Goal: Transaction & Acquisition: Purchase product/service

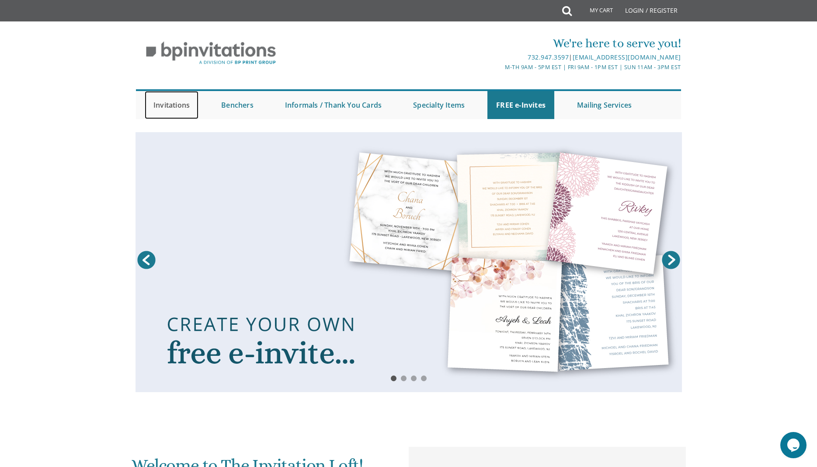
click at [164, 106] on link "Invitations" at bounding box center [172, 105] width 54 height 28
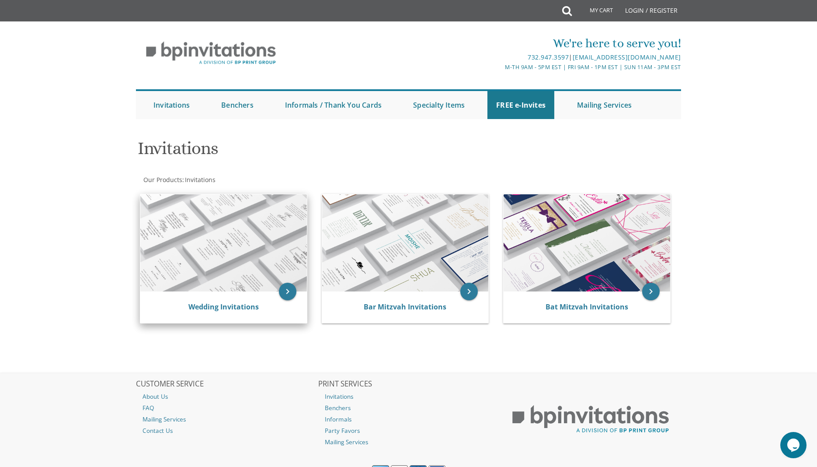
click at [214, 236] on img at bounding box center [223, 242] width 167 height 97
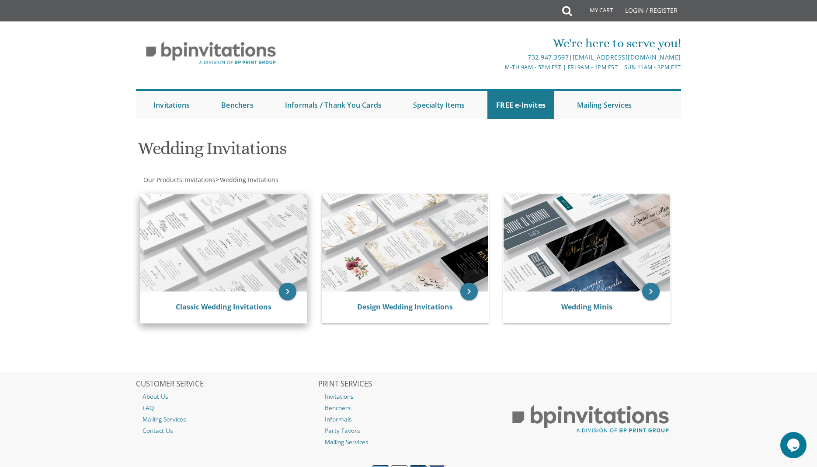
click at [241, 241] on img at bounding box center [223, 242] width 167 height 97
click at [241, 306] on link "Classic Wedding Invitations" at bounding box center [224, 307] width 96 height 10
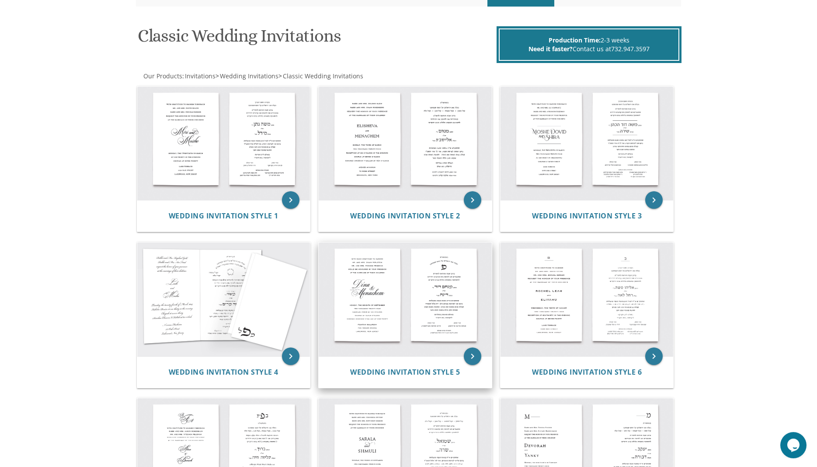
scroll to position [149, 0]
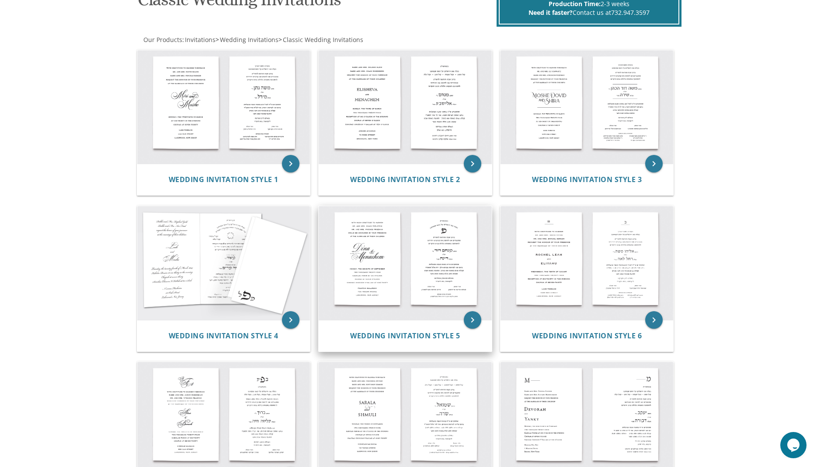
click at [407, 275] on img at bounding box center [405, 263] width 173 height 114
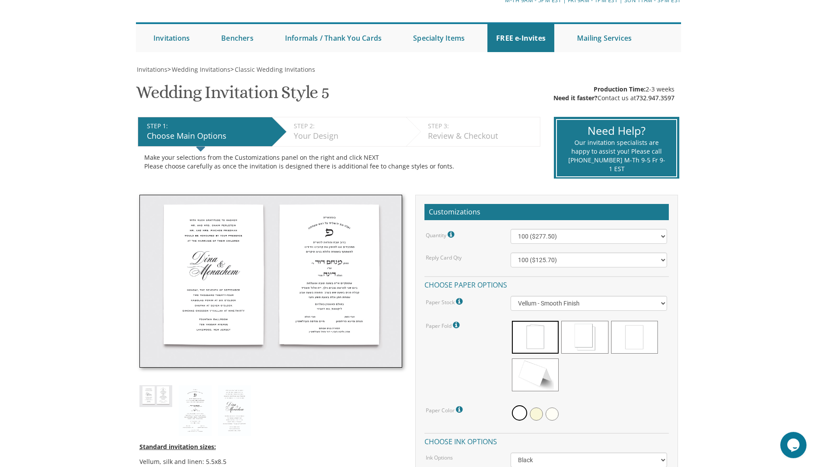
scroll to position [74, 0]
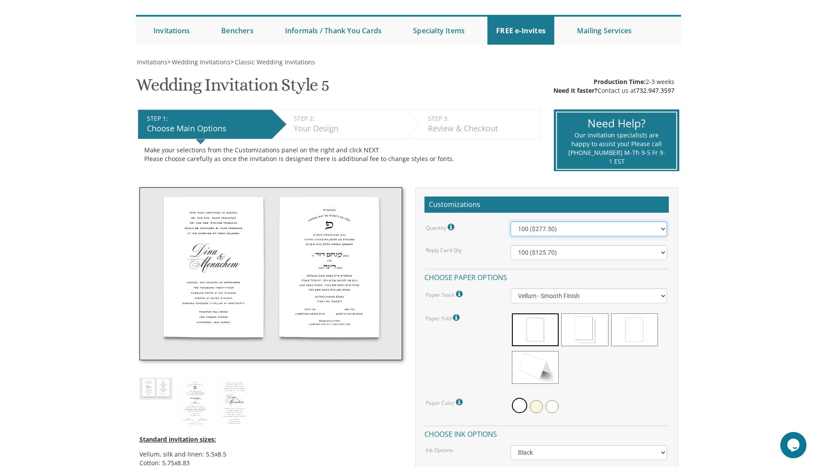
click at [511, 221] on select "100 ($277.50) 200 ($330.45) 300 ($380.65) 400 ($432.70) 500 ($482.10) 600 ($534…" at bounding box center [589, 228] width 157 height 15
click option "1000 ($733.55)" at bounding box center [0, 0] width 0 height 0
click at [511, 245] on select "100 ($125.70) 200 ($150.60) 300 ($177.95) 400 ($270.70) 500 ($225.30) 600 ($249…" at bounding box center [589, 252] width 157 height 15
click at [470, 238] on div "Quantity Please note: Quantities may be modified after order completion. For we…" at bounding box center [547, 383] width 244 height 325
click at [511, 245] on select "100 ($125.70) 200 ($150.60) 300 ($177.95) 400 ($270.70) 500 ($225.30) 600 ($249…" at bounding box center [589, 252] width 157 height 15
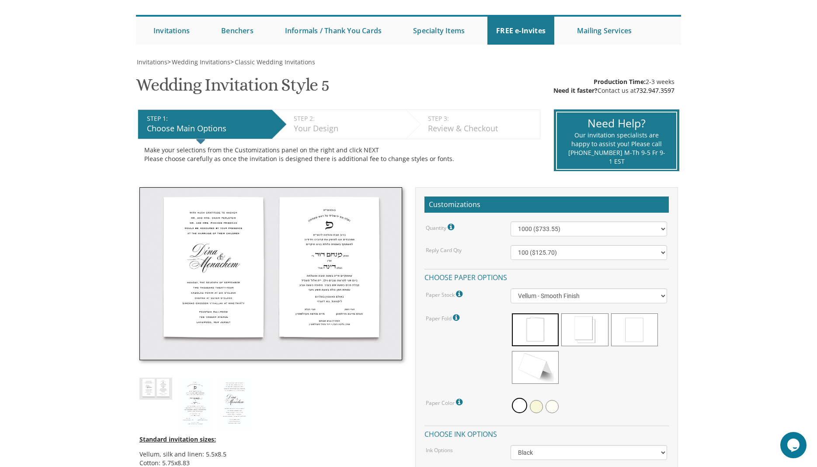
click at [460, 250] on label "Reply Card Qty" at bounding box center [444, 249] width 36 height 7
click at [511, 221] on select "100 ($277.50) 200 ($330.45) 300 ($380.65) 400 ($432.70) 500 ($482.10) 600 ($534…" at bounding box center [589, 228] width 157 height 15
select select "1500"
click option "1500 ($983.75)" at bounding box center [0, 0] width 0 height 0
click at [483, 240] on div "Quantity Please note: Quantities may be modified after order completion. For we…" at bounding box center [547, 383] width 244 height 325
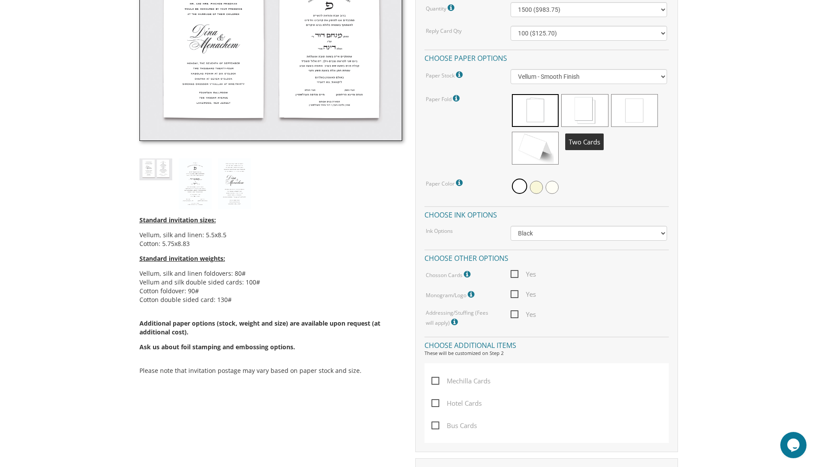
scroll to position [297, 0]
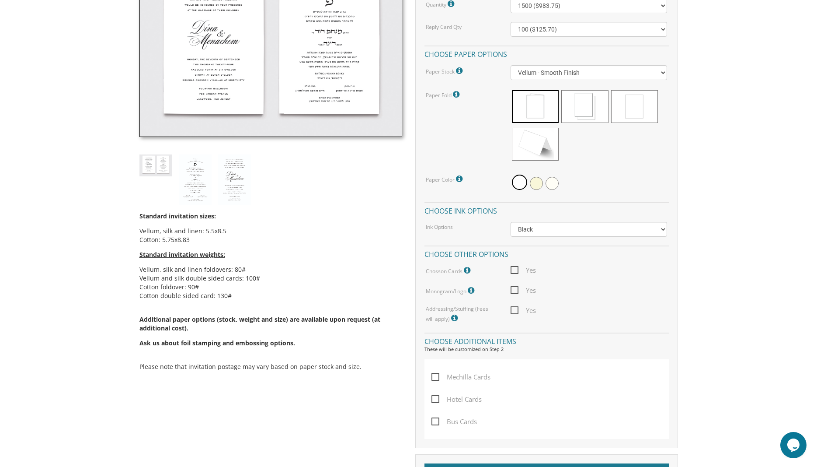
click at [515, 291] on span "Yes" at bounding box center [523, 290] width 25 height 11
click at [515, 291] on input "Yes" at bounding box center [514, 289] width 6 height 6
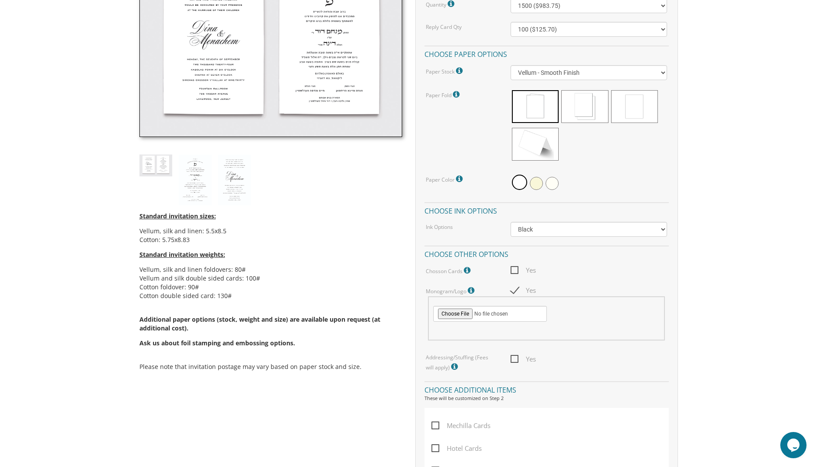
click at [519, 289] on span "Yes" at bounding box center [523, 290] width 25 height 11
click at [516, 289] on input "Yes" at bounding box center [514, 289] width 6 height 6
checkbox input "false"
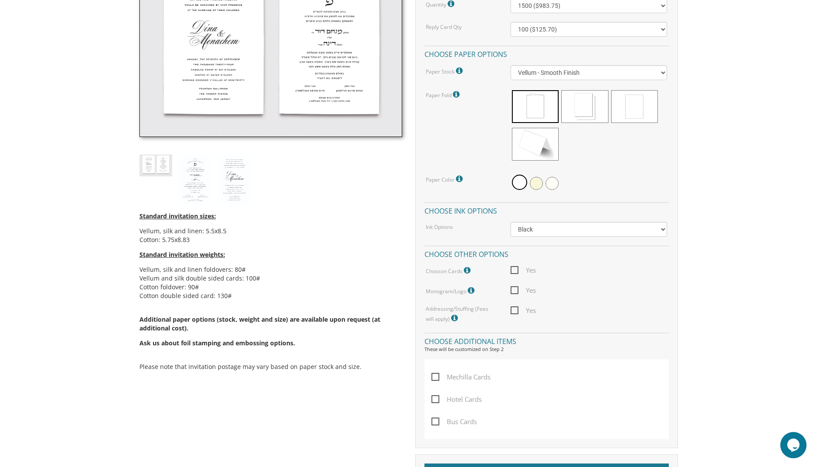
click at [515, 310] on span "Yes" at bounding box center [523, 310] width 25 height 11
click at [515, 310] on input "Yes" at bounding box center [514, 309] width 6 height 6
checkbox input "true"
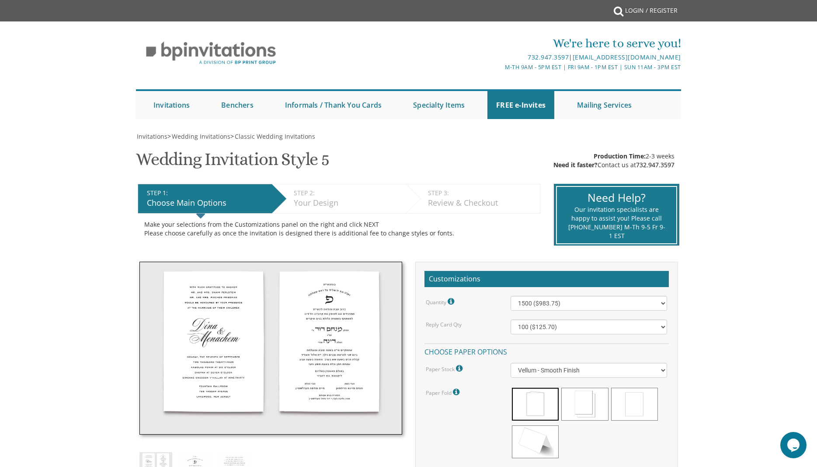
scroll to position [74, 0]
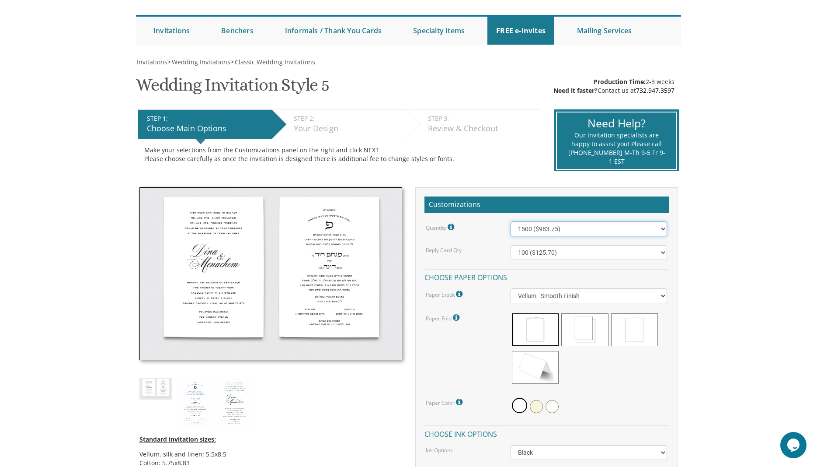
click at [511, 221] on select "100 ($277.50) 200 ($330.45) 300 ($380.65) 400 ($432.70) 500 ($482.10) 600 ($534…" at bounding box center [589, 228] width 157 height 15
click option "2000 ($1,230.95)" at bounding box center [0, 0] width 0 height 0
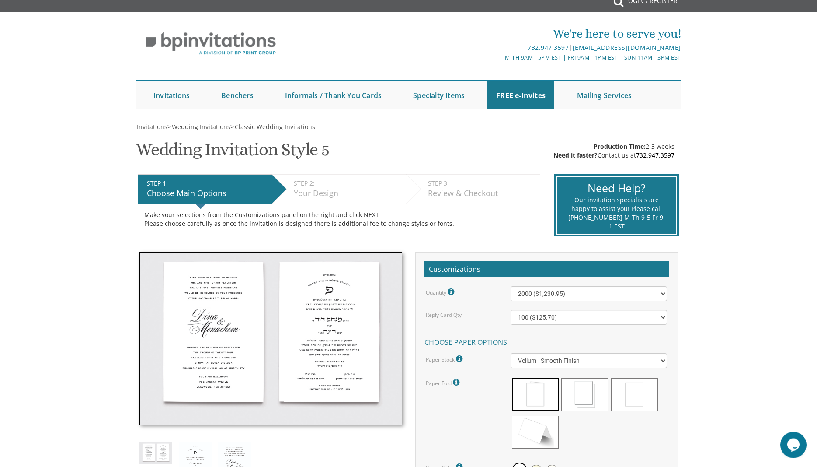
scroll to position [0, 0]
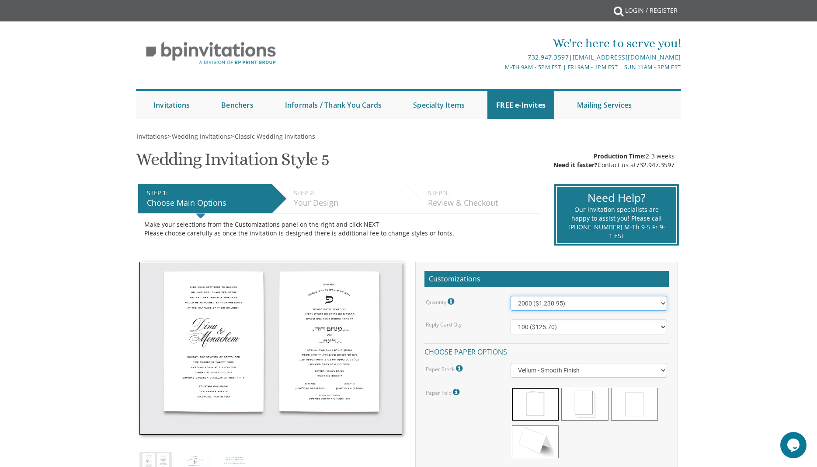
click at [511, 296] on select "100 ($277.50) 200 ($330.45) 300 ($380.65) 400 ($432.70) 500 ($482.10) 600 ($534…" at bounding box center [589, 303] width 157 height 15
select select "1500"
click option "1500 ($983.75)" at bounding box center [0, 0] width 0 height 0
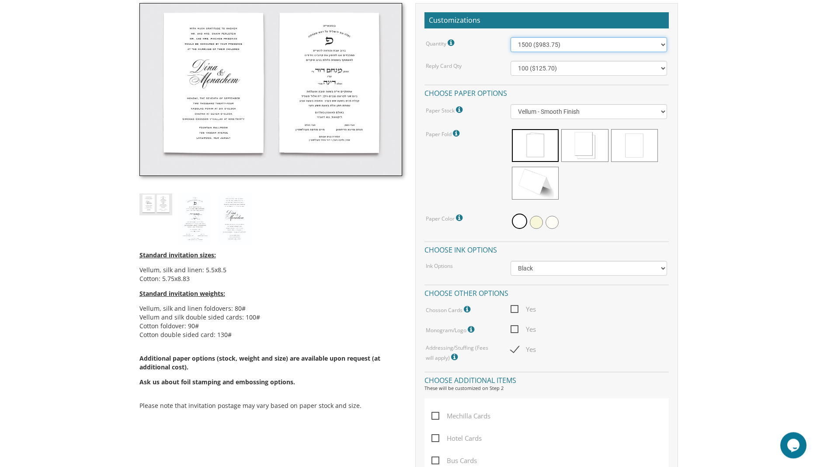
scroll to position [297, 0]
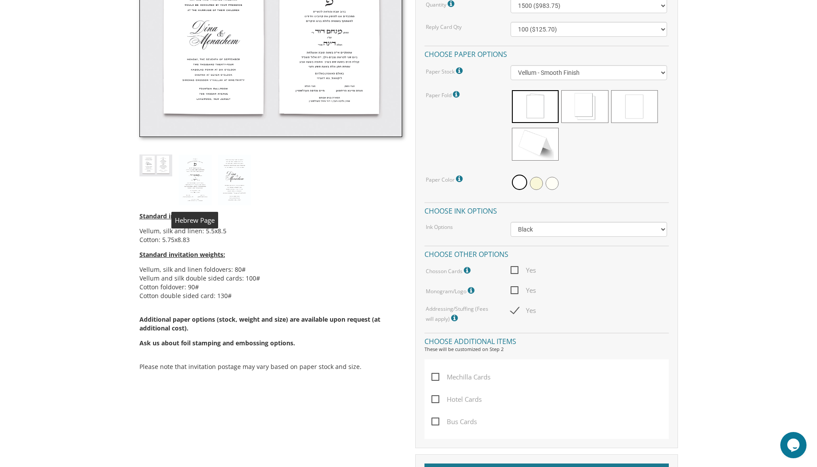
click at [192, 183] on img at bounding box center [195, 179] width 33 height 51
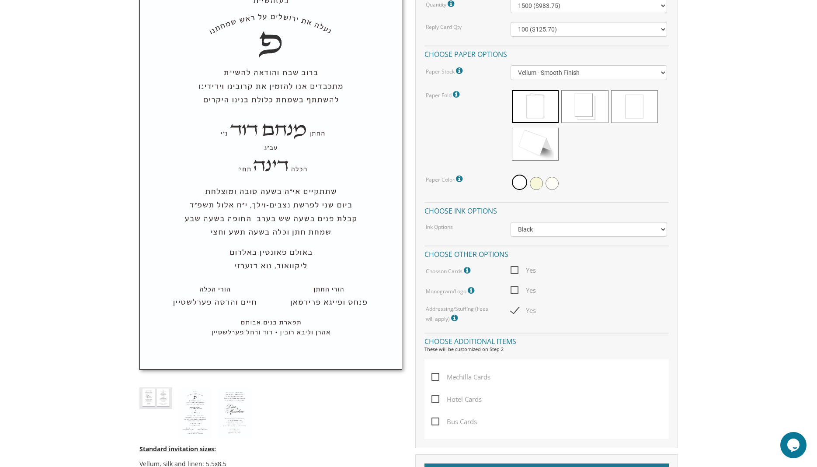
click at [343, 411] on div "Standard invitation sizes: Vellum, silk and linen: 5.5x8.5 Cotton: 5.75x8.83 St…" at bounding box center [271, 291] width 276 height 655
click at [29, 155] on body "My Cart {{shoppingcart.totalQuantityDisplay}} Total: {{shoppingcart.subtotal}} …" at bounding box center [408, 330] width 817 height 1255
drag, startPoint x: 84, startPoint y: 224, endPoint x: 111, endPoint y: 321, distance: 100.8
click at [84, 225] on body "My Cart {{shoppingcart.totalQuantityDisplay}} Total: {{shoppingcart.subtotal}} …" at bounding box center [408, 330] width 817 height 1255
click at [172, 404] on div "Standard invitation sizes: Vellum, silk and linen: 5.5x8.5 Cotton: 5.75x8.83 St…" at bounding box center [271, 291] width 276 height 655
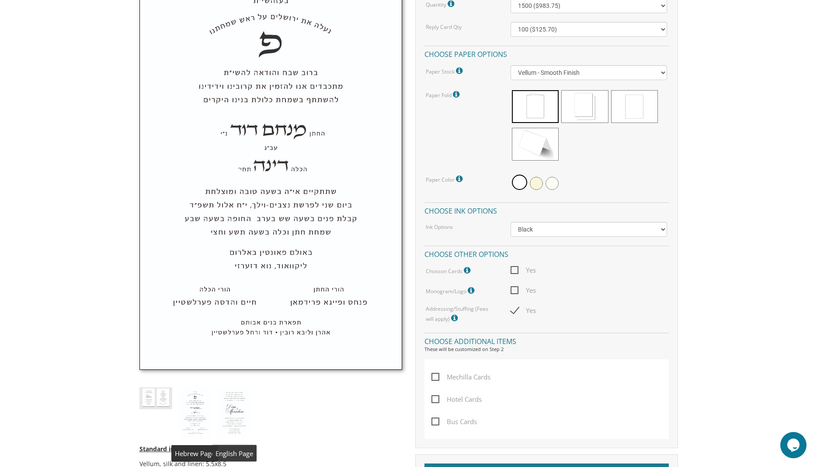
click at [251, 400] on div "Standard invitation sizes: Vellum, silk and linen: 5.5x8.5 Cotton: 5.75x8.83 St…" at bounding box center [271, 291] width 276 height 655
drag, startPoint x: 238, startPoint y: 402, endPoint x: 233, endPoint y: 399, distance: 5.6
click at [238, 403] on img at bounding box center [234, 412] width 33 height 51
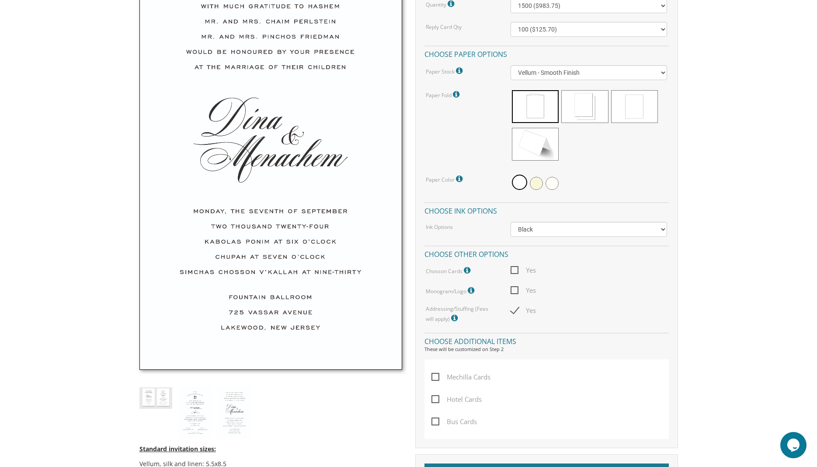
click at [348, 411] on div "Standard invitation sizes: Vellum, silk and linen: 5.5x8.5 Cotton: 5.75x8.83 St…" at bounding box center [271, 291] width 276 height 655
click at [132, 249] on div "Standard invitation sizes: Vellum, silk and linen: 5.5x8.5 Cotton: 5.75x8.83 St…" at bounding box center [408, 302] width 555 height 676
click at [189, 400] on img at bounding box center [195, 412] width 33 height 51
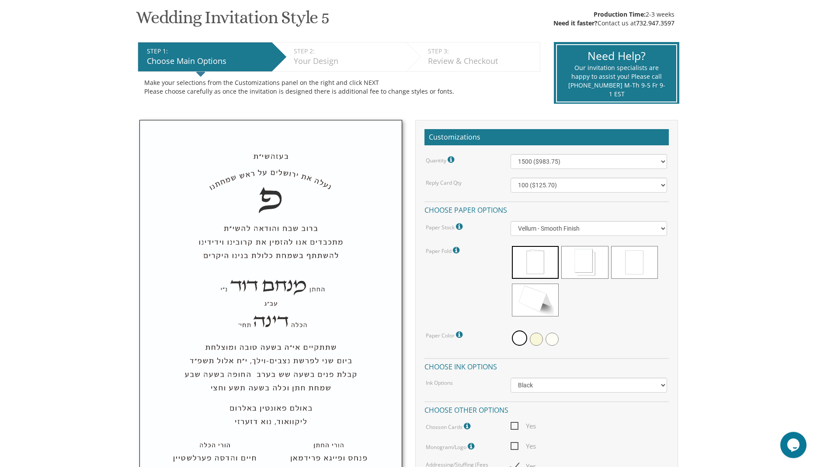
scroll to position [74, 0]
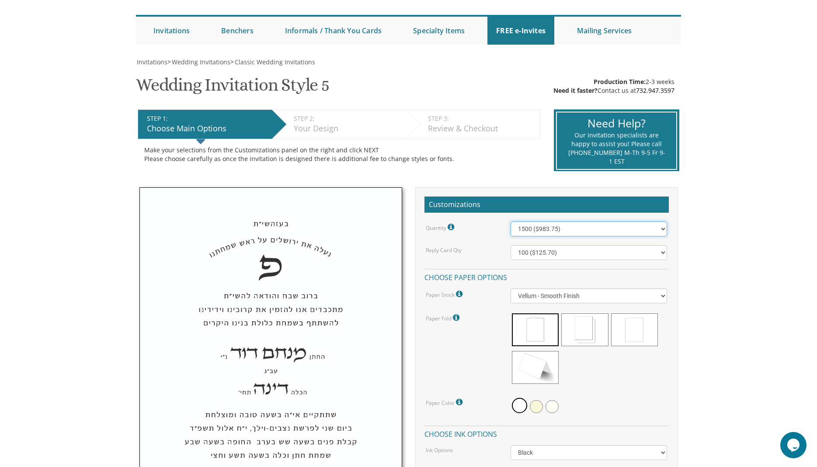
click at [511, 221] on select "100 ($277.50) 200 ($330.45) 300 ($380.65) 400 ($432.70) 500 ($482.10) 600 ($534…" at bounding box center [589, 228] width 157 height 15
click option "1500 ($983.75)" at bounding box center [0, 0] width 0 height 0
click at [472, 250] on div "Reply Card Qty" at bounding box center [461, 249] width 85 height 9
click at [511, 288] on select "Vellum - Smooth Finish Linen - Subtle Embossed Crosshatch Texture Silk - Soft, …" at bounding box center [589, 295] width 157 height 15
click option "Vellum - Smooth Finish" at bounding box center [0, 0] width 0 height 0
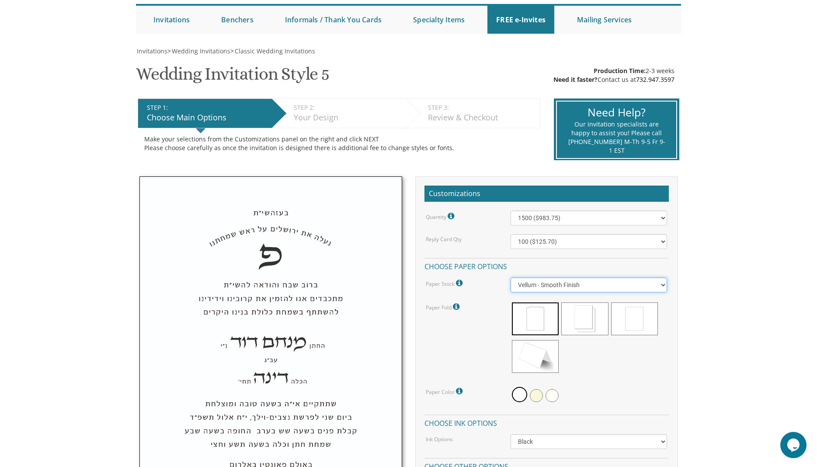
scroll to position [223, 0]
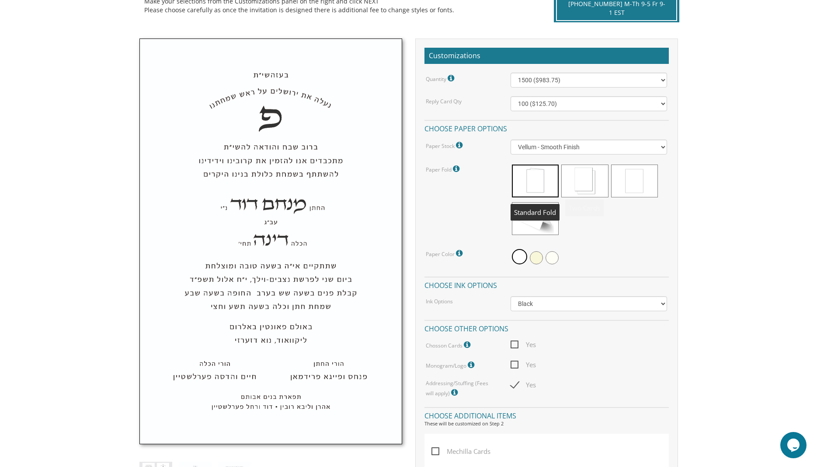
click at [537, 185] on span at bounding box center [535, 180] width 47 height 33
click at [519, 258] on span at bounding box center [519, 256] width 15 height 15
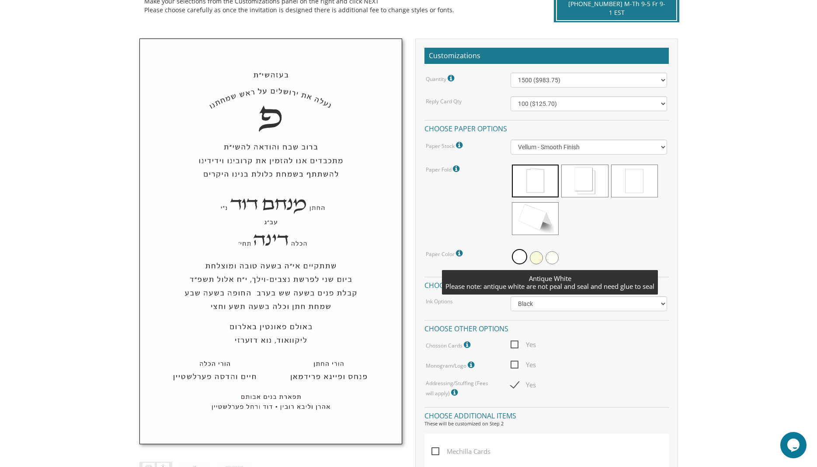
click at [553, 261] on span at bounding box center [552, 257] width 13 height 13
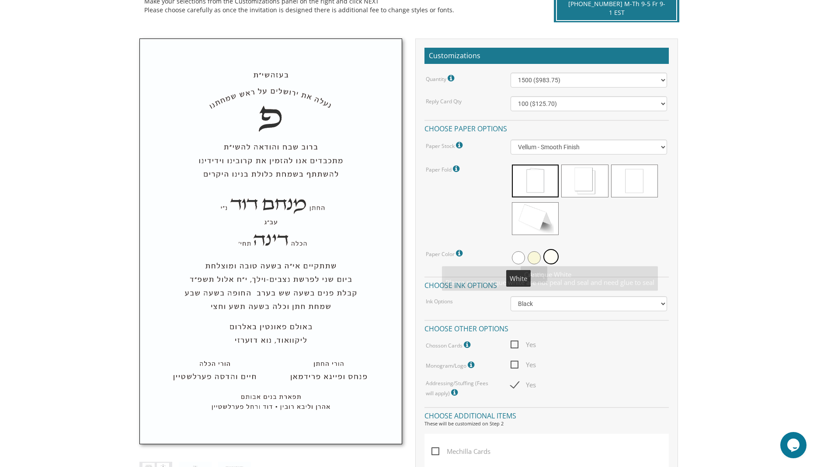
click at [514, 261] on span at bounding box center [518, 257] width 13 height 13
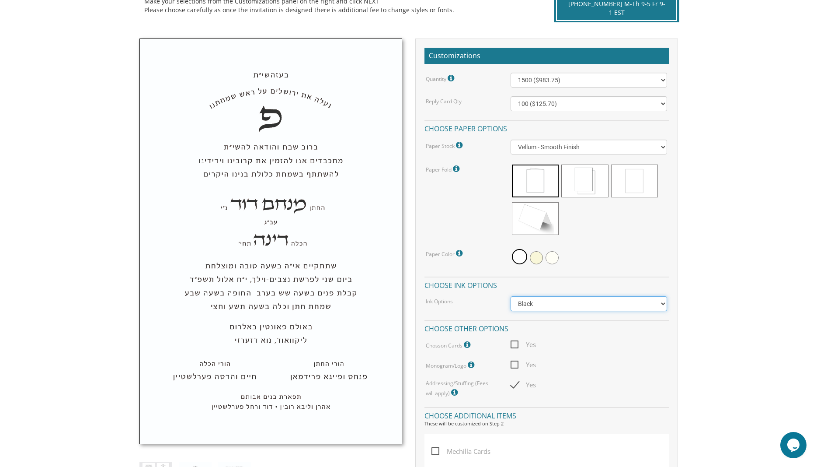
click at [511, 296] on select "Black Colored Ink ($65.00) Black + One Color ($211.00) Two Colors ($265.00)" at bounding box center [589, 303] width 157 height 15
click option "Black" at bounding box center [0, 0] width 0 height 0
click at [599, 349] on div "Yes" at bounding box center [589, 344] width 170 height 11
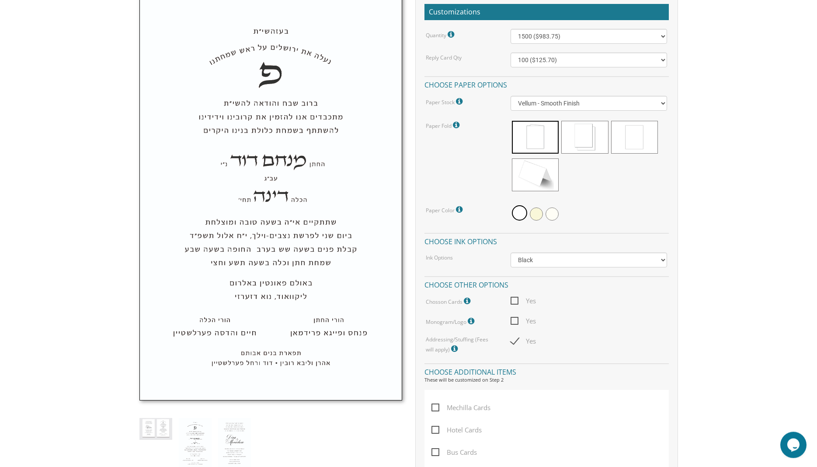
scroll to position [297, 0]
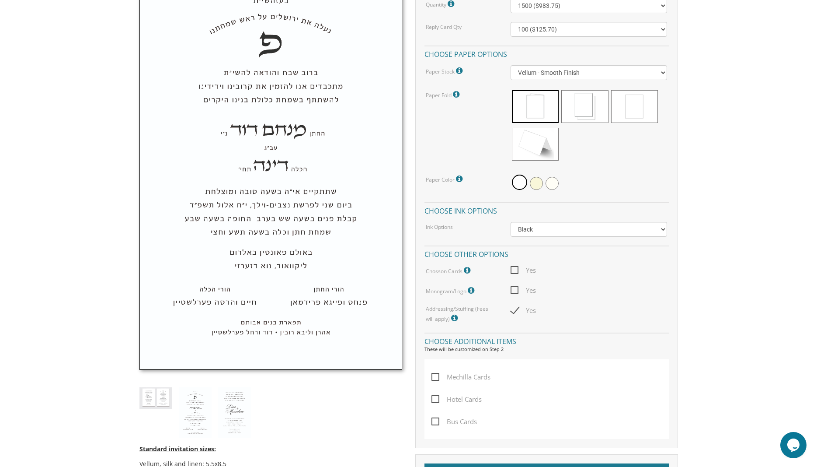
click at [514, 289] on span "Yes" at bounding box center [523, 290] width 25 height 11
click at [514, 289] on input "Yes" at bounding box center [514, 289] width 6 height 6
checkbox input "true"
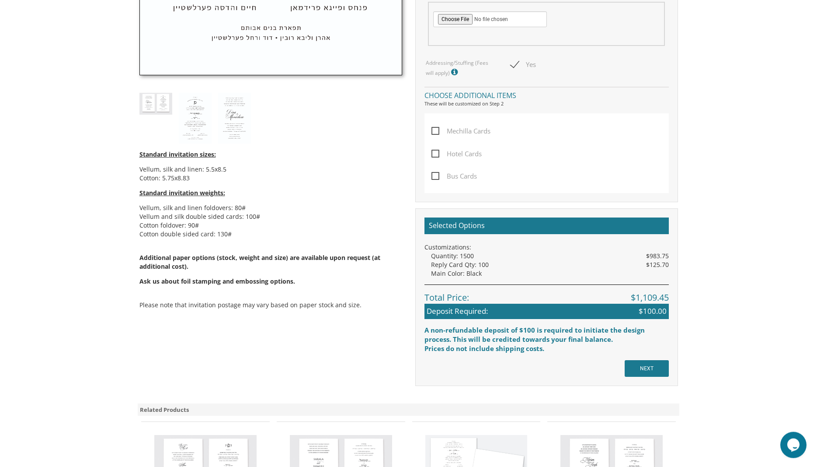
scroll to position [595, 0]
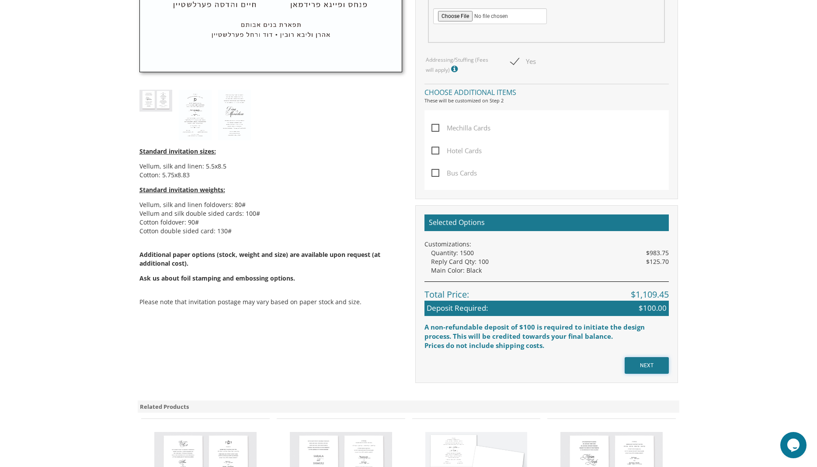
click at [646, 364] on input "NEXT" at bounding box center [647, 365] width 44 height 17
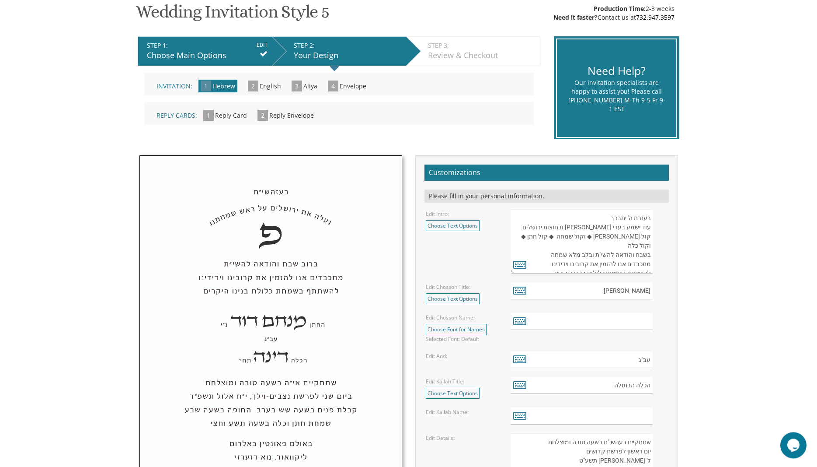
scroll to position [149, 0]
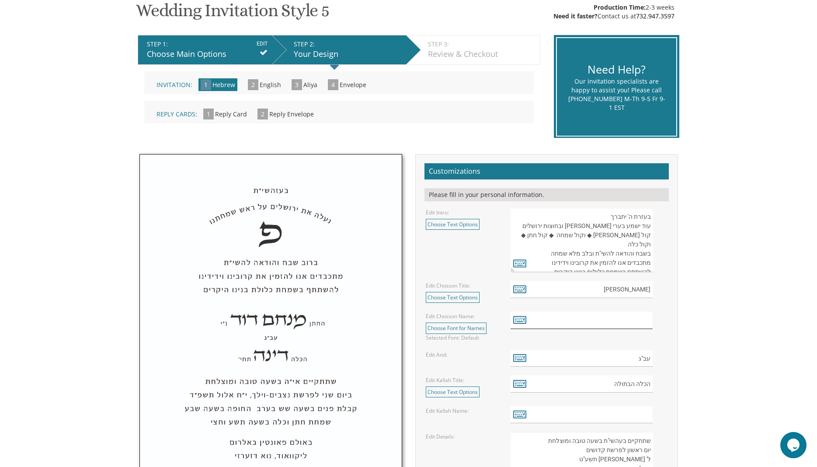
click at [616, 317] on input "text" at bounding box center [582, 319] width 142 height 17
type input "j"
type input "ר"
type input "כ"
type input "נ"
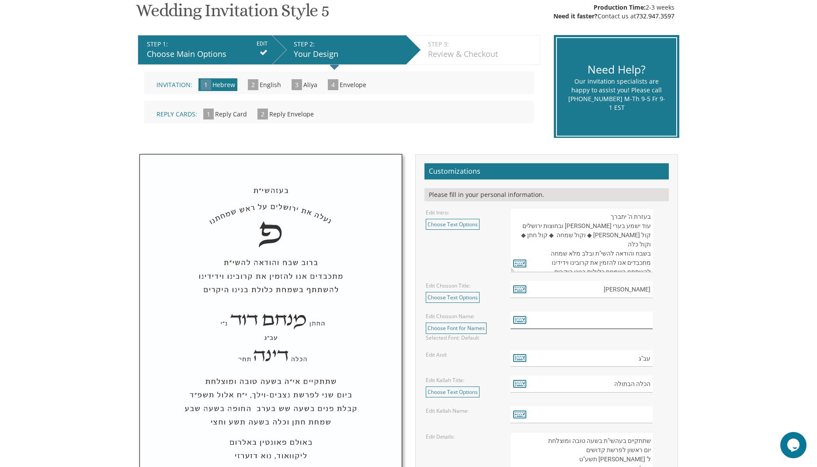
type input "ע"
type input "י"
type input "מ"
type input "ד"
type input "ס"
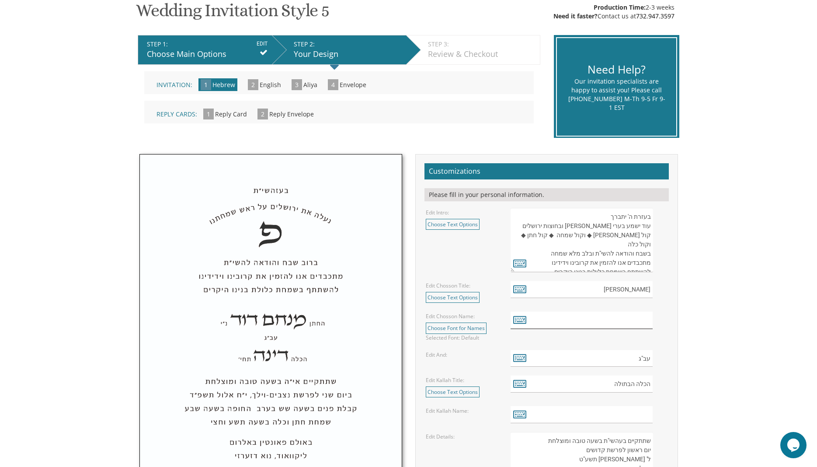
type input "'"
type input "ק"
type input "ר"
type input "א"
type input "ט"
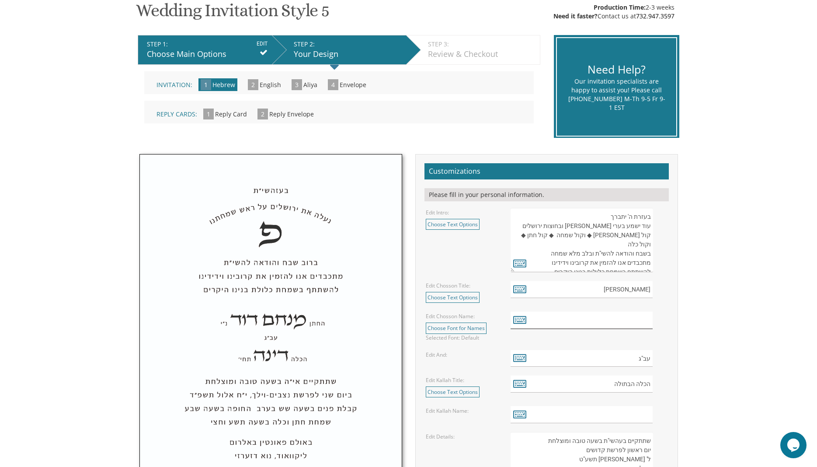
type input "ו"
type input "ן"
type input "ח"
type input "י"
type input "ע"
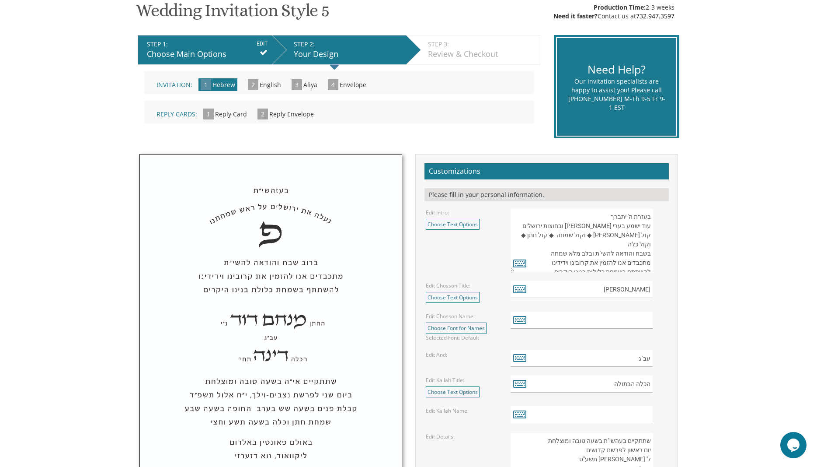
type input "כ"
type input "ג"
type input "ד"
type input "ז"
type input "ס"
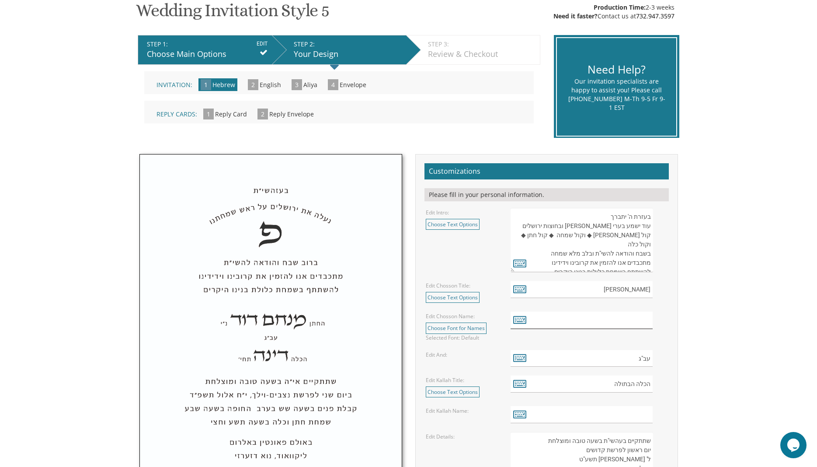
type input "ב"
type input "ה"
type input "נ"
type input "מ"
type input "צ"
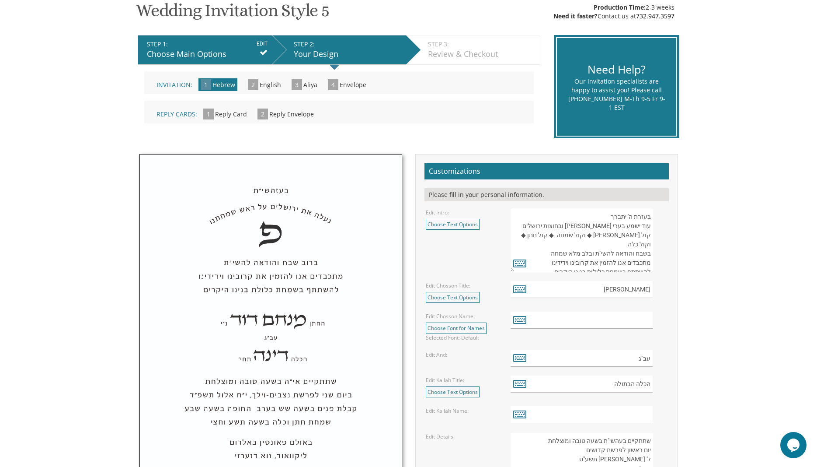
type input "ת"
type input "/"
type input "'"
type input "ק"
type input "ר"
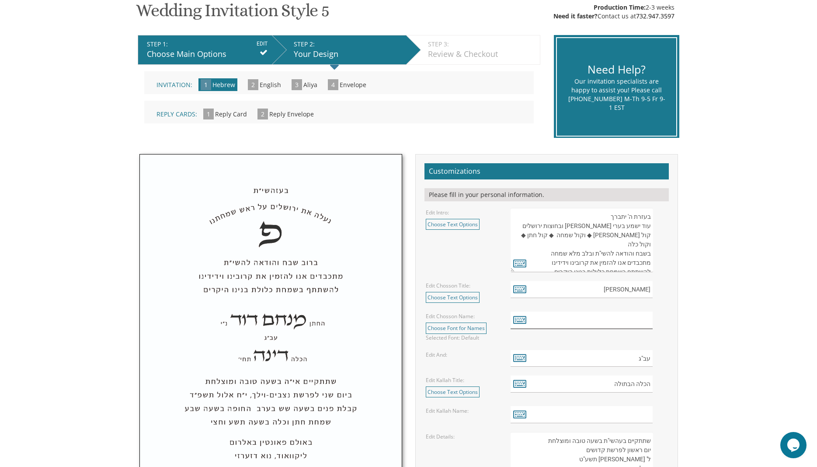
type input "א"
type input "ט"
type input "ו"
type input "ן"
type input "ם"
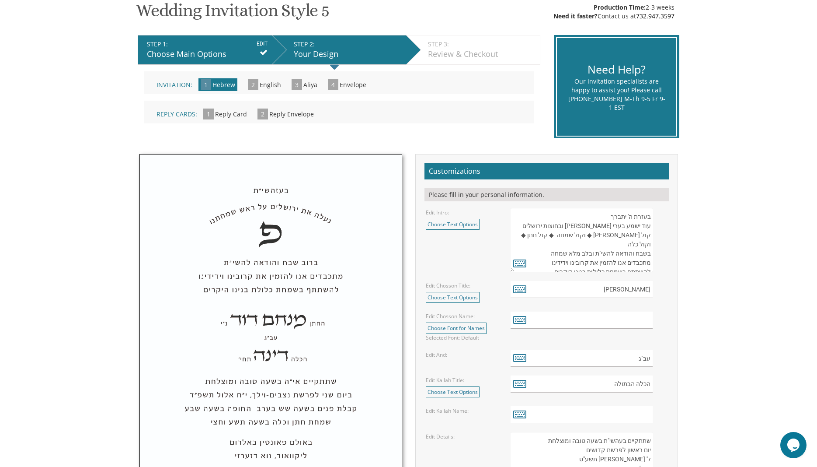
type input "פ"
type input "ך"
type input "ל"
type input "ח"
type input "י"
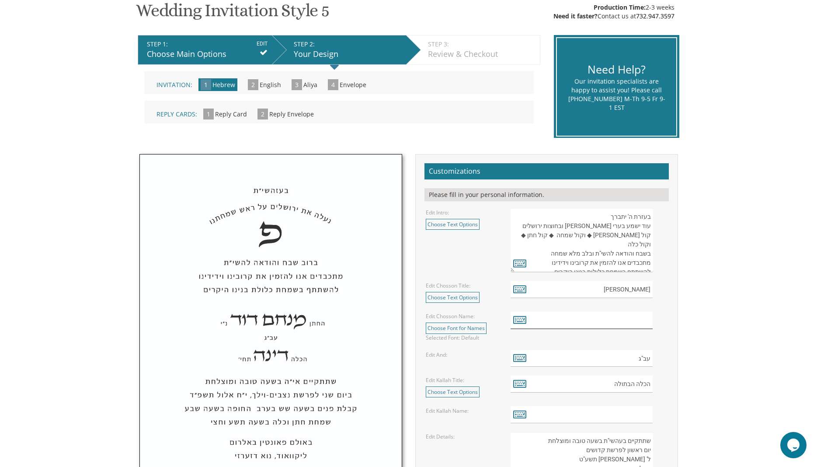
type input "ע"
type input "כ"
type input "ג"
type input "ד"
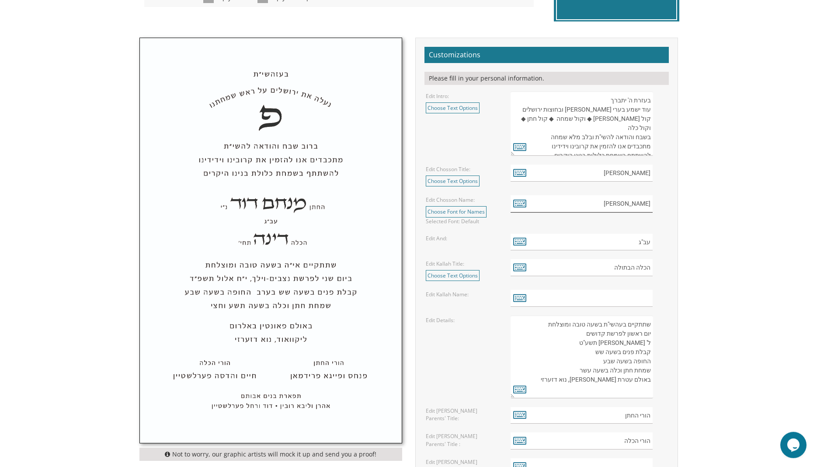
scroll to position [297, 0]
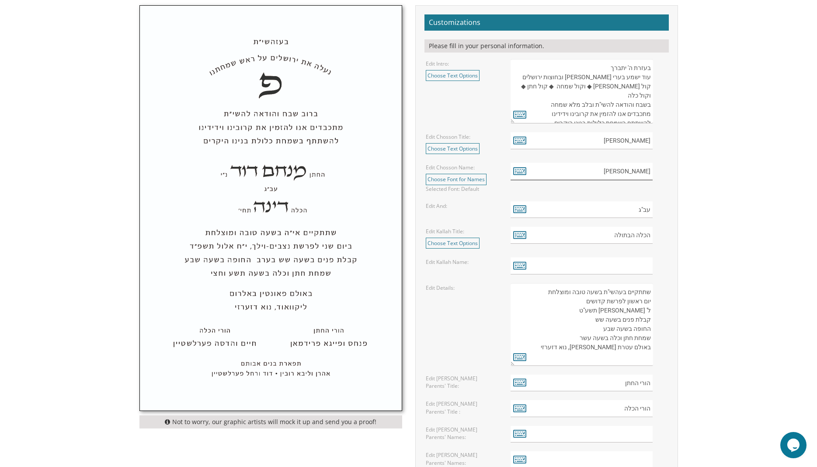
type input "שמעון"
click at [626, 263] on input "text" at bounding box center [582, 265] width 142 height 17
type input "רייצא לאה"
click at [593, 302] on textarea "שתתקיים בעהשי"ת בשעה טובה ומוצלחת יום ראשון לפרשת קדושים ל' ניסן תשע"ט קבלת פני…" at bounding box center [582, 324] width 142 height 83
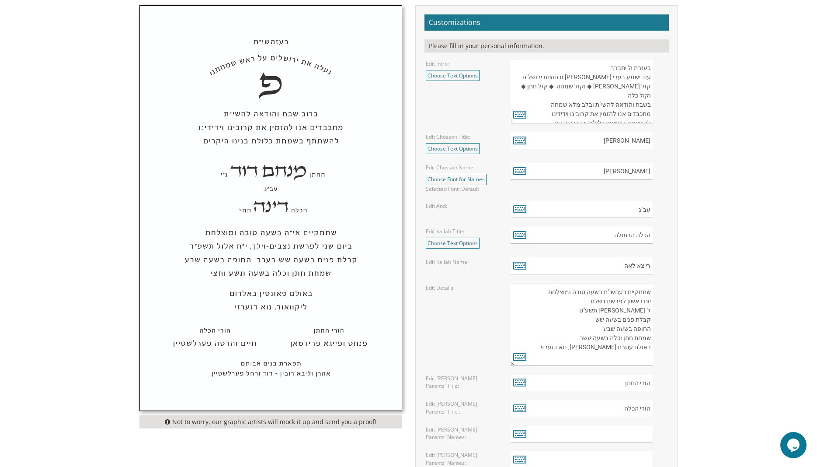
click at [649, 309] on textarea "שתתקיים בעהשי"ת בשעה טובה ומוצלחת יום ראשון לפרשת קדושים ל' ניסן תשע"ט קבלת פני…" at bounding box center [582, 324] width 142 height 83
click at [592, 310] on textarea "שתתקיים בעהשי"ת בשעה טובה ומוצלחת יום ראשון לפרשת קדושים ל' ניסן תשע"ט קבלת פני…" at bounding box center [582, 324] width 142 height 83
click at [593, 313] on textarea "שתתקיים בעהשי"ת בשעה טובה ומוצלחת יום ראשון לפרשת קדושים ל' ניסן תשע"ט קבלת פני…" at bounding box center [582, 324] width 142 height 83
click at [595, 312] on textarea "שתתקיים בעהשי"ת בשעה טובה ומוצלחת יום ראשון לפרשת קדושים ל' ניסן תשע"ט קבלת פני…" at bounding box center [582, 324] width 142 height 83
click at [650, 321] on textarea "שתתקיים בעהשי"ת בשעה טובה ומוצלחת יום ראשון לפרשת קדושים ל' ניסן תשע"ט קבלת פני…" at bounding box center [582, 324] width 142 height 83
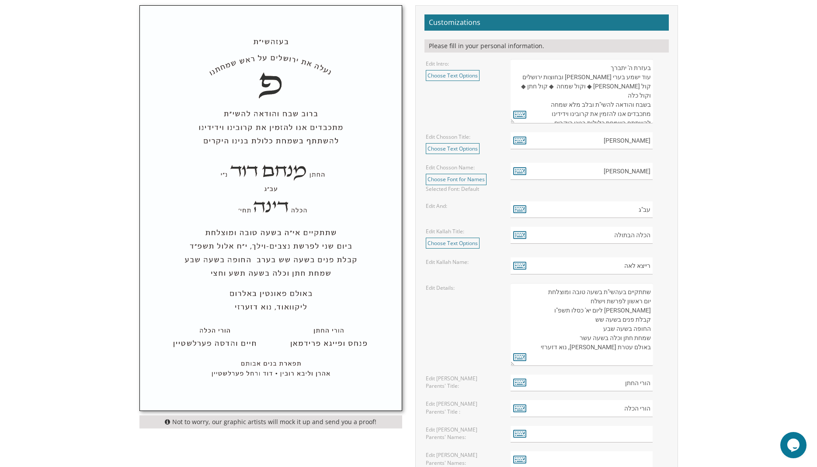
drag, startPoint x: 604, startPoint y: 347, endPoint x: 628, endPoint y: 348, distance: 24.1
click at [628, 348] on textarea "שתתקיים בעהשי"ת בשעה טובה ומוצלחת יום ראשון לפרשת קדושים ל' ניסן תשע"ט קבלת פני…" at bounding box center [582, 324] width 142 height 83
click at [628, 349] on textarea "שתתקיים בעהשי"ת בשעה טובה ומוצלחת יום ראשון לפרשת קדושים ל' ניסן תשע"ט קבלת פני…" at bounding box center [582, 324] width 142 height 83
click at [598, 347] on textarea "שתתקיים בעהשי"ת בשעה טובה ומוצלחת יום ראשון לפרשת קדושים ל' ניסן תשע"ט קבלת פני…" at bounding box center [582, 324] width 142 height 83
drag, startPoint x: 632, startPoint y: 357, endPoint x: 647, endPoint y: 334, distance: 27.5
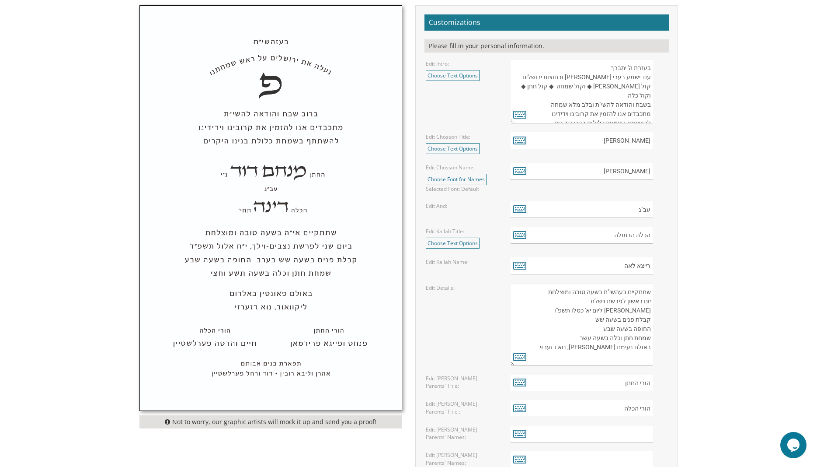
click at [632, 357] on textarea "שתתקיים בעהשי"ת בשעה טובה ומוצלחת יום ראשון לפרשת קדושים ל' ניסן תשע"ט קבלת פני…" at bounding box center [582, 324] width 142 height 83
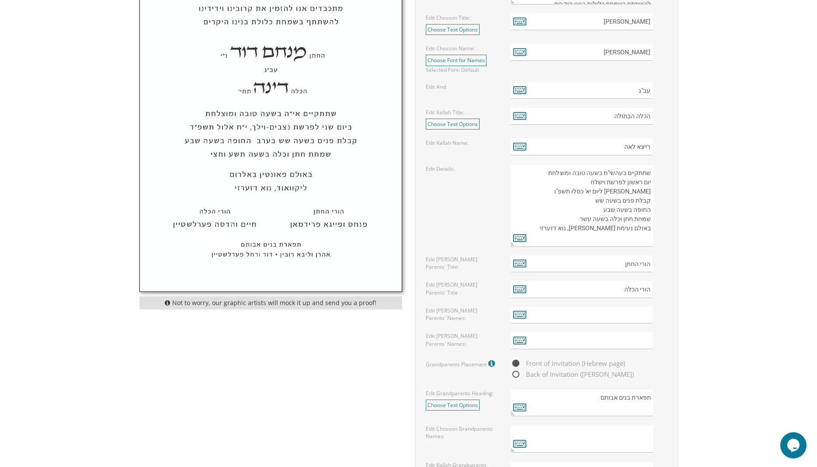
scroll to position [446, 0]
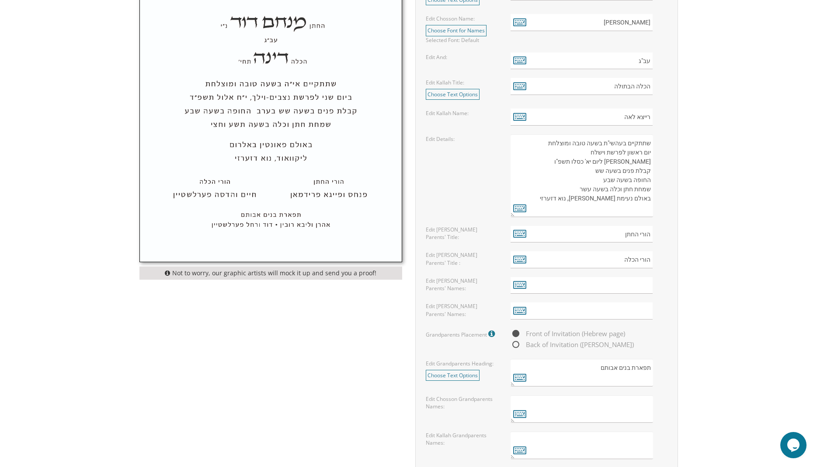
type textarea "שתתקיים בעהשי"ת בשעה טובה ומוצלחת יום ראשון לפרשת וישלח אור ליום יא' כסלו תשפ"ו…"
click at [615, 288] on input "text" at bounding box center [582, 285] width 142 height 17
click at [516, 284] on icon at bounding box center [519, 284] width 13 height 12
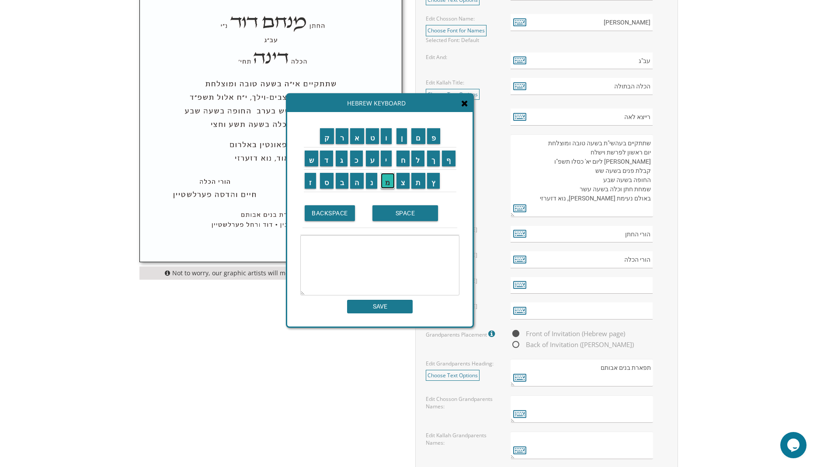
click at [385, 182] on input "מ" at bounding box center [388, 181] width 14 height 16
click at [305, 162] on input "ש" at bounding box center [312, 158] width 14 height 16
click at [358, 180] on input "ה" at bounding box center [357, 181] width 14 height 16
click at [394, 214] on input "SPACE" at bounding box center [406, 213] width 66 height 16
click at [360, 181] on input "ה" at bounding box center [357, 181] width 14 height 16
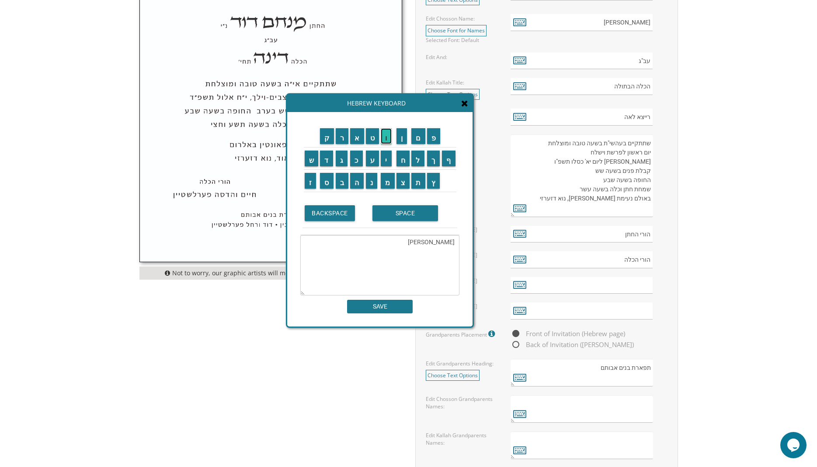
click at [386, 134] on input "ו" at bounding box center [386, 136] width 11 height 16
click at [325, 185] on input "ס" at bounding box center [327, 181] width 14 height 16
click at [394, 211] on input "SPACE" at bounding box center [406, 213] width 66 height 16
click at [385, 136] on input "ו" at bounding box center [386, 136] width 11 height 16
click at [341, 138] on input "ר" at bounding box center [342, 136] width 13 height 16
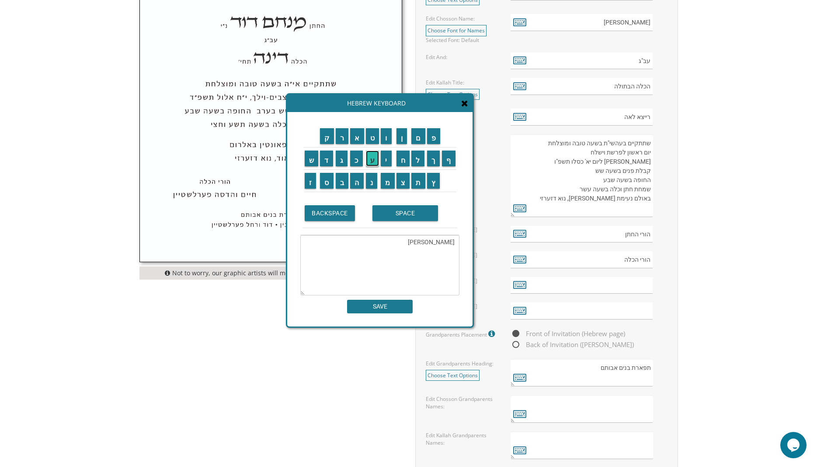
click at [368, 155] on input "ע" at bounding box center [373, 158] width 14 height 16
click at [388, 160] on input "י" at bounding box center [386, 158] width 11 height 16
click at [416, 179] on input "ת" at bounding box center [418, 181] width 14 height 16
click at [387, 138] on input "ו" at bounding box center [386, 136] width 11 height 16
type textarea "משה הוס ורעיתו"
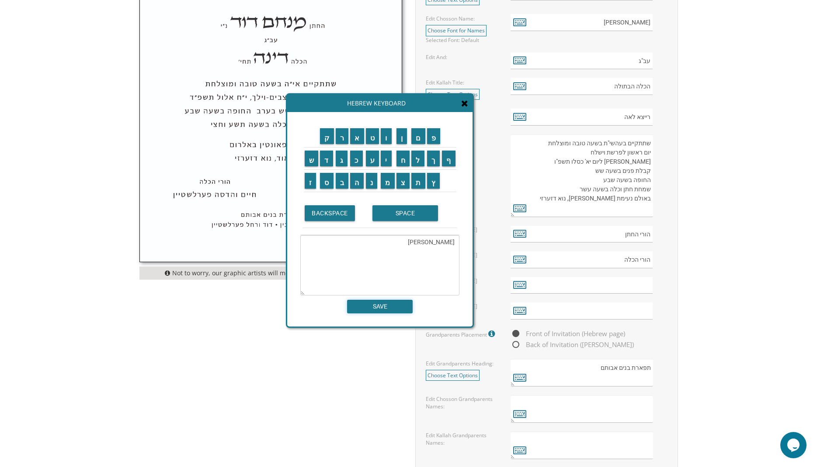
click at [384, 309] on input "SAVE" at bounding box center [380, 306] width 66 height 14
type input "משה הוס ורעיתו"
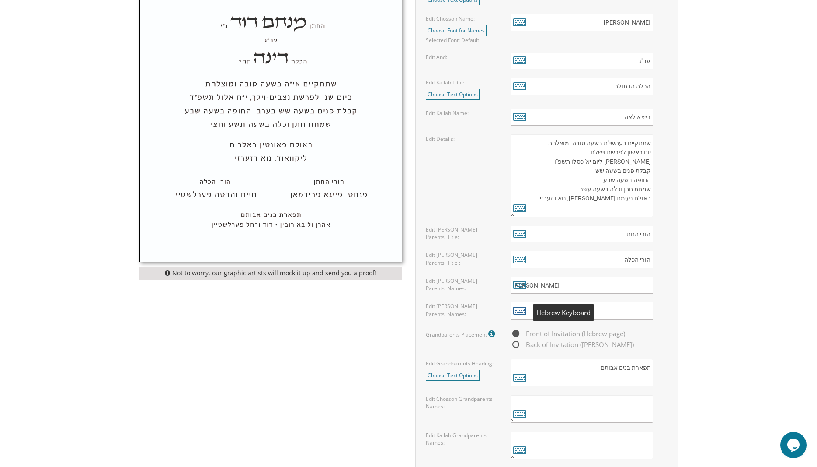
click at [516, 309] on icon at bounding box center [519, 310] width 13 height 12
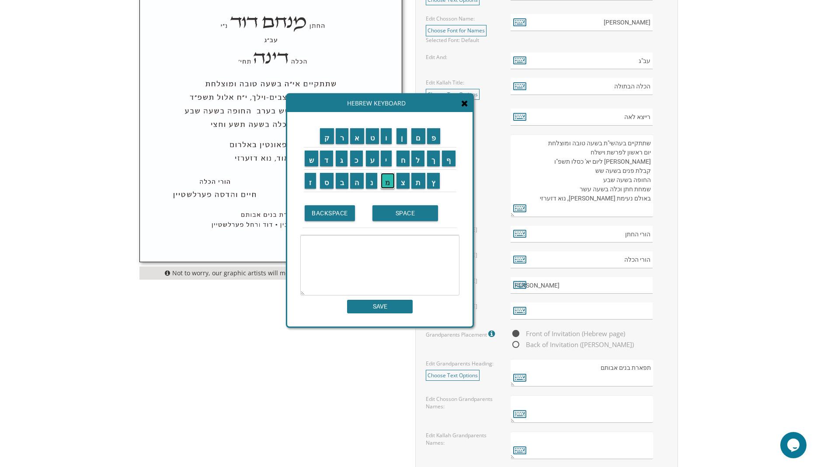
click at [386, 180] on input "מ" at bounding box center [388, 181] width 14 height 16
click at [344, 137] on input "ר" at bounding box center [342, 136] width 13 height 16
click at [325, 155] on input "ד" at bounding box center [326, 158] width 13 height 16
click at [358, 163] on input "כ" at bounding box center [356, 158] width 13 height 16
click at [390, 159] on input "י" at bounding box center [386, 158] width 11 height 16
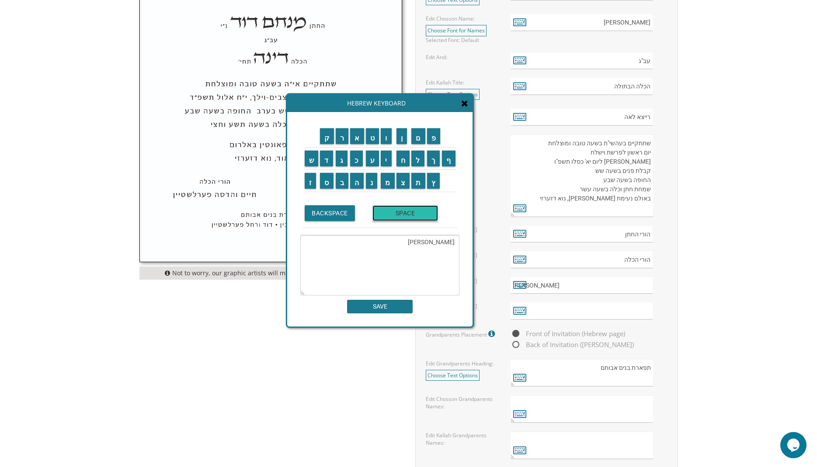
click at [387, 213] on input "SPACE" at bounding box center [406, 213] width 66 height 16
click at [341, 139] on input "ר" at bounding box center [342, 136] width 13 height 16
click at [371, 160] on input "ע" at bounding box center [373, 158] width 14 height 16
click at [358, 159] on input "כ" at bounding box center [356, 158] width 13 height 16
click at [374, 157] on input "ע" at bounding box center [373, 158] width 14 height 16
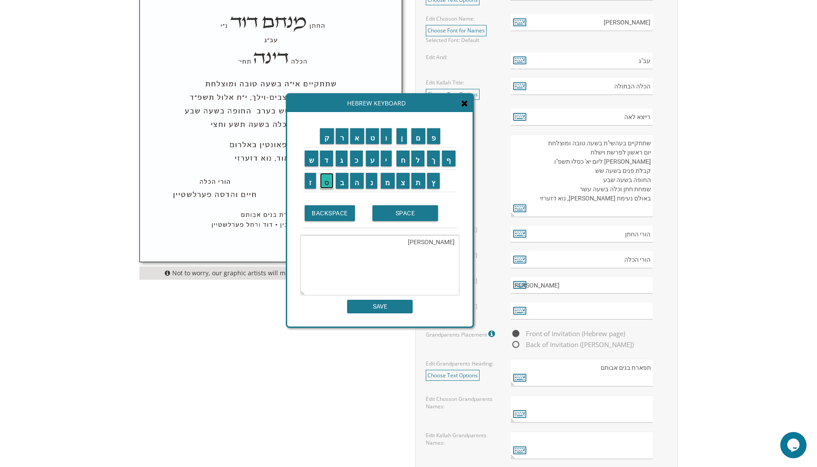
click at [323, 183] on input "ס" at bounding box center [327, 181] width 14 height 16
click at [414, 212] on input "SPACE" at bounding box center [406, 213] width 66 height 16
click at [387, 137] on input "ו" at bounding box center [386, 136] width 11 height 16
click at [341, 136] on input "ר" at bounding box center [342, 136] width 13 height 16
click at [371, 157] on input "ע" at bounding box center [373, 158] width 14 height 16
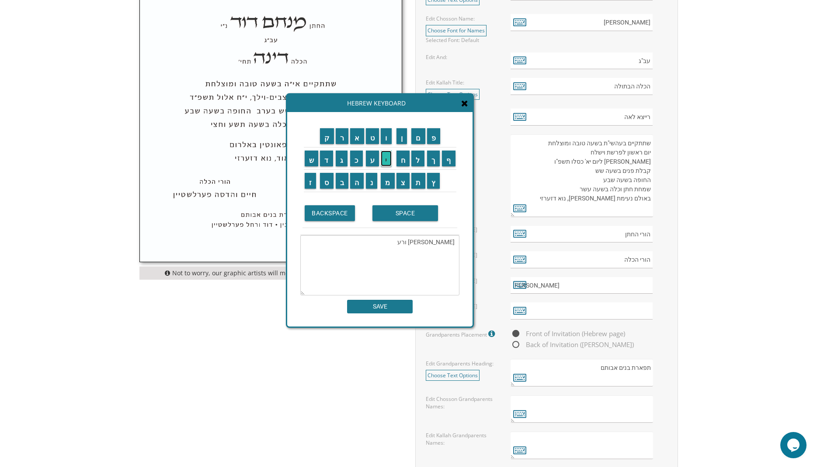
click at [384, 157] on input "י" at bounding box center [386, 158] width 11 height 16
click at [418, 183] on input "ת" at bounding box center [418, 181] width 14 height 16
click at [385, 137] on input "ו" at bounding box center [386, 136] width 11 height 16
type textarea "מרדכי רעכעס ורעיתו"
click at [383, 306] on input "SAVE" at bounding box center [380, 306] width 66 height 14
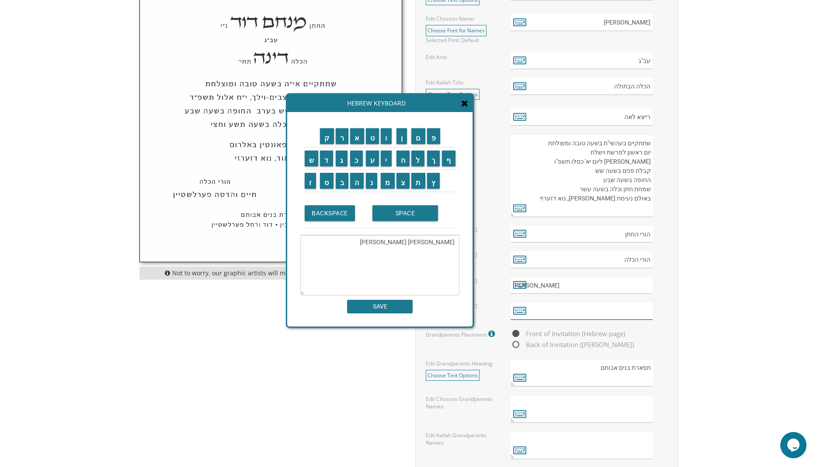
type input "מרדכי רעכעס ורעיתו"
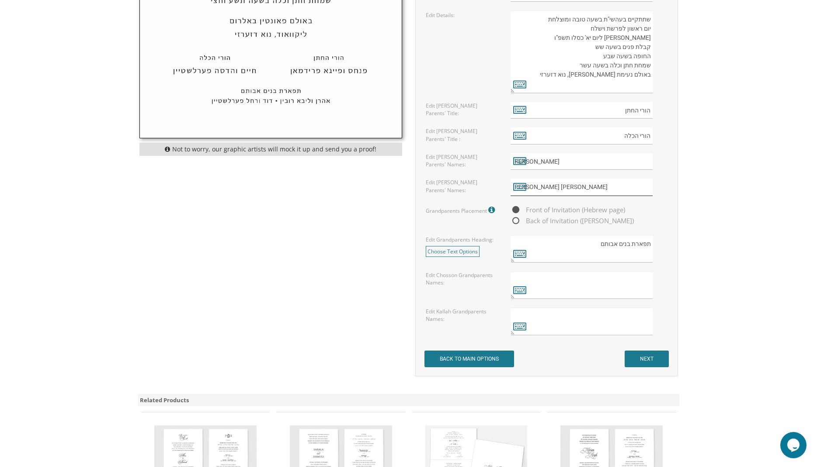
scroll to position [595, 0]
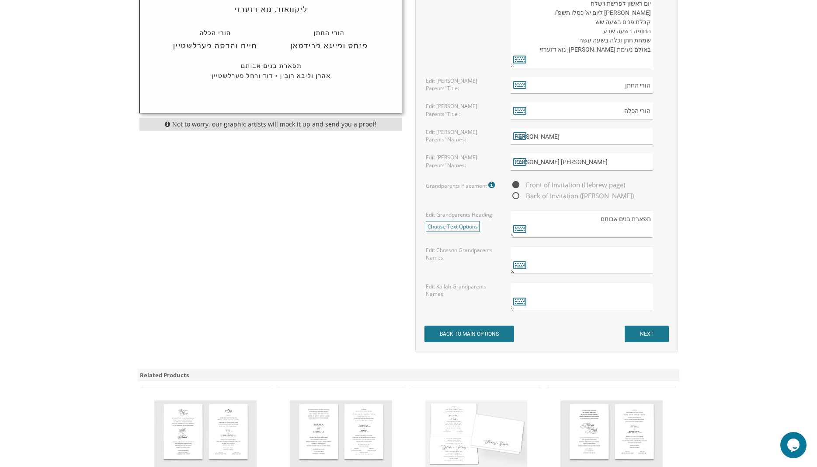
click at [517, 193] on span "Back of Invitation (Aliya page)" at bounding box center [572, 195] width 123 height 11
click at [516, 193] on input "Back of Invitation (Aliya page)" at bounding box center [514, 196] width 6 height 6
radio input "true"
click at [627, 261] on textarea at bounding box center [582, 260] width 142 height 28
click at [622, 292] on textarea at bounding box center [582, 296] width 142 height 28
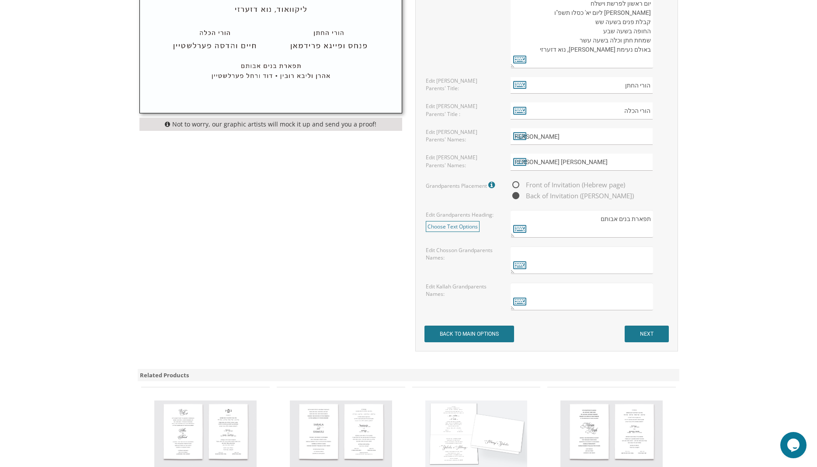
type textarea "נ"
click at [519, 299] on icon at bounding box center [519, 301] width 13 height 12
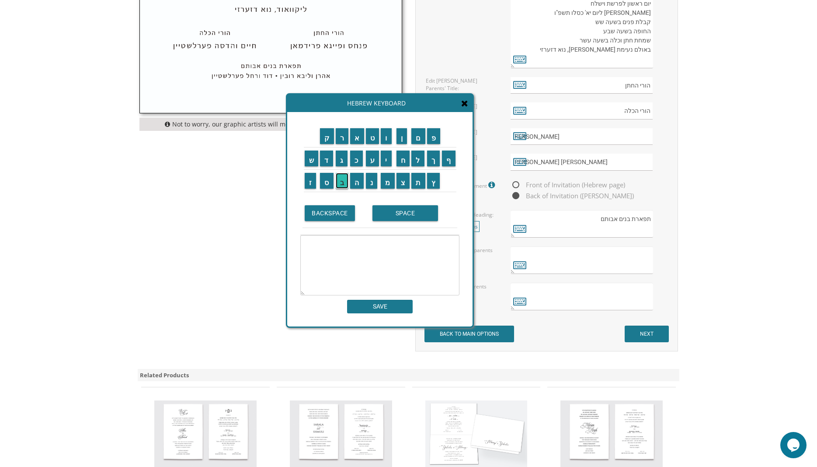
click at [340, 180] on input "ב" at bounding box center [342, 181] width 13 height 16
click at [387, 159] on input "י" at bounding box center [386, 158] width 11 height 16
click at [369, 184] on input "נ" at bounding box center [372, 181] width 12 height 16
click at [388, 157] on input "י" at bounding box center [386, 158] width 11 height 16
click at [390, 181] on input "מ" at bounding box center [388, 181] width 14 height 16
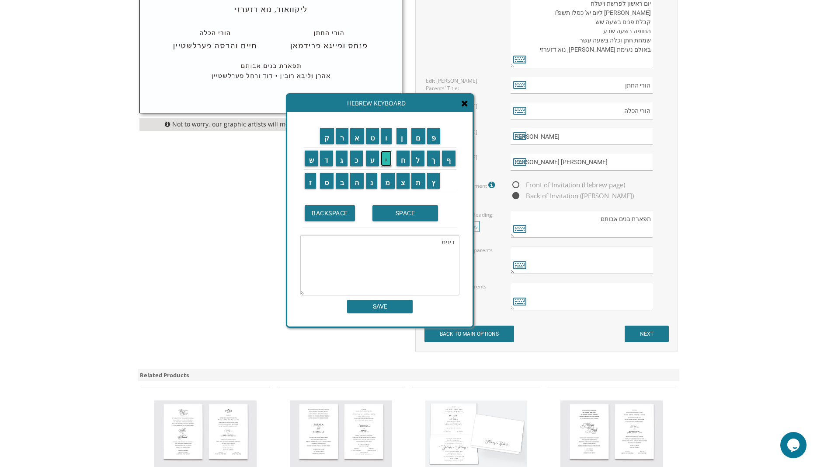
drag, startPoint x: 386, startPoint y: 160, endPoint x: 403, endPoint y: 136, distance: 29.5
click at [387, 158] on input "י" at bounding box center [386, 158] width 11 height 16
click at [404, 129] on input "ן" at bounding box center [402, 136] width 11 height 16
click at [392, 210] on input "SPACE" at bounding box center [406, 213] width 66 height 16
click at [341, 136] on input "ר" at bounding box center [342, 136] width 13 height 16
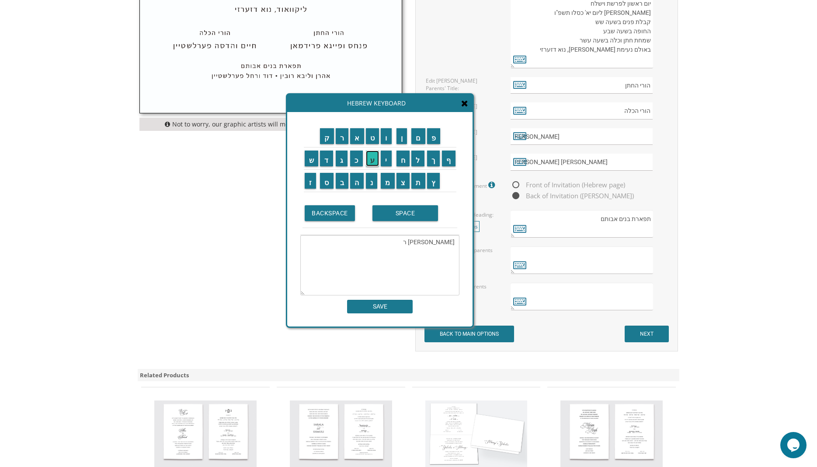
click at [374, 161] on input "ע" at bounding box center [373, 158] width 14 height 16
click at [358, 161] on input "כ" at bounding box center [356, 158] width 13 height 16
click at [373, 159] on input "ע" at bounding box center [373, 158] width 14 height 16
click at [329, 179] on input "ס" at bounding box center [327, 181] width 14 height 16
click at [409, 213] on input "SPACE" at bounding box center [406, 213] width 66 height 16
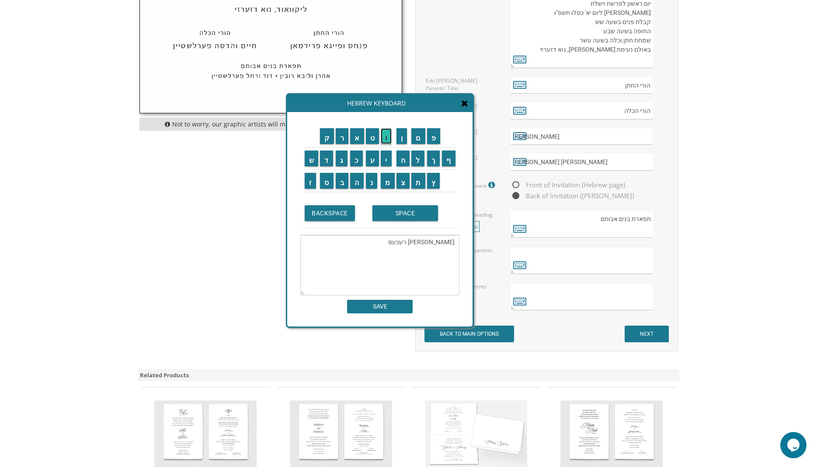
click at [386, 133] on input "ו" at bounding box center [386, 136] width 11 height 16
click at [338, 138] on input "ר" at bounding box center [342, 136] width 13 height 16
click at [374, 160] on input "ע" at bounding box center [373, 158] width 14 height 16
click at [388, 160] on input "י" at bounding box center [386, 158] width 11 height 16
click at [416, 181] on input "ת" at bounding box center [418, 181] width 14 height 16
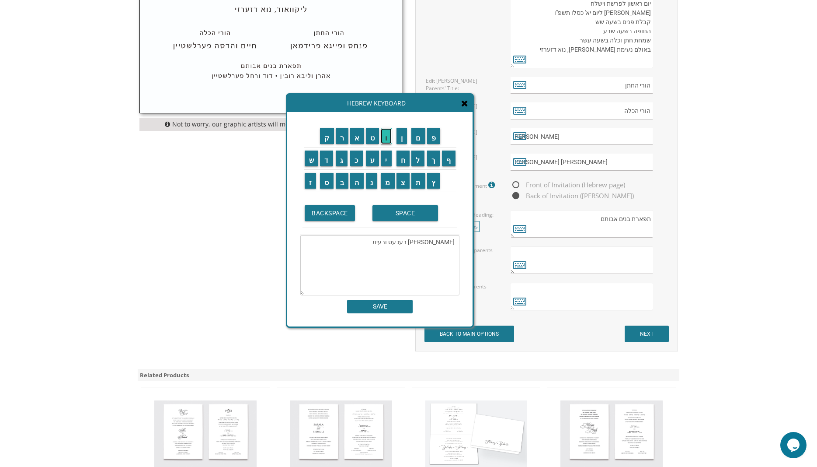
click at [384, 136] on input "ו" at bounding box center [386, 136] width 11 height 16
click at [400, 214] on input "SPACE" at bounding box center [406, 213] width 66 height 16
click at [446, 262] on textarea "בינימין רעכעס ורעיתו" at bounding box center [379, 265] width 159 height 60
click at [388, 184] on input "מ" at bounding box center [388, 181] width 14 height 16
click at [342, 138] on input "ר" at bounding box center [342, 136] width 13 height 16
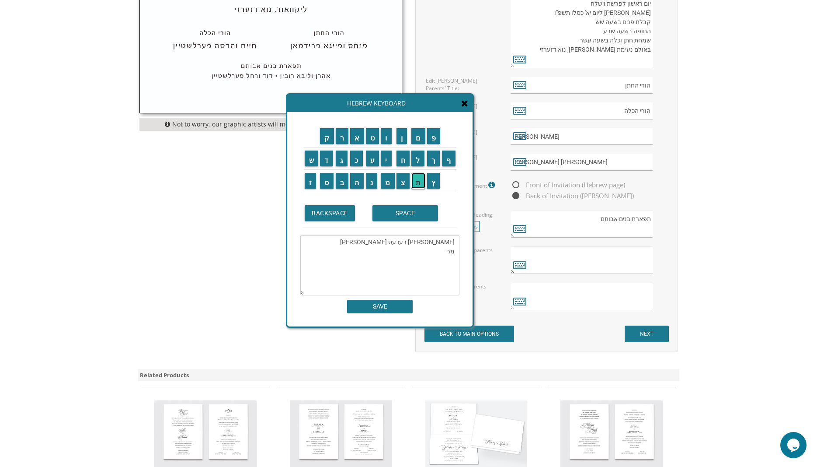
click at [422, 184] on input "ת" at bounding box center [418, 181] width 14 height 16
click at [395, 213] on input "SPACE" at bounding box center [406, 213] width 66 height 16
click at [389, 182] on input "מ" at bounding box center [388, 181] width 14 height 16
click at [418, 158] on input "ל" at bounding box center [417, 158] width 13 height 16
click at [357, 163] on input "כ" at bounding box center [356, 158] width 13 height 16
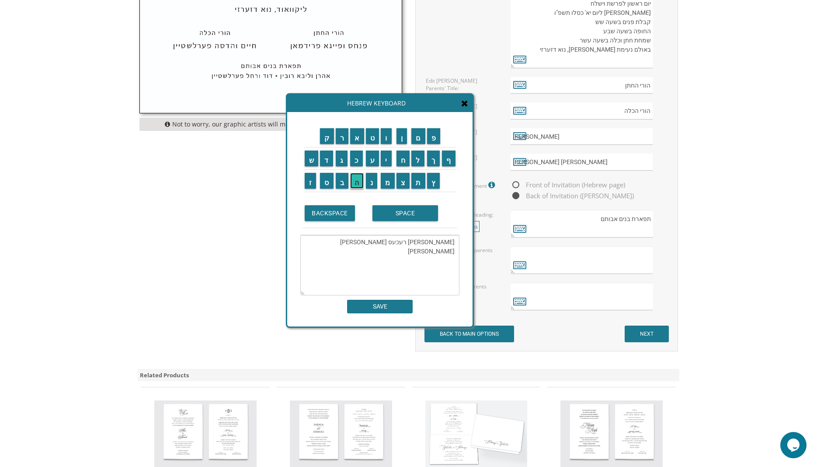
click at [360, 182] on input "ה" at bounding box center [357, 181] width 14 height 16
click at [387, 216] on input "SPACE" at bounding box center [406, 213] width 66 height 16
click at [435, 133] on input "פ" at bounding box center [434, 136] width 14 height 16
click at [370, 158] on input "ע" at bounding box center [373, 158] width 14 height 16
click at [415, 161] on input "ל" at bounding box center [417, 158] width 13 height 16
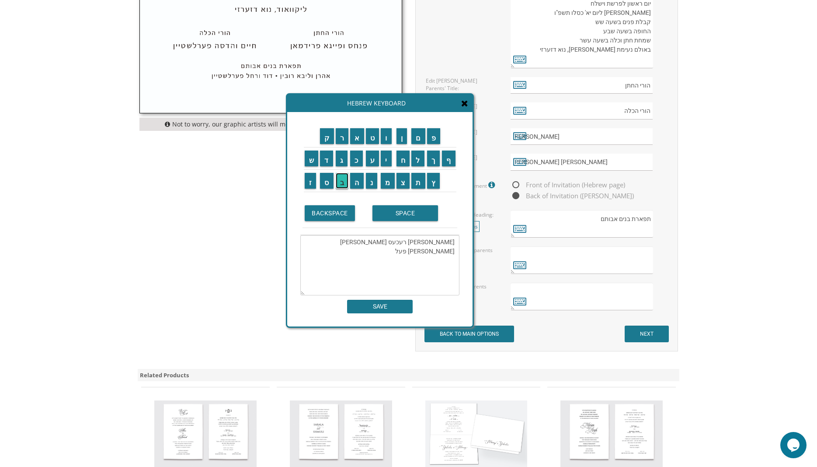
click at [339, 182] on input "ב" at bounding box center [342, 181] width 13 height 16
click at [372, 161] on input "ע" at bounding box center [373, 158] width 14 height 16
click at [339, 139] on input "ר" at bounding box center [342, 136] width 13 height 16
click at [340, 179] on input "ב" at bounding box center [342, 181] width 13 height 16
click at [387, 137] on input "ו" at bounding box center [386, 136] width 11 height 16
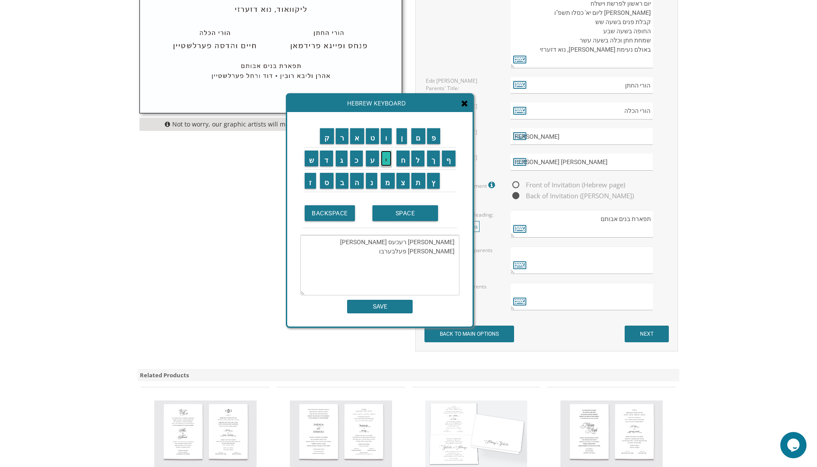
click at [386, 157] on input "י" at bounding box center [386, 158] width 11 height 16
click at [418, 138] on input "ם" at bounding box center [418, 136] width 14 height 16
type textarea "בינימין רעכעס ורעיתו מרת מלכה פעלבערבוים"
click at [386, 305] on input "SAVE" at bounding box center [380, 306] width 66 height 14
type textarea "בינימין רעכעס ורעיתו מרת מלכה פעלבערבוים"
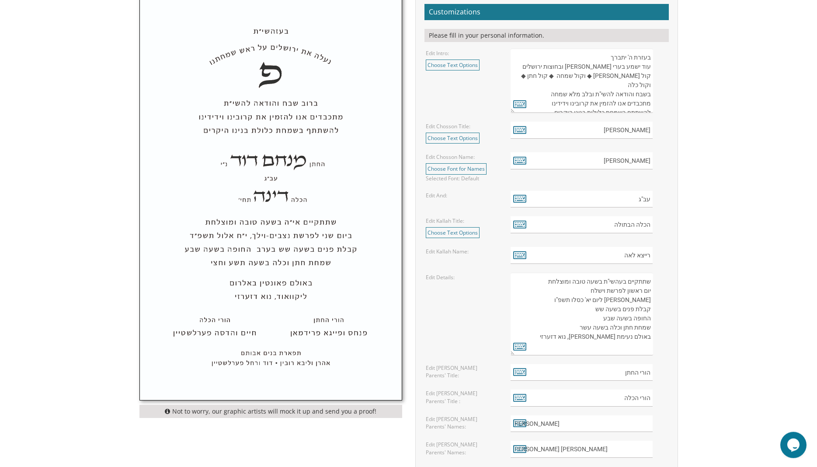
scroll to position [297, 0]
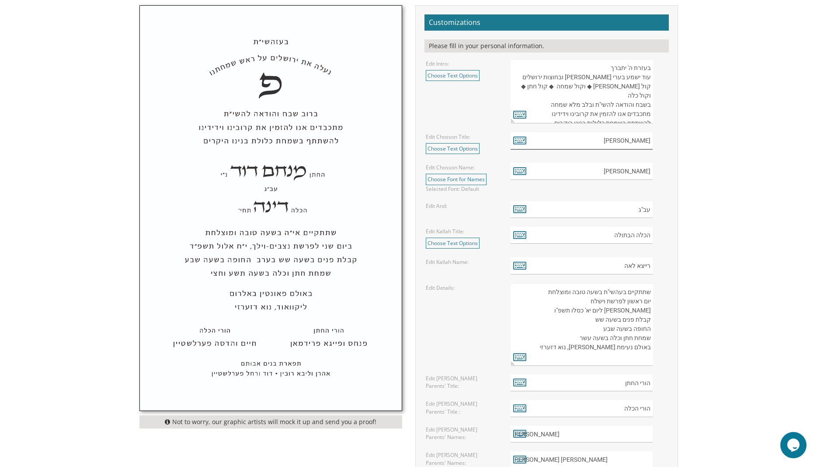
click at [612, 142] on input "הבחור החתן" at bounding box center [582, 140] width 142 height 17
click at [454, 150] on link "Choose Text Options" at bounding box center [453, 148] width 54 height 11
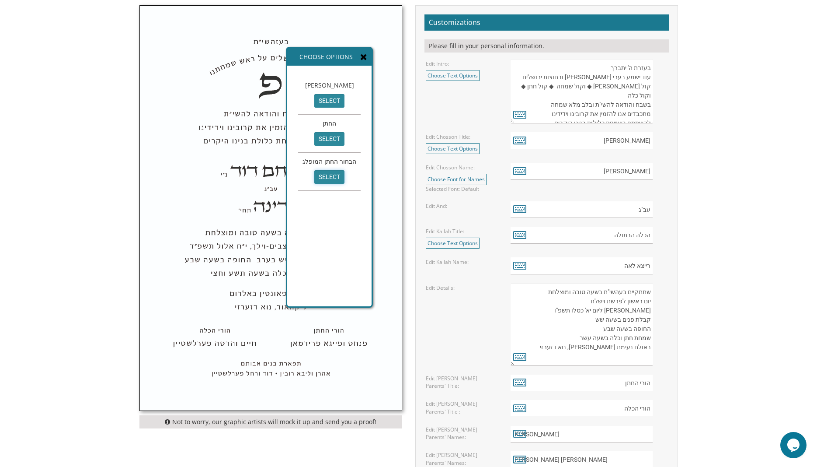
click at [331, 178] on input "select" at bounding box center [329, 177] width 30 height 14
type input "הבחור החתן המופלג"
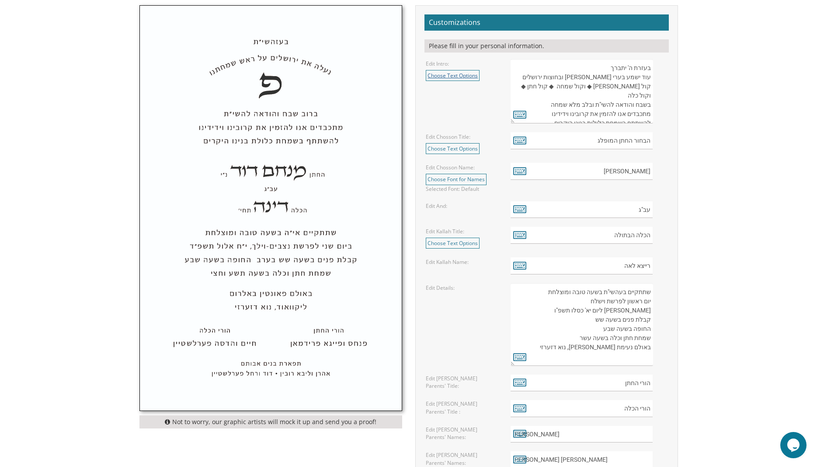
click at [462, 74] on link "Choose Text Options" at bounding box center [453, 75] width 54 height 11
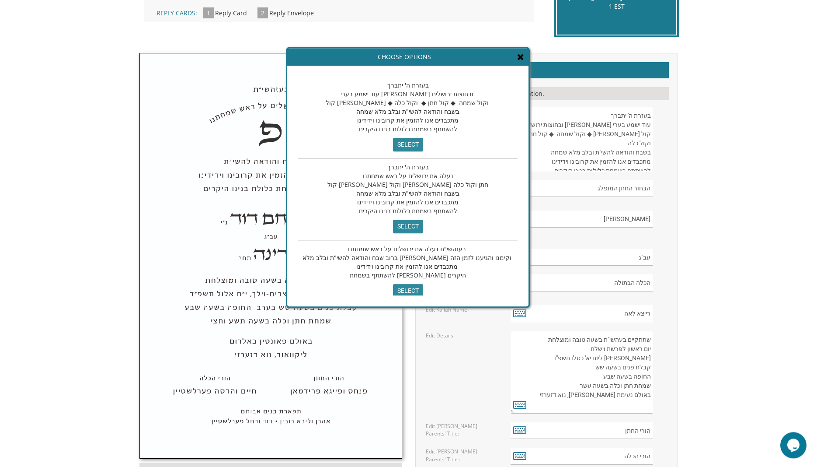
scroll to position [223, 0]
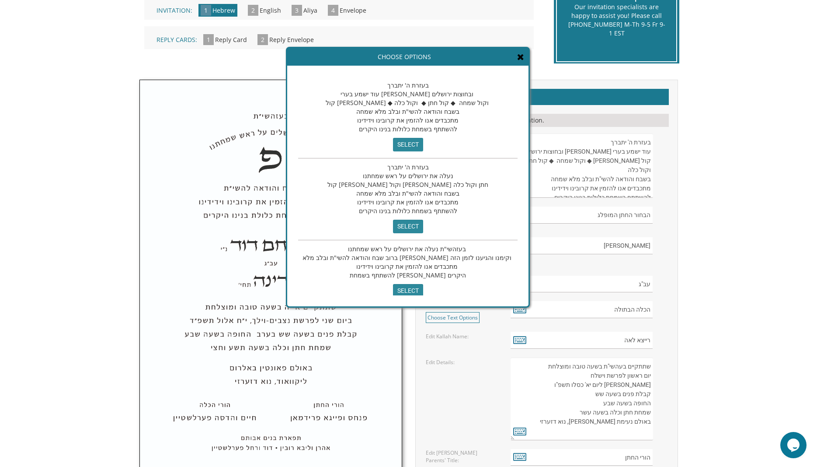
click at [712, 187] on body "My Cart {{shoppingcart.totalQuantityDisplay}} Total: {{shoppingcart.subtotal}} …" at bounding box center [408, 413] width 817 height 1272
click at [517, 60] on icon at bounding box center [520, 56] width 7 height 9
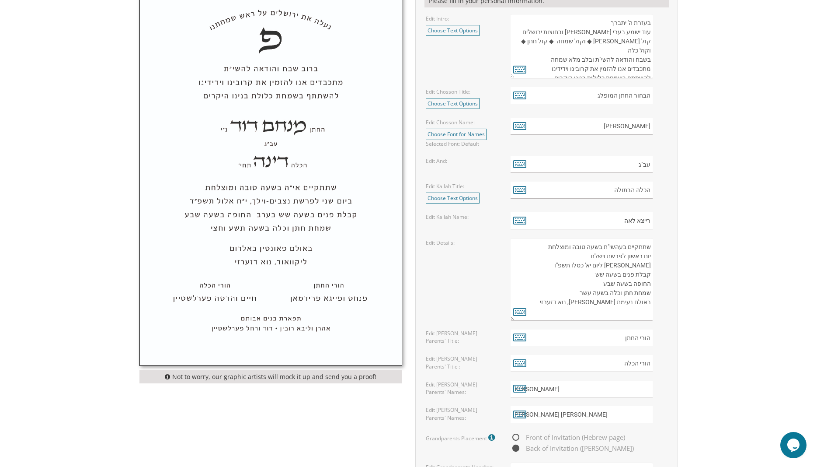
scroll to position [372, 0]
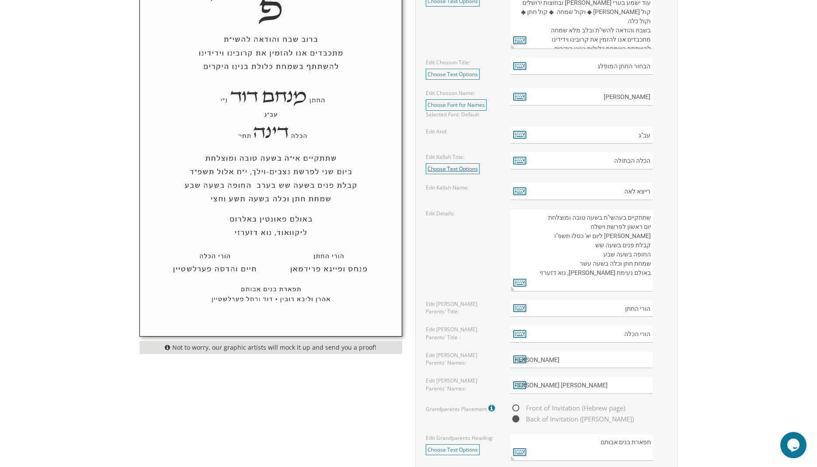
click at [461, 168] on link "Choose Text Options" at bounding box center [453, 168] width 54 height 11
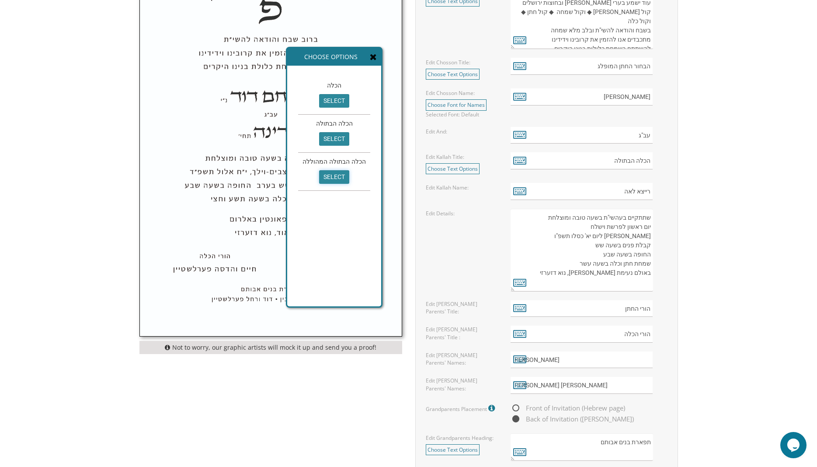
click at [334, 178] on input "select" at bounding box center [334, 177] width 30 height 14
type input "הכלה הבתולה המהוללה"
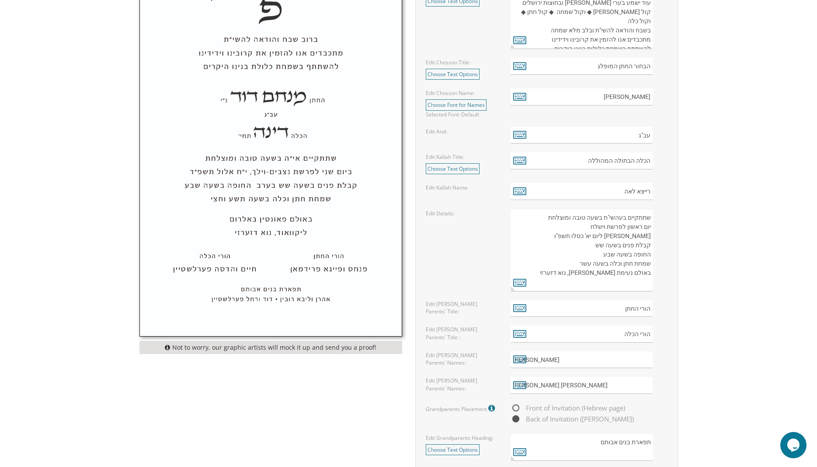
click at [749, 185] on body "My Cart {{shoppingcart.totalQuantityDisplay}} Total: {{shoppingcart.subtotal}} …" at bounding box center [408, 264] width 817 height 1272
click at [458, 108] on link "Choose Font for Names" at bounding box center [456, 104] width 61 height 11
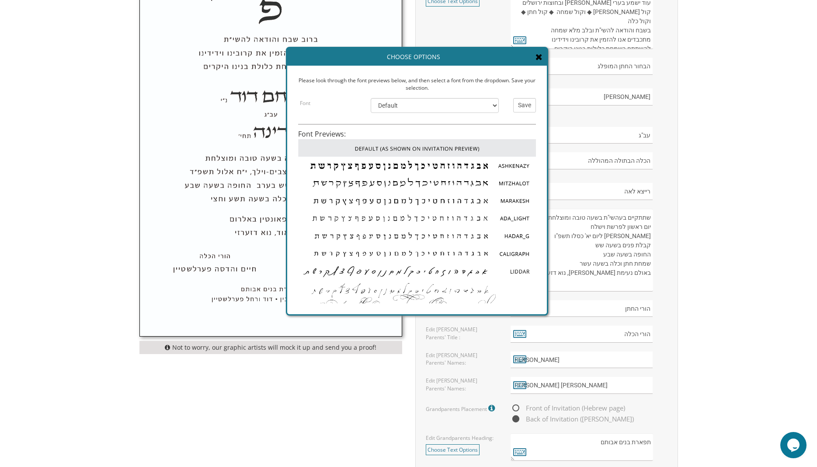
click at [543, 54] on icon at bounding box center [539, 56] width 7 height 9
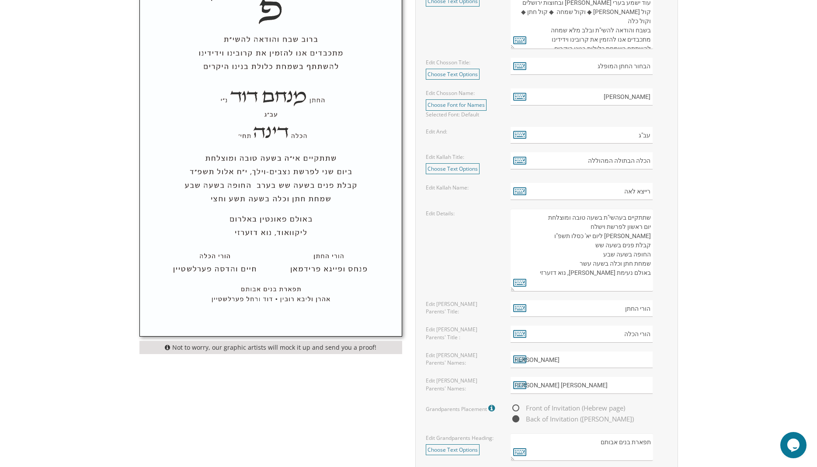
click at [729, 131] on body "My Cart {{shoppingcart.totalQuantityDisplay}} Total: {{shoppingcart.subtotal}} …" at bounding box center [408, 264] width 817 height 1272
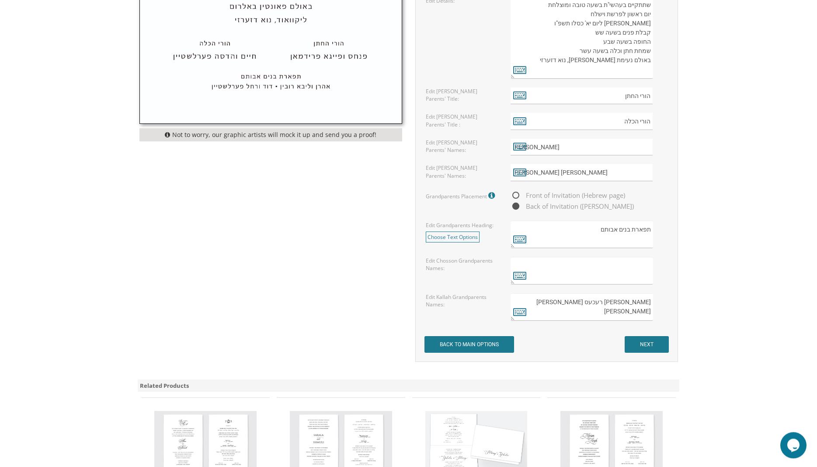
scroll to position [595, 0]
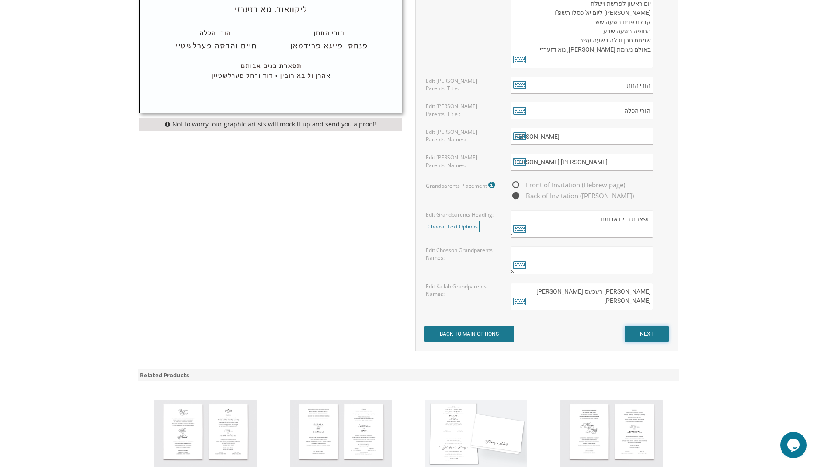
click at [636, 329] on input "NEXT" at bounding box center [647, 333] width 44 height 17
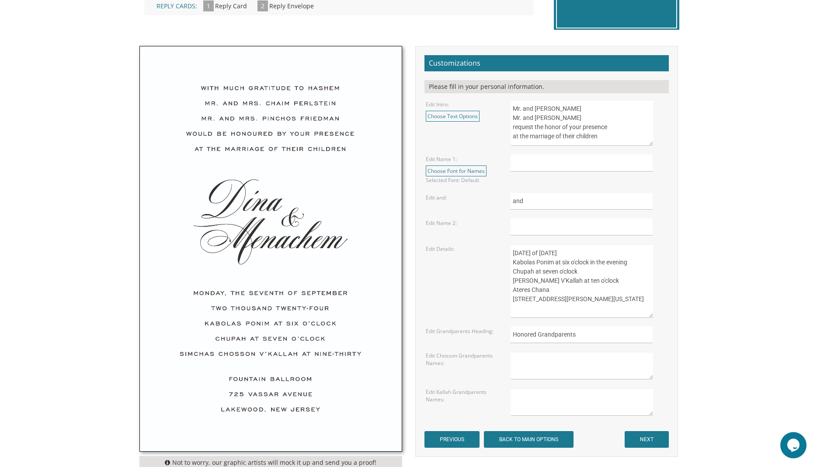
scroll to position [297, 0]
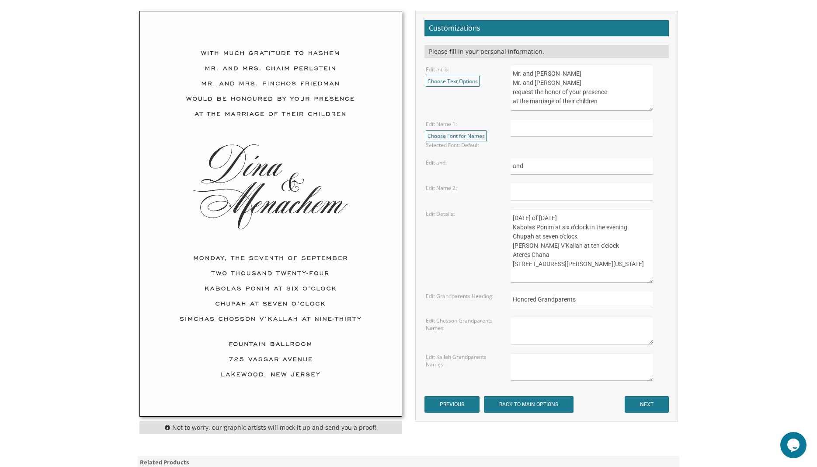
click at [554, 71] on textarea "Mr. and Mrs. Yossi Schwartz Mr. and Mrs. Yaakov Friedman request the honor of y…" at bounding box center [582, 88] width 142 height 46
click at [437, 80] on link "Choose Text Options" at bounding box center [453, 81] width 54 height 11
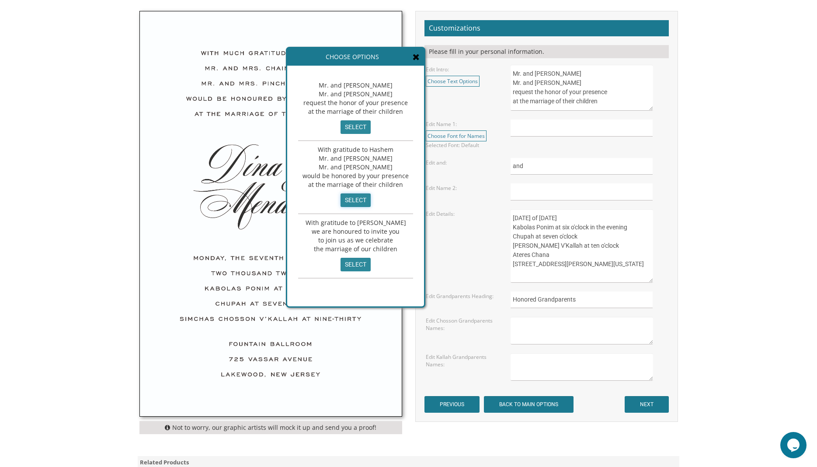
click at [358, 196] on input "select" at bounding box center [356, 200] width 30 height 14
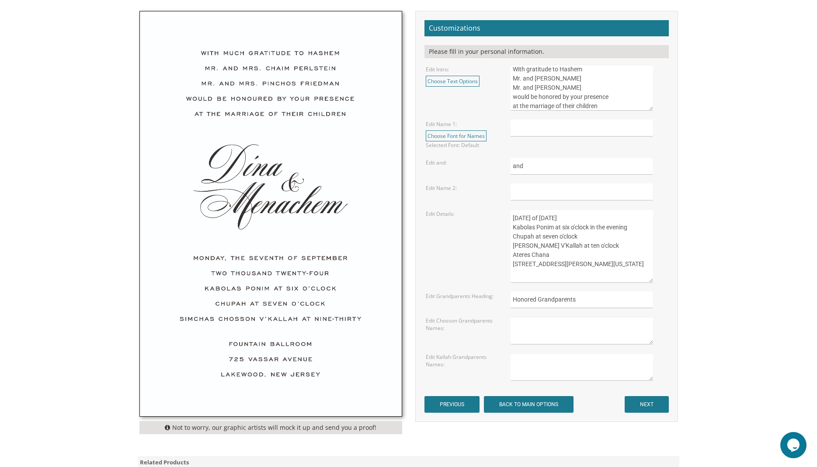
click at [555, 80] on textarea "Mr. and Mrs. Yossi Schwartz Mr. and Mrs. Yaakov Friedman request the honor of y…" at bounding box center [582, 88] width 142 height 46
click at [551, 87] on textarea "Mr. and Mrs. Yossi Schwartz Mr. and Mrs. Yaakov Friedman request the honor of y…" at bounding box center [582, 88] width 142 height 46
type textarea "With gratitude to Hashem Mr. and Mrs. Mordechai Reches Mr. and Mrs. Moshe Hus w…"
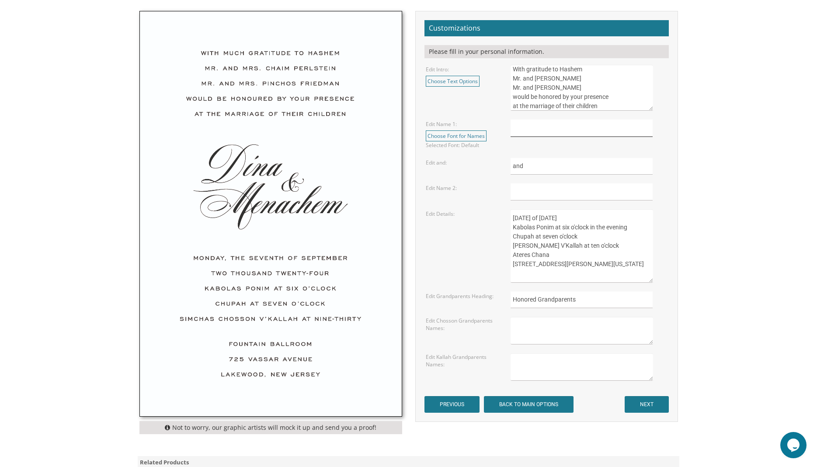
click at [531, 128] on input "text" at bounding box center [582, 127] width 142 height 17
type input "Leahle"
drag, startPoint x: 549, startPoint y: 76, endPoint x: 601, endPoint y: 79, distance: 52.5
click at [601, 79] on textarea "Mr. and Mrs. Yossi Schwartz Mr. and Mrs. Yaakov Friedman request the honor of y…" at bounding box center [582, 88] width 142 height 46
click at [552, 88] on textarea "Mr. and Mrs. Yossi Schwartz Mr. and Mrs. Yaakov Friedman request the honor of y…" at bounding box center [582, 88] width 142 height 46
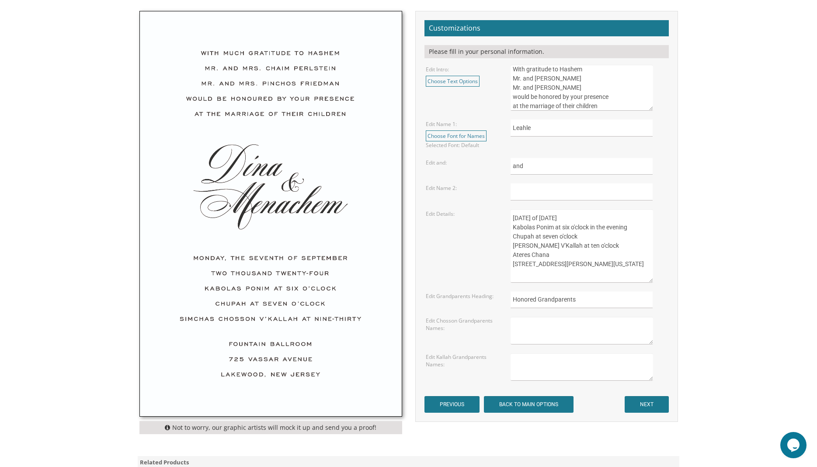
click at [552, 88] on textarea "Mr. and Mrs. Yossi Schwartz Mr. and Mrs. Yaakov Friedman request the honor of y…" at bounding box center [582, 88] width 142 height 46
click at [551, 86] on textarea "Mr. and Mrs. Yossi Schwartz Mr. and Mrs. Yaakov Friedman request the honor of y…" at bounding box center [582, 88] width 142 height 46
drag, startPoint x: 549, startPoint y: 87, endPoint x: 579, endPoint y: 89, distance: 30.3
click at [579, 89] on textarea "Mr. and Mrs. Yossi Schwartz Mr. and Mrs. Yaakov Friedman request the honor of y…" at bounding box center [582, 88] width 142 height 46
type textarea "With gratitude to Hashem Mr. and Mrs. Moshe Hus Mr. and Mrs. Mordechai Reches w…"
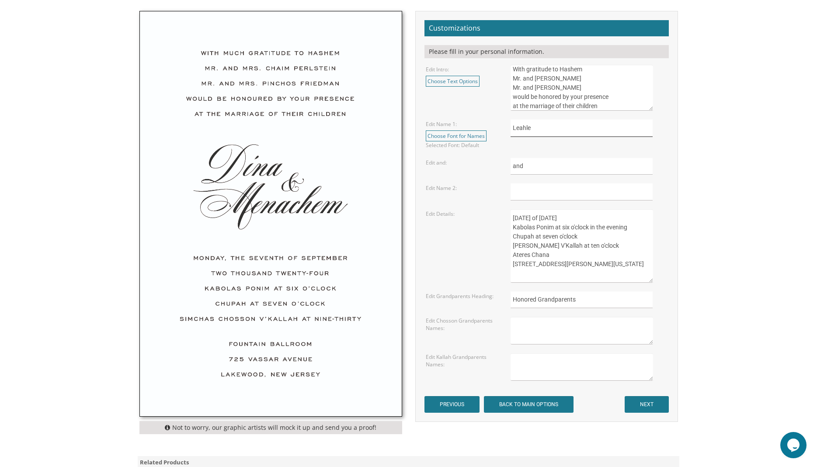
drag, startPoint x: 550, startPoint y: 130, endPoint x: 479, endPoint y: 119, distance: 71.7
click at [511, 124] on input "Leahle" at bounding box center [582, 127] width 142 height 17
type input "Shimmy"
click at [536, 190] on input "text" at bounding box center [582, 191] width 142 height 17
type input "Leahle"
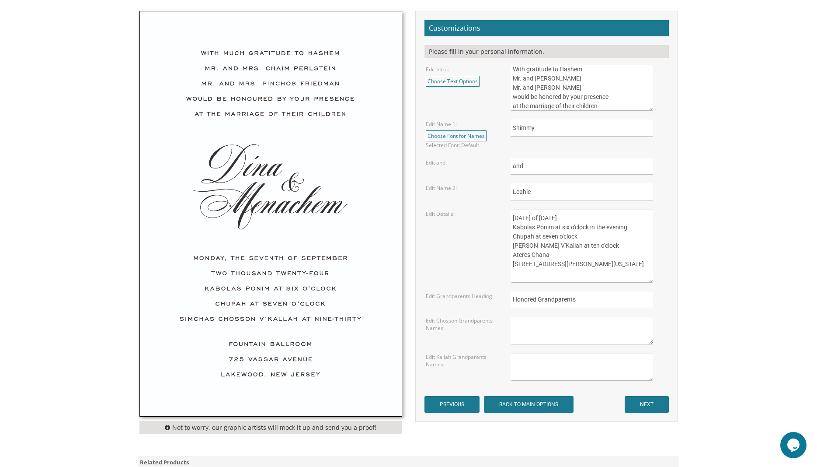
click at [554, 219] on textarea "Sunday, the eighth of May, 2016 Kabolas Ponim at six o'clock in the evening Chu…" at bounding box center [582, 245] width 142 height 73
click at [580, 217] on textarea "Sunday, the eighth of May, 2016 Kabolas Ponim at six o'clock in the evening Chu…" at bounding box center [582, 245] width 142 height 73
drag, startPoint x: 578, startPoint y: 217, endPoint x: 606, endPoint y: 217, distance: 27.1
click at [606, 217] on textarea "Sunday, the eighth of May, 2016 Kabolas Ponim at six o'clock in the evening Chu…" at bounding box center [582, 245] width 142 height 73
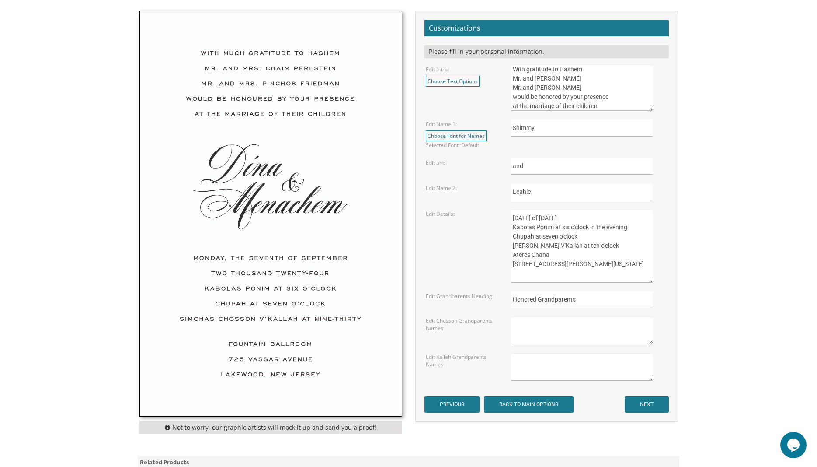
drag, startPoint x: 513, startPoint y: 254, endPoint x: 550, endPoint y: 256, distance: 37.2
click at [550, 256] on textarea "Sunday, the eighth of May, 2016 Kabolas Ponim at six o'clock in the evening Chu…" at bounding box center [582, 245] width 142 height 73
drag, startPoint x: 513, startPoint y: 265, endPoint x: 565, endPoint y: 264, distance: 51.6
click at [565, 264] on textarea "Sunday, the eighth of May, 2016 Kabolas Ponim at six o'clock in the evening Chu…" at bounding box center [582, 245] width 142 height 73
click at [519, 254] on textarea "Sunday, the eighth of May, 2016 Kabolas Ponim at six o'clock in the evening Chu…" at bounding box center [582, 245] width 142 height 73
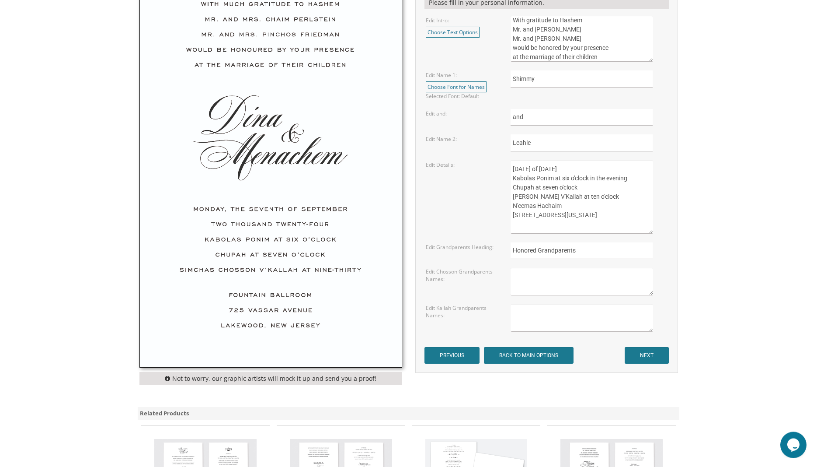
scroll to position [446, 0]
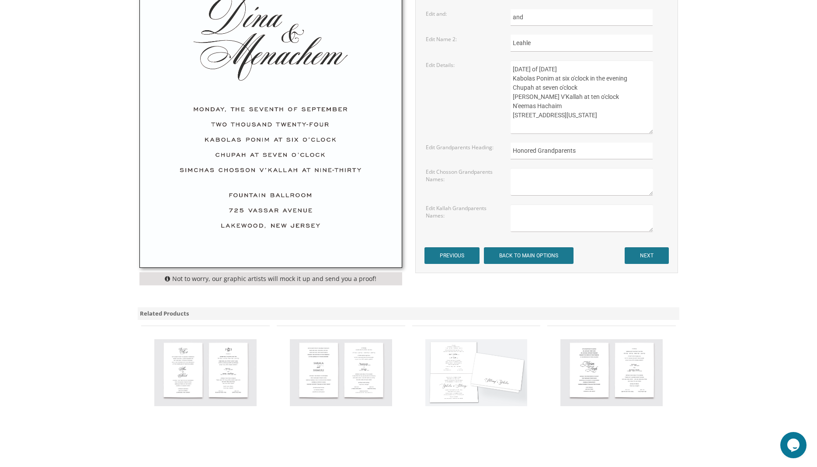
type textarea "Sunday, the Thirtieth of November, 2025 Kabolas Ponim at six o'clock in the eve…"
drag, startPoint x: 577, startPoint y: 152, endPoint x: 470, endPoint y: 153, distance: 107.1
click at [511, 153] on input "Honored Grandparents" at bounding box center [582, 151] width 142 height 17
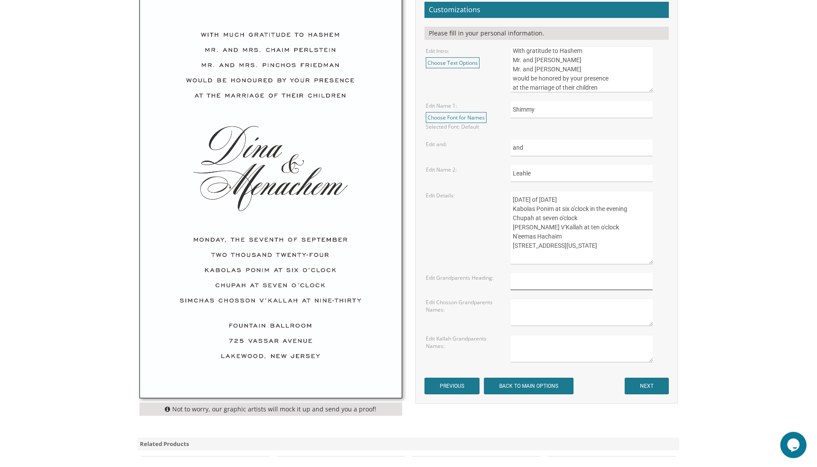
scroll to position [297, 0]
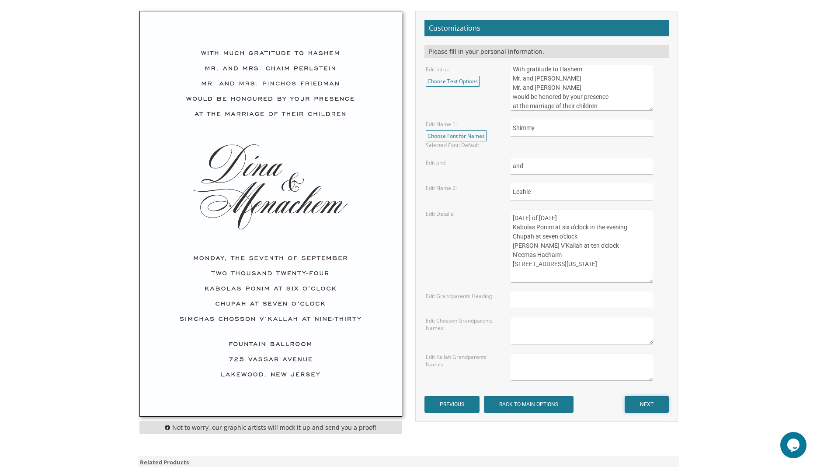
click at [656, 402] on input "NEXT" at bounding box center [647, 404] width 44 height 17
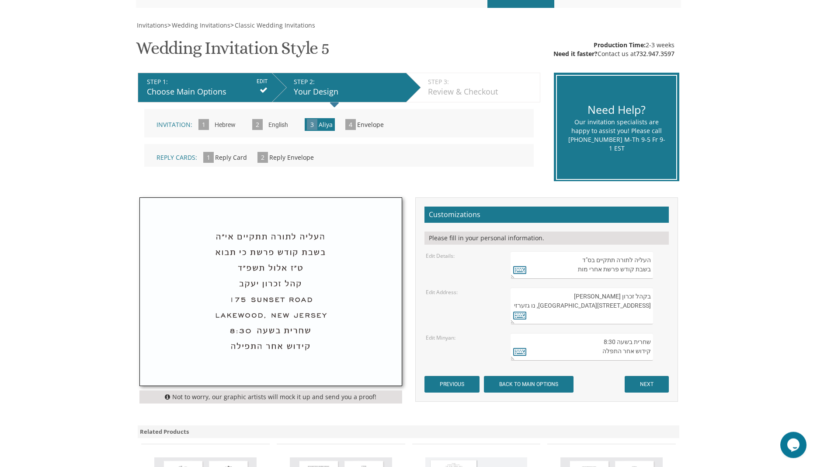
scroll to position [223, 0]
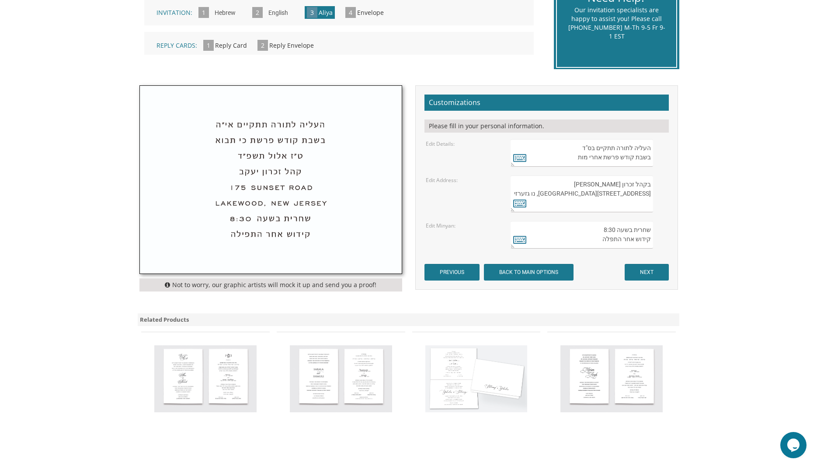
drag, startPoint x: 598, startPoint y: 155, endPoint x: 571, endPoint y: 156, distance: 26.2
click at [571, 156] on textarea "העליה לתורה תתקיים בס"ד בשבת קודש פרשת אחרי מות" at bounding box center [582, 153] width 142 height 28
click at [522, 160] on icon at bounding box center [519, 157] width 13 height 12
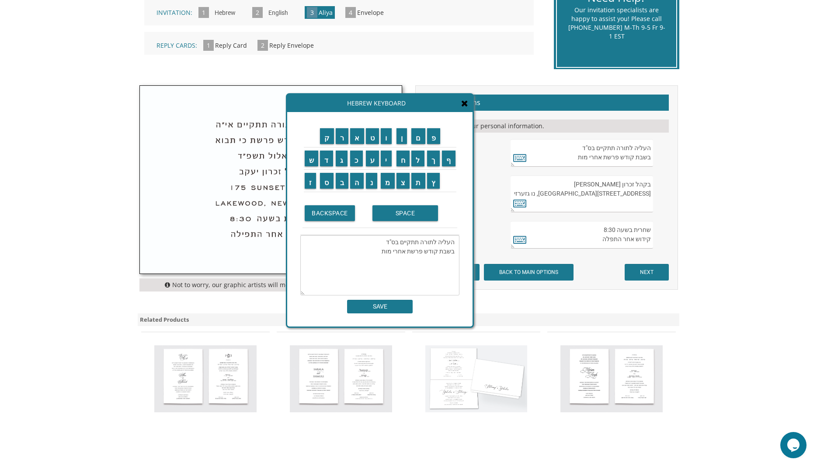
click at [400, 251] on textarea "העליה לתורה תתקיים בס"ד בשבת קודש פרשת אחרי מות" at bounding box center [379, 265] width 159 height 60
click at [382, 253] on textarea "העליה לתורה תתקיים בס"ד בשבת קודש פרשת אחרי מות" at bounding box center [379, 265] width 159 height 60
click at [379, 252] on textarea "העליה לתורה תתקיים בס"ד בשבת קודש פרשת אחרי מות" at bounding box center [379, 265] width 159 height 60
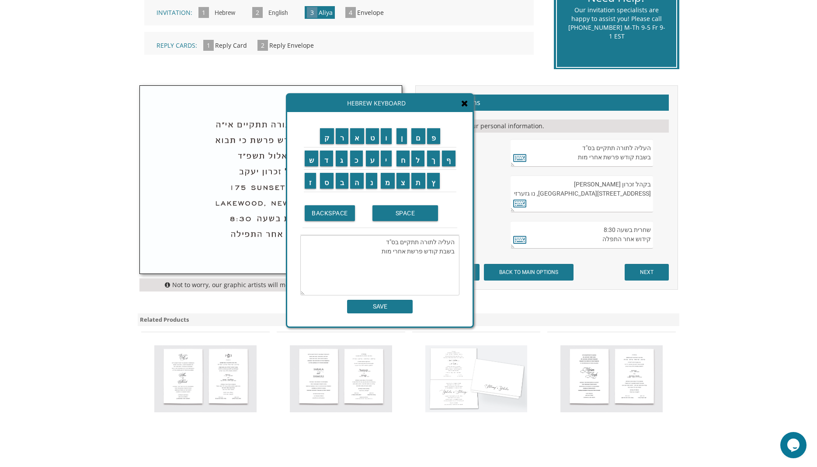
click at [379, 252] on textarea "העליה לתורה תתקיים בס"ד בשבת קודש פרשת אחרי מות" at bounding box center [379, 265] width 159 height 60
click at [463, 104] on icon at bounding box center [464, 103] width 7 height 9
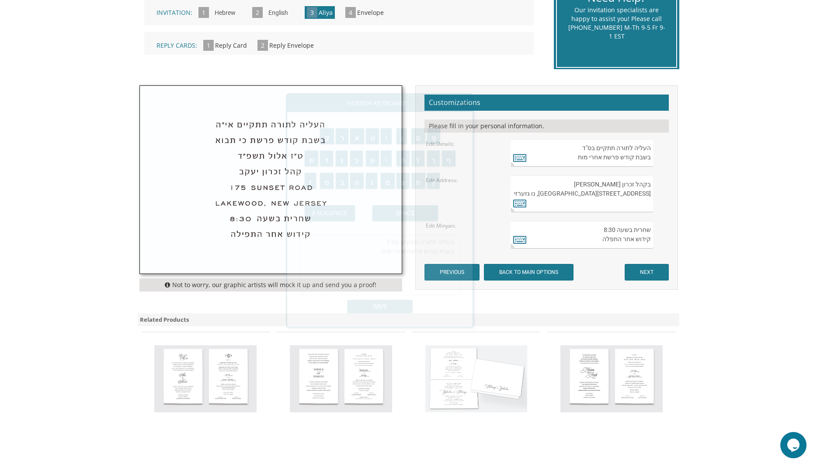
click at [578, 157] on textarea "העליה לתורה תתקיים בס"ד בשבת קודש פרשת אחרי מות" at bounding box center [582, 153] width 142 height 28
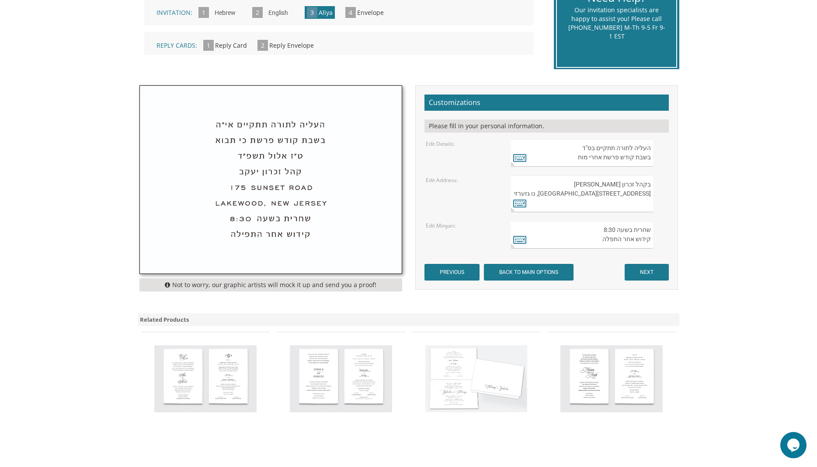
click at [572, 159] on textarea "העליה לתורה תתקיים בס"ד בשבת קודש פרשת אחרי מות" at bounding box center [582, 153] width 142 height 28
click at [522, 159] on icon at bounding box center [519, 157] width 13 height 12
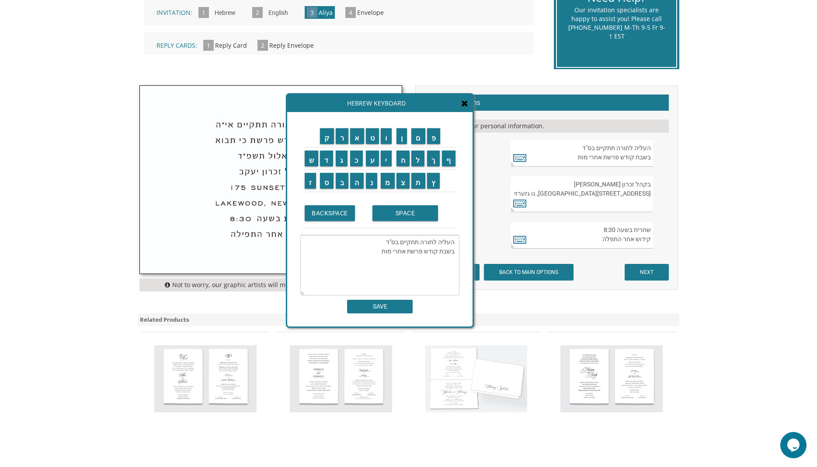
click at [394, 251] on textarea "העליה לתורה תתקיים בס"ד בשבת קודש פרשת אחרי מות" at bounding box center [379, 265] width 159 height 60
click at [316, 215] on input "BACKSPACE" at bounding box center [330, 213] width 50 height 16
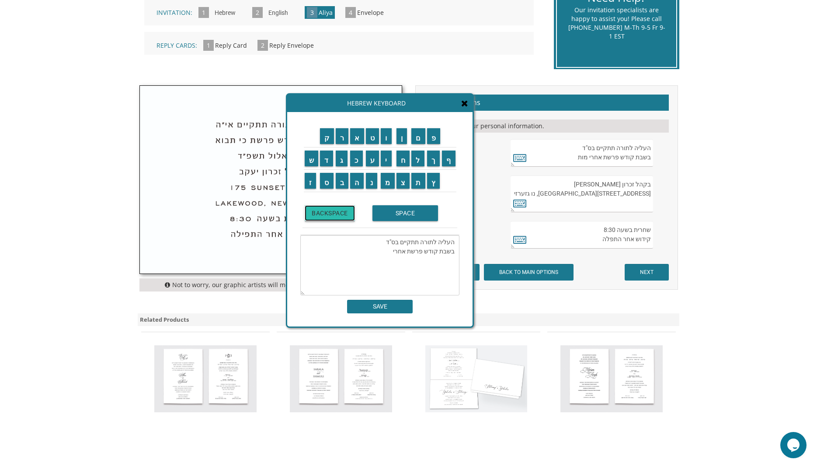
click at [316, 215] on input "BACKSPACE" at bounding box center [330, 213] width 50 height 16
click at [389, 134] on input "ו" at bounding box center [386, 136] width 11 height 16
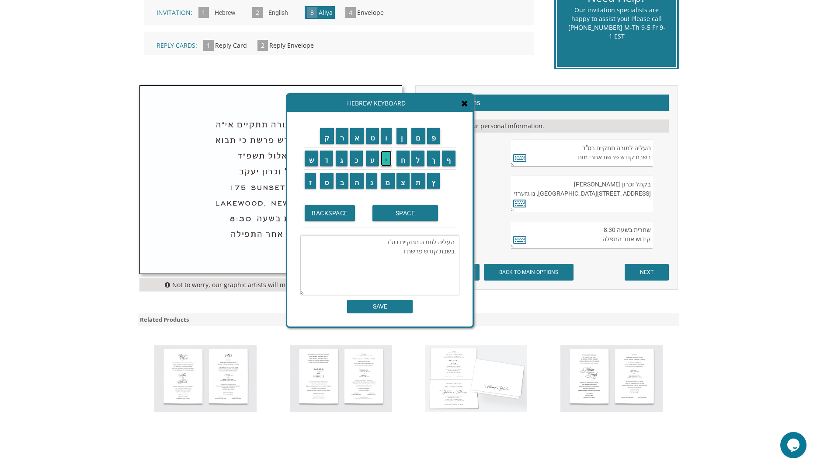
click at [387, 162] on input "י" at bounding box center [386, 158] width 11 height 16
click at [402, 177] on input "צ" at bounding box center [404, 181] width 14 height 16
click at [354, 136] on input "א" at bounding box center [357, 136] width 14 height 16
type textarea "העליה לתורה תתקיים בס"ד בשבת קודש פרשת ויצא"
click at [374, 307] on input "SAVE" at bounding box center [380, 306] width 66 height 14
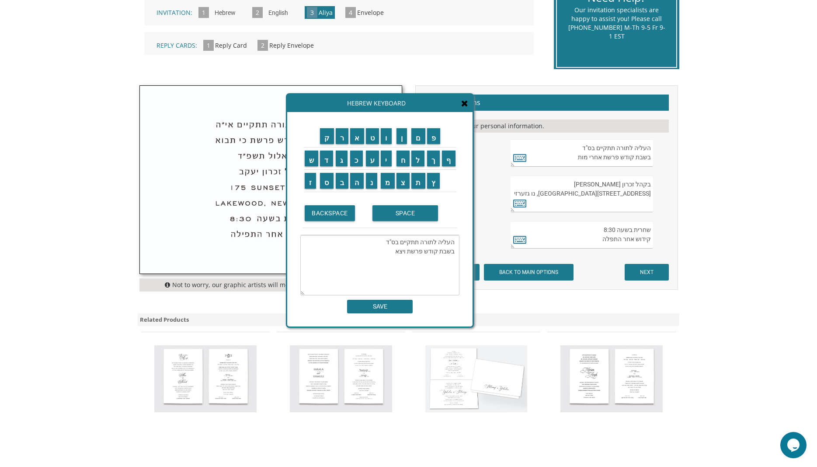
type textarea "העליה לתורה תתקיים בס"ד בשבת קודש פרשת ויצא"
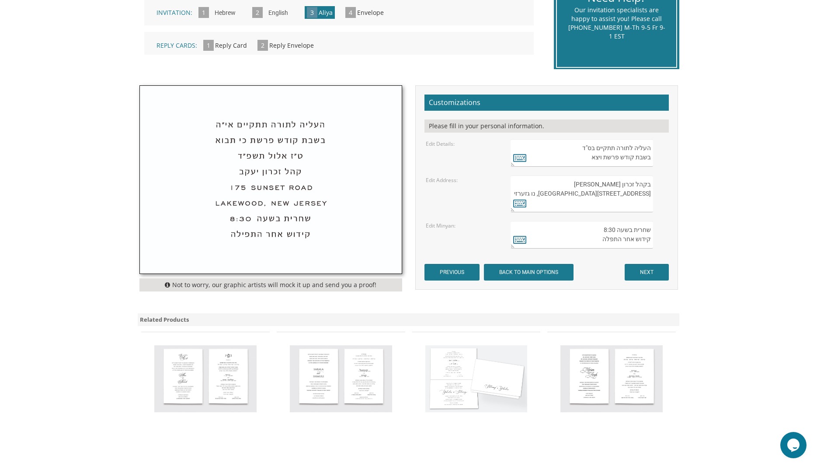
click at [625, 188] on textarea "בקהל זכרון שניאור 282 Oak Knoll Road לייקוואוד, נו גזערזי" at bounding box center [582, 193] width 142 height 37
click at [522, 204] on icon at bounding box center [519, 203] width 13 height 12
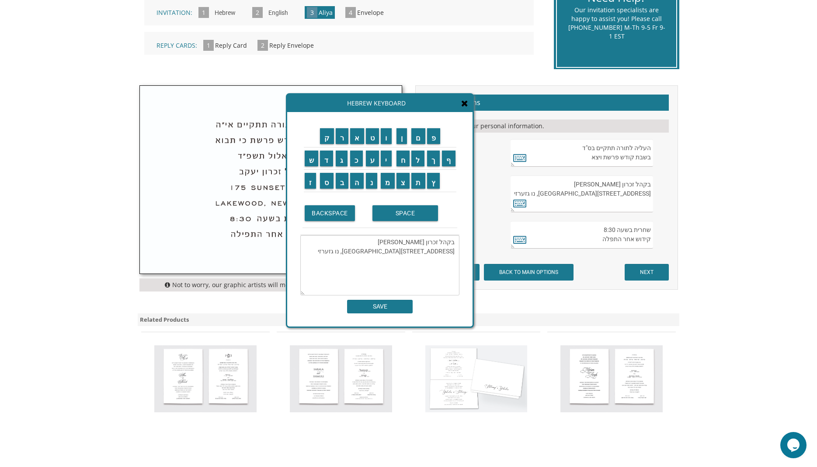
click at [409, 246] on textarea "בקהל זכרון שניאור 282 Oak Knoll Road לייקוואוד, נו גזערזי" at bounding box center [379, 265] width 159 height 60
click at [334, 212] on input "BACKSPACE" at bounding box center [330, 213] width 50 height 16
click at [336, 213] on input "BACKSPACE" at bounding box center [330, 213] width 50 height 16
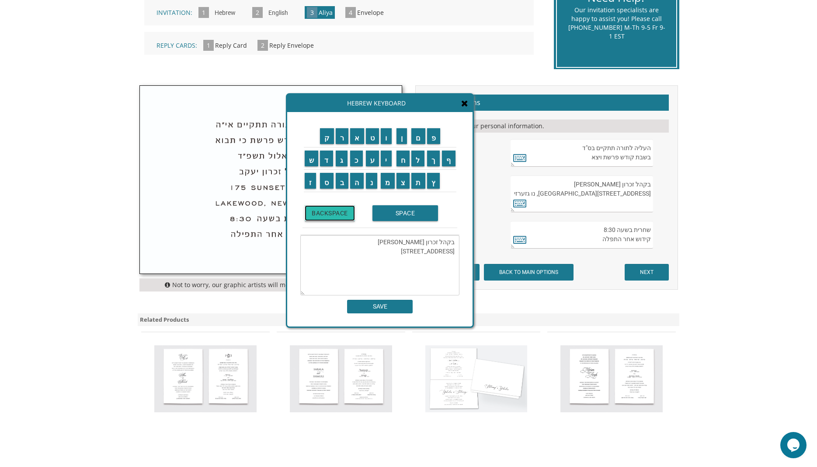
click at [336, 213] on input "BACKSPACE" at bounding box center [330, 213] width 50 height 16
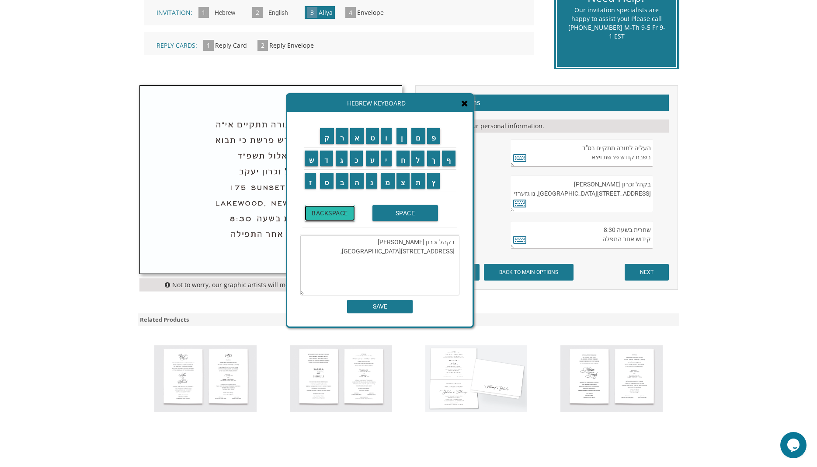
click at [336, 213] on input "BACKSPACE" at bounding box center [330, 213] width 50 height 16
click at [336, 212] on input "BACKSPACE" at bounding box center [330, 213] width 50 height 16
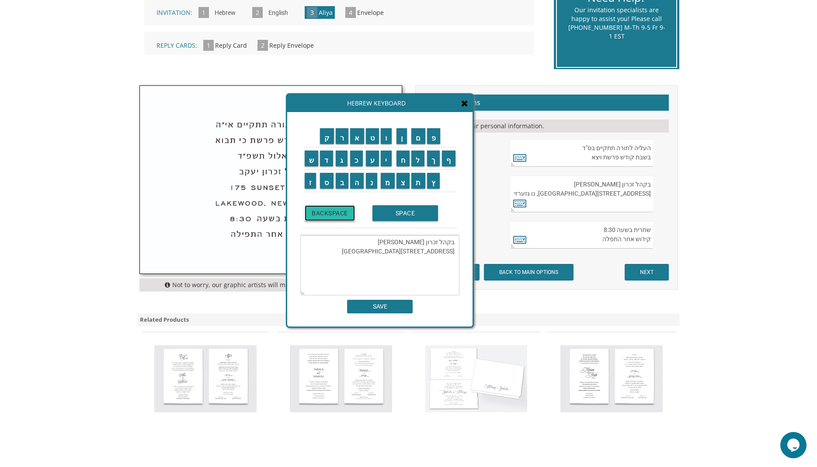
click at [336, 212] on input "BACKSPACE" at bounding box center [330, 213] width 50 height 16
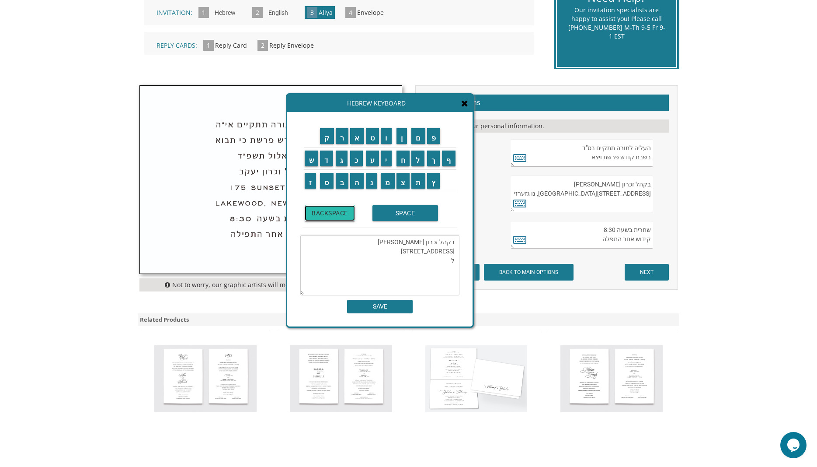
click at [336, 212] on input "BACKSPACE" at bounding box center [330, 213] width 50 height 16
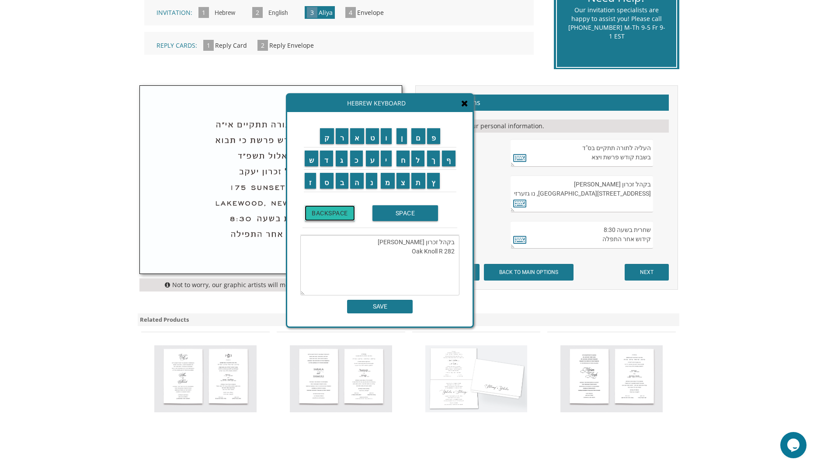
click at [336, 212] on input "BACKSPACE" at bounding box center [330, 213] width 50 height 16
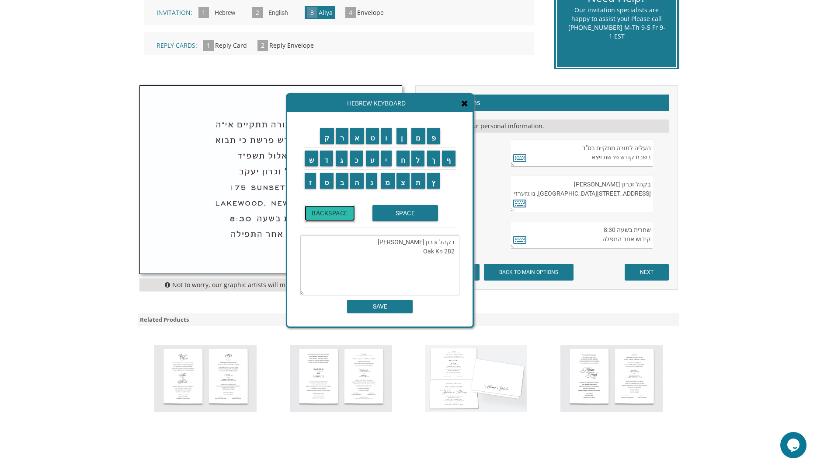
click at [336, 212] on input "BACKSPACE" at bounding box center [330, 213] width 50 height 16
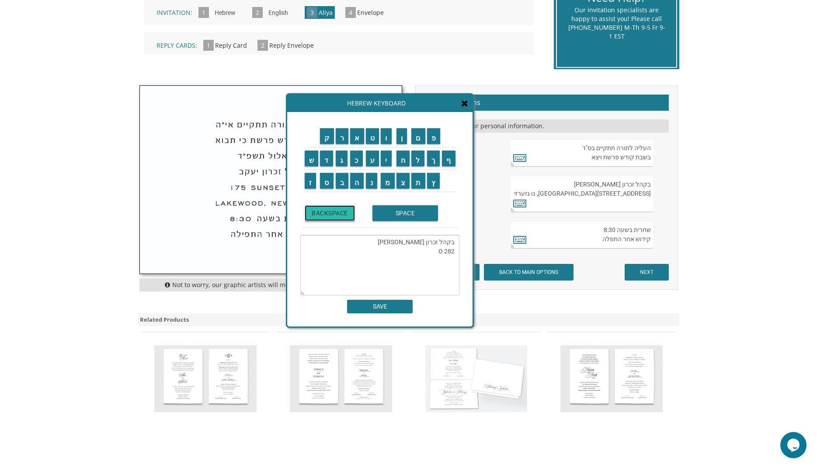
click at [336, 212] on input "BACKSPACE" at bounding box center [330, 213] width 50 height 16
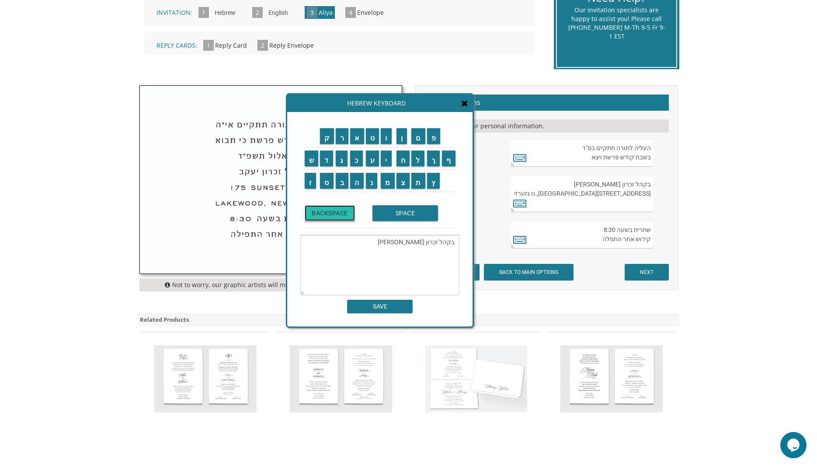
click at [336, 212] on input "BACKSPACE" at bounding box center [330, 213] width 50 height 16
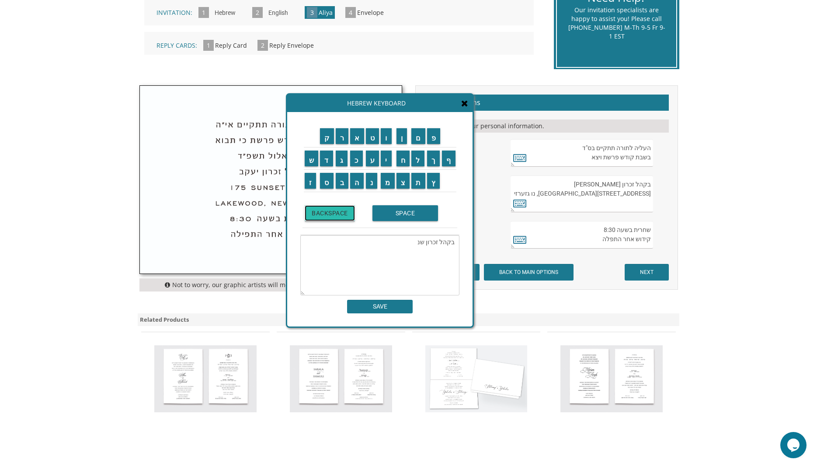
click at [336, 212] on input "BACKSPACE" at bounding box center [330, 213] width 50 height 16
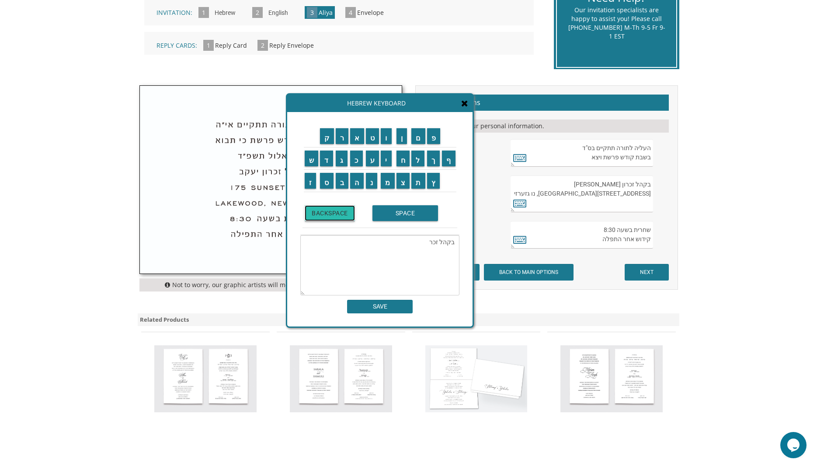
click at [336, 212] on input "BACKSPACE" at bounding box center [330, 213] width 50 height 16
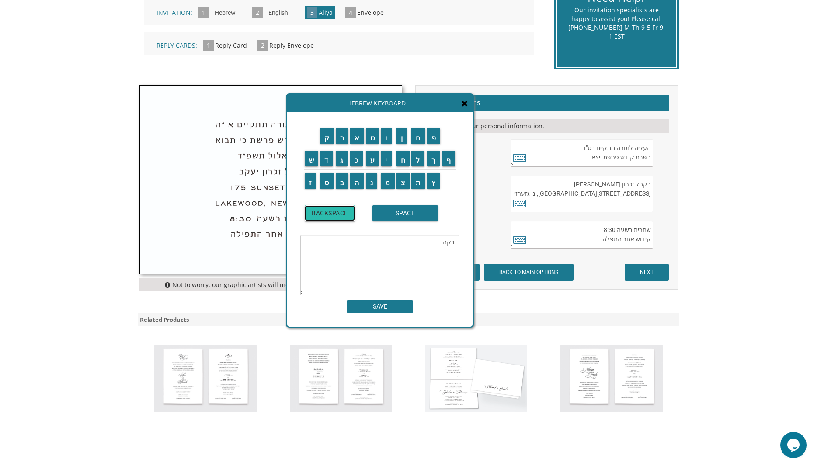
click at [336, 212] on input "BACKSPACE" at bounding box center [330, 213] width 50 height 16
type textarea "ב"
click at [336, 212] on input "BACKSPACE" at bounding box center [330, 213] width 50 height 16
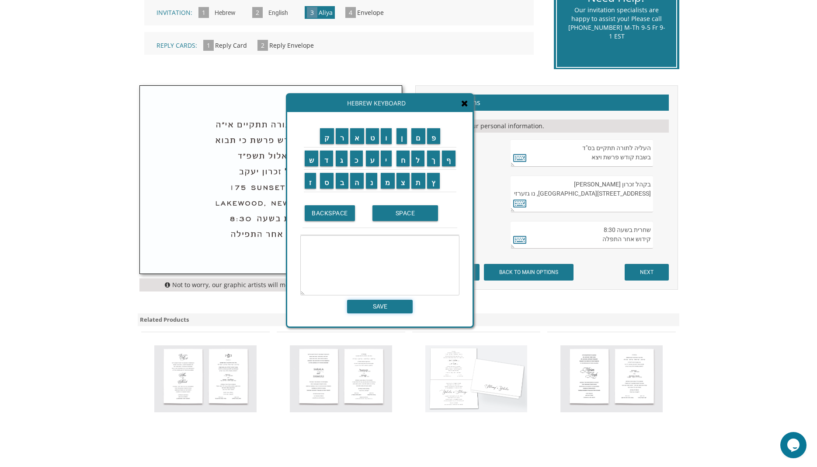
click at [380, 305] on input "SAVE" at bounding box center [380, 306] width 66 height 14
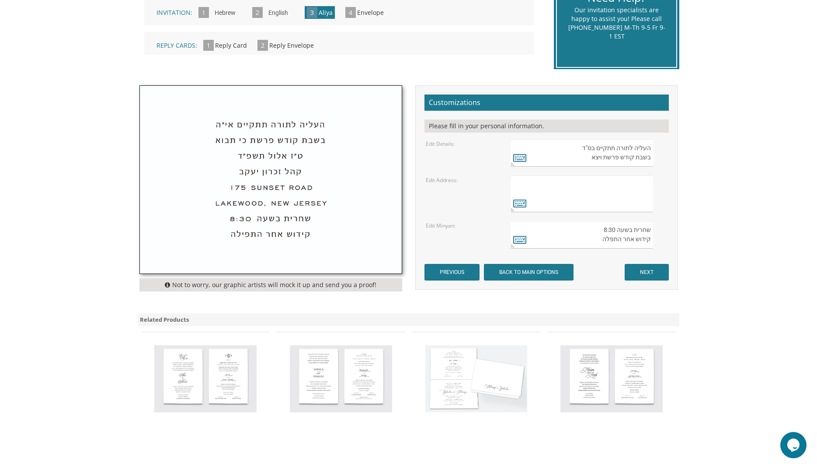
click at [612, 233] on textarea "שחרית בשעה 8:30 קידוש אחר התפלה" at bounding box center [582, 235] width 142 height 28
drag, startPoint x: 610, startPoint y: 231, endPoint x: 588, endPoint y: 228, distance: 21.6
click at [588, 228] on textarea "שחרית בשעה 8:30 קידוש אחר התפלה" at bounding box center [582, 235] width 142 height 28
drag, startPoint x: 602, startPoint y: 231, endPoint x: 653, endPoint y: 231, distance: 50.7
click at [653, 231] on textarea "שחרית בשעה 8:30 קידוש אחר התפלה" at bounding box center [582, 235] width 142 height 28
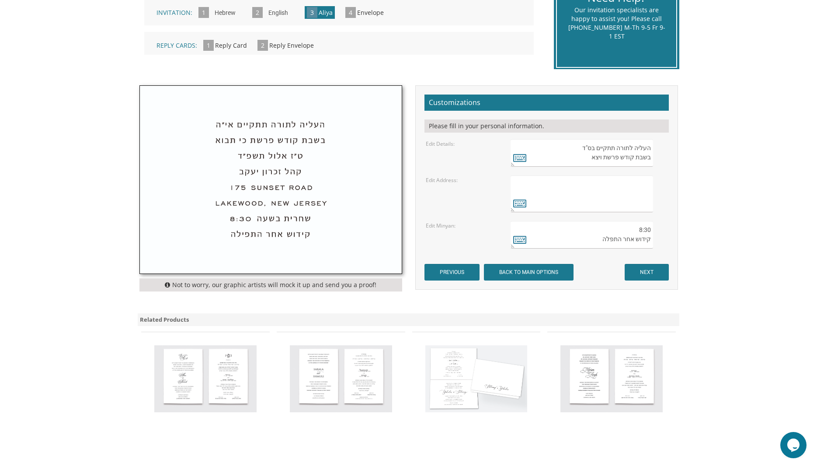
drag, startPoint x: 641, startPoint y: 227, endPoint x: 653, endPoint y: 242, distance: 18.7
click at [653, 242] on textarea "שחרית בשעה 8:30 קידוש אחר התפלה" at bounding box center [582, 235] width 142 height 28
type textarea "8"
click at [655, 274] on input "NEXT" at bounding box center [647, 272] width 44 height 17
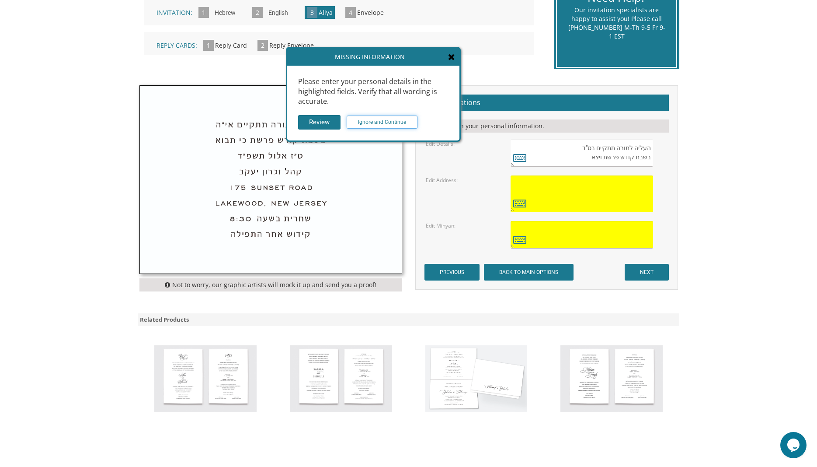
click at [400, 124] on input "Ignore and Continue" at bounding box center [382, 121] width 71 height 13
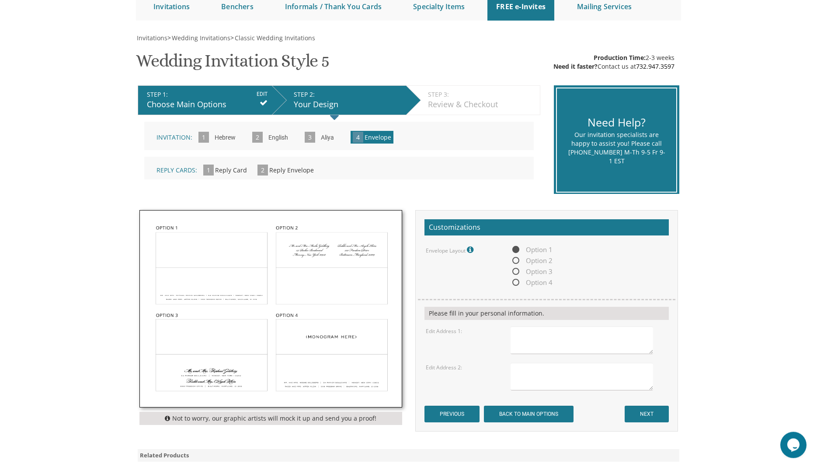
scroll to position [149, 0]
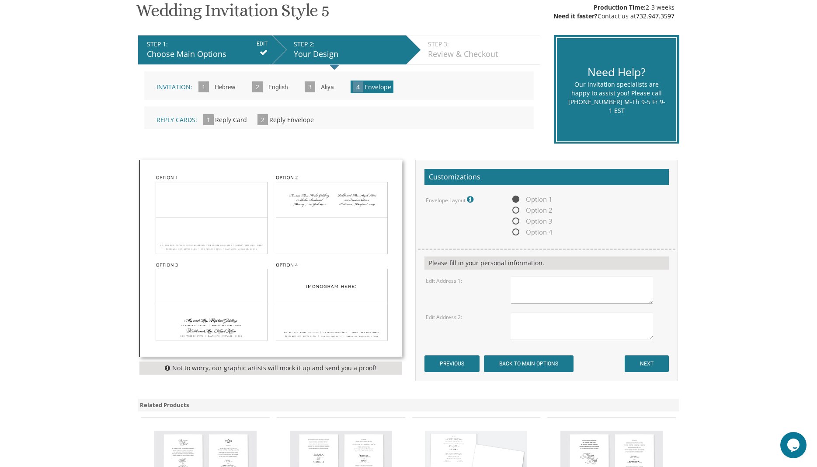
click at [345, 292] on img at bounding box center [271, 258] width 262 height 196
click at [515, 230] on span "Option 4" at bounding box center [532, 231] width 42 height 11
click at [515, 230] on input "Option 4" at bounding box center [514, 233] width 6 height 6
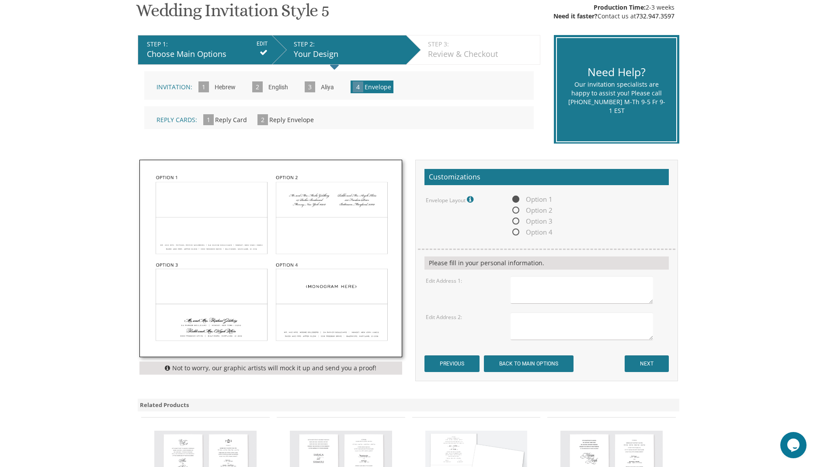
radio input "true"
click at [224, 212] on img at bounding box center [271, 258] width 262 height 196
click at [514, 208] on span "Option 2" at bounding box center [532, 210] width 42 height 11
click at [514, 208] on input "Option 2" at bounding box center [514, 211] width 6 height 6
radio input "true"
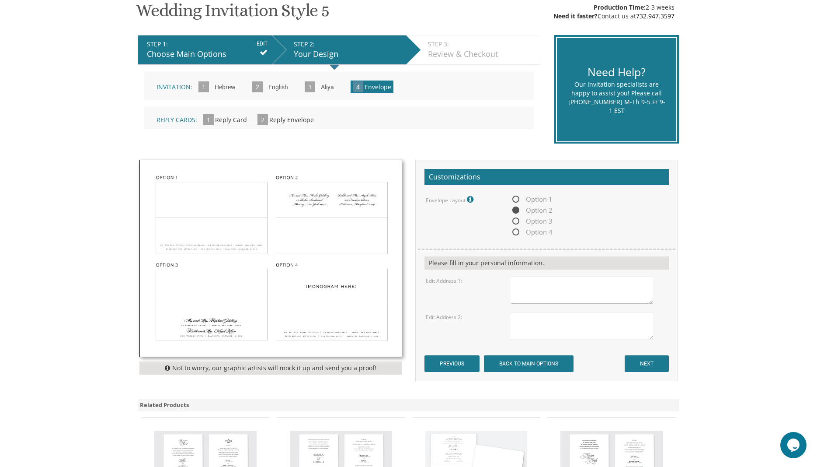
click at [521, 287] on textarea at bounding box center [582, 290] width 142 height 28
type textarea "Mr. and [PERSON_NAME] [STREET_ADDRESS]"
click at [540, 322] on textarea at bounding box center [582, 326] width 142 height 28
type textarea "Mr. and [PERSON_NAME] [STREET_ADDRESS][PERSON_NAME]"
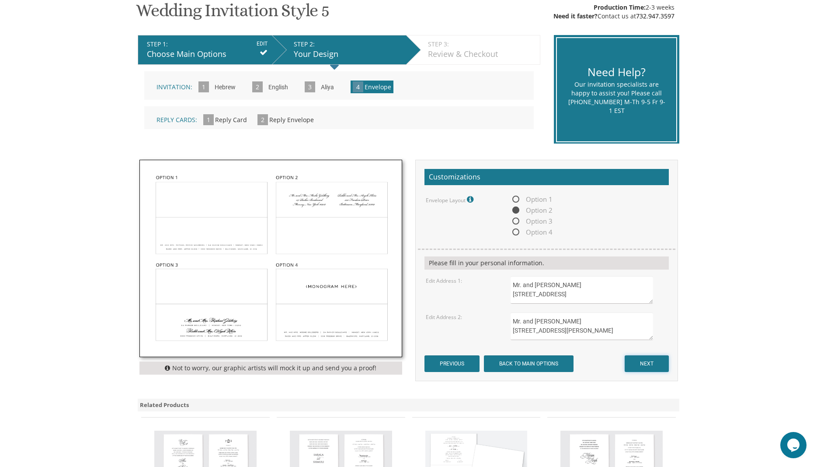
click at [647, 363] on input "NEXT" at bounding box center [647, 363] width 44 height 17
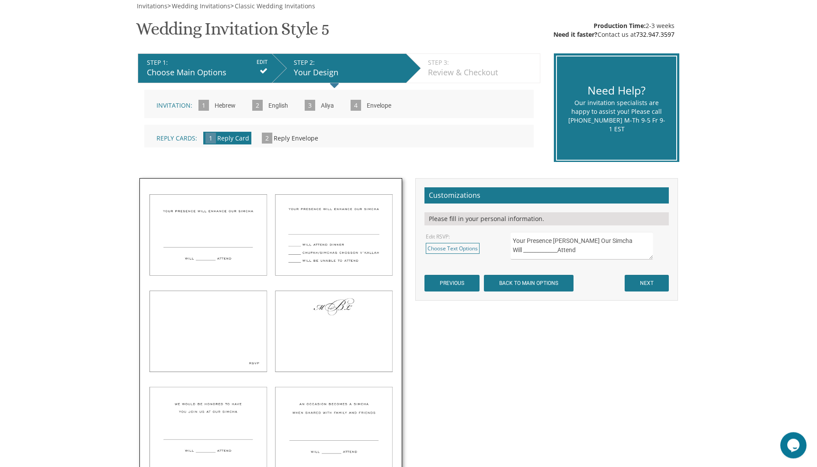
scroll to position [149, 0]
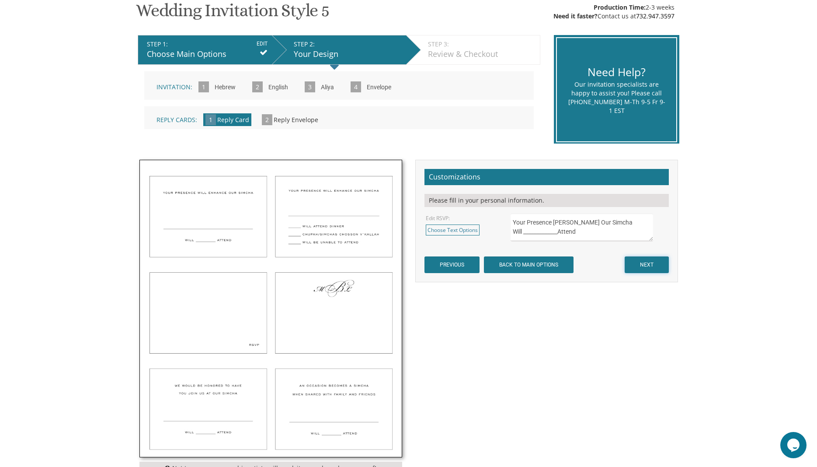
click at [641, 264] on input "NEXT" at bounding box center [647, 264] width 44 height 17
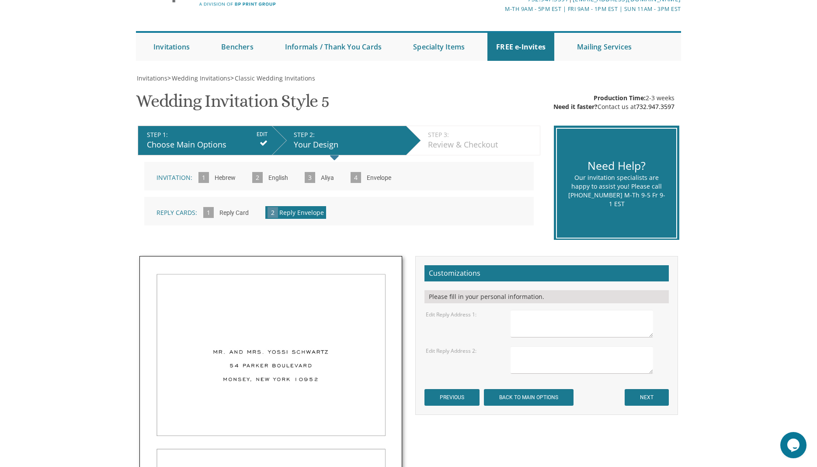
scroll to position [223, 0]
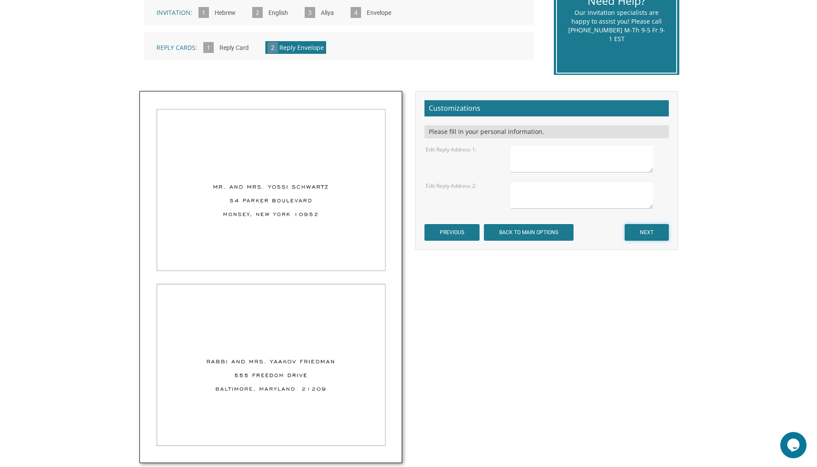
drag, startPoint x: 653, startPoint y: 236, endPoint x: 578, endPoint y: 236, distance: 74.8
click at [652, 236] on input "NEXT" at bounding box center [647, 232] width 44 height 17
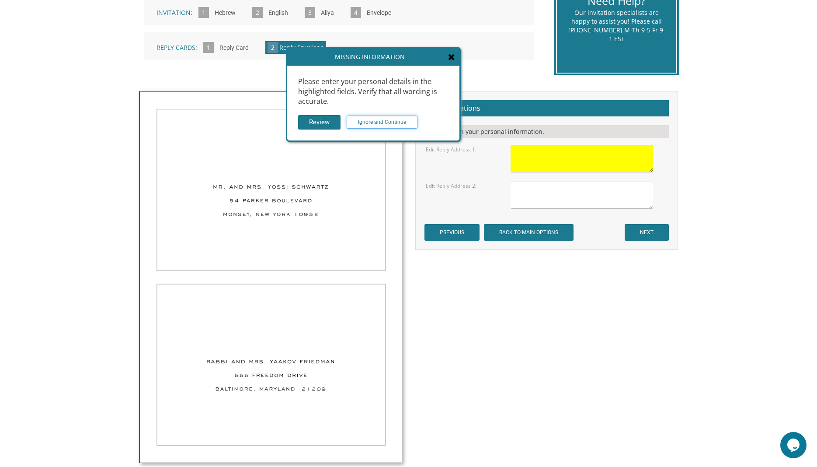
click at [376, 125] on input "Ignore and Continue" at bounding box center [382, 121] width 71 height 13
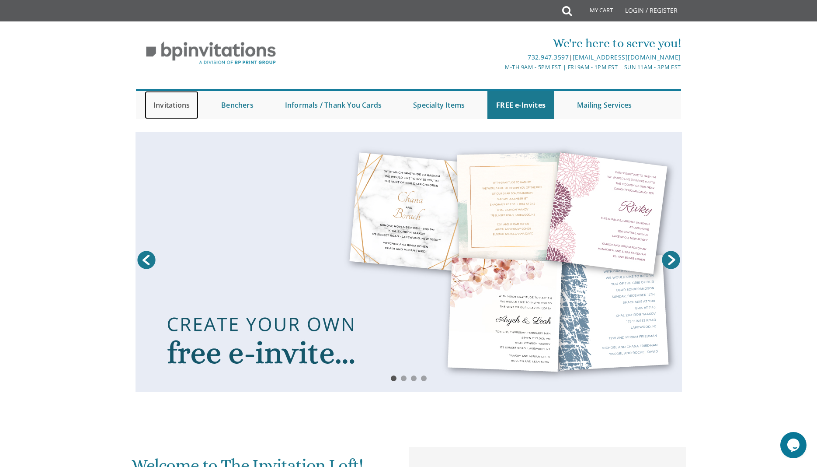
click at [177, 104] on link "Invitations" at bounding box center [172, 105] width 54 height 28
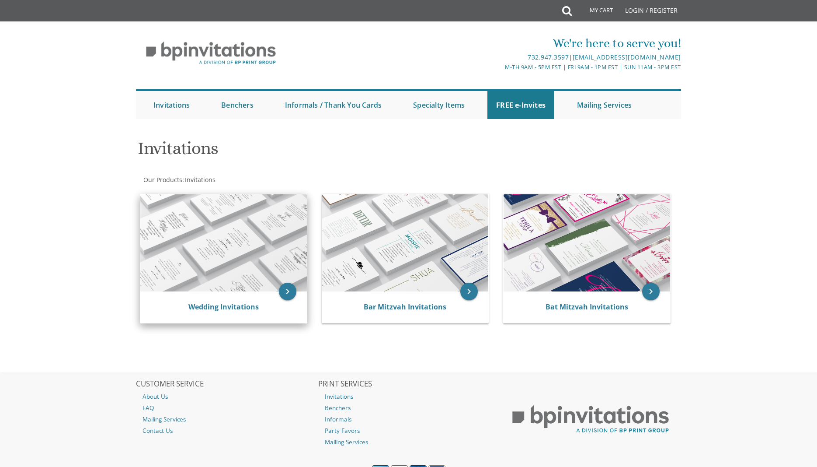
drag, startPoint x: 189, startPoint y: 220, endPoint x: 250, endPoint y: 258, distance: 71.6
click at [189, 221] on img at bounding box center [223, 242] width 167 height 97
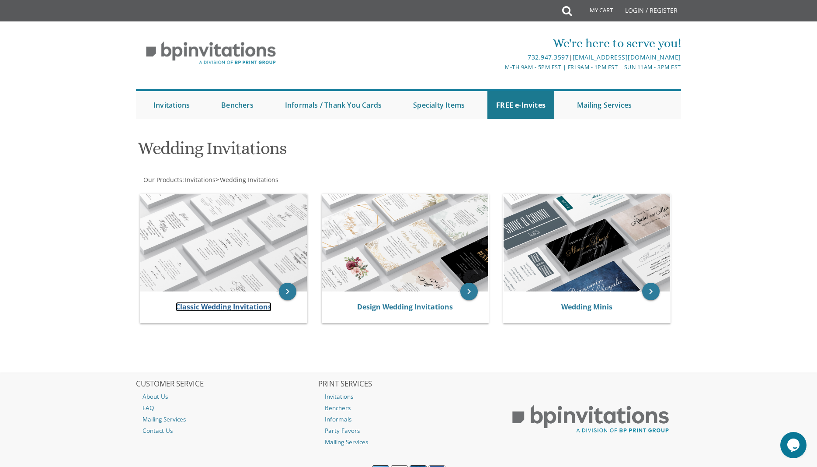
click at [237, 303] on link "Classic Wedding Invitations" at bounding box center [224, 307] width 96 height 10
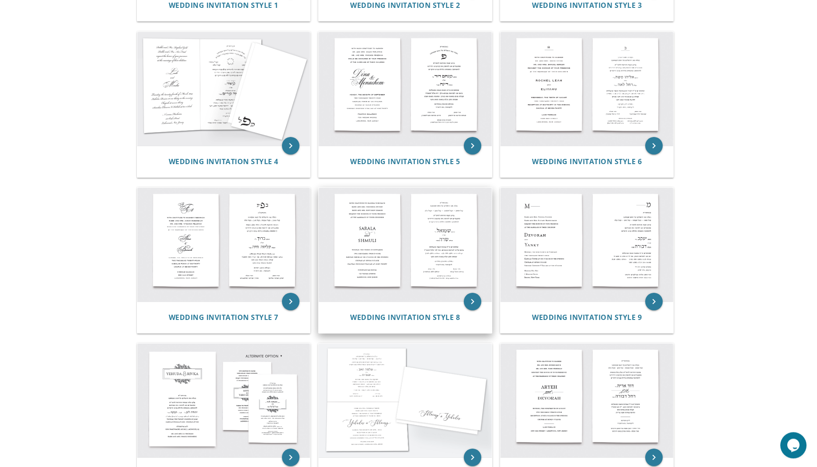
scroll to position [297, 0]
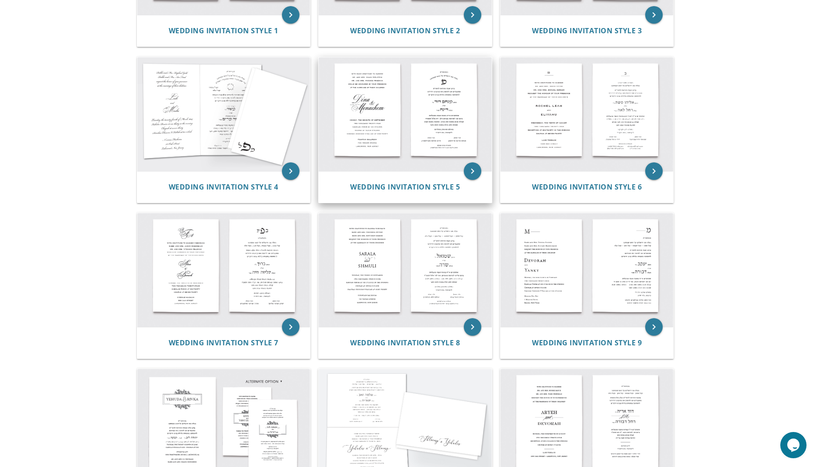
click at [439, 165] on img at bounding box center [405, 114] width 173 height 114
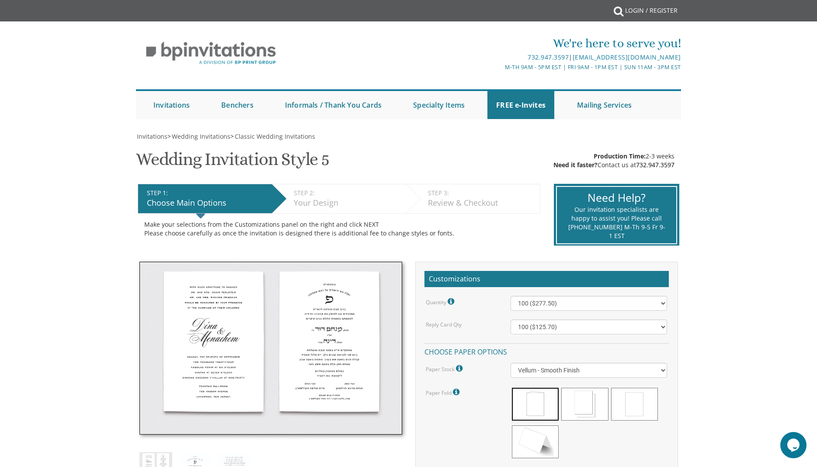
click at [321, 334] on img at bounding box center [270, 347] width 263 height 173
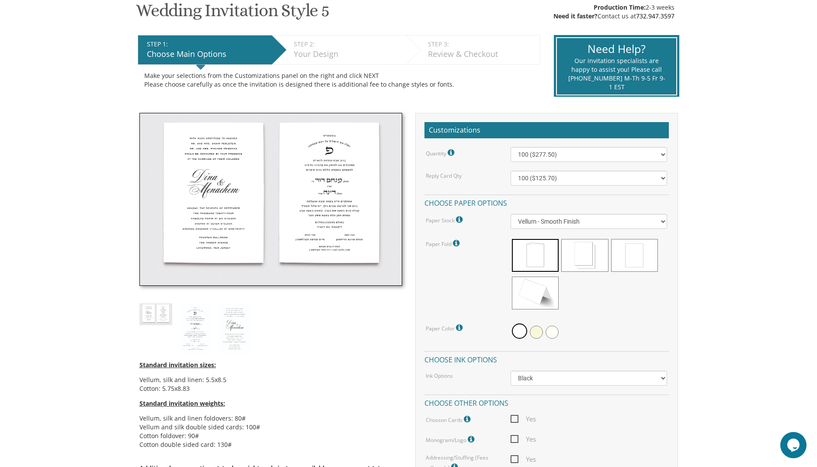
click at [211, 205] on img at bounding box center [270, 199] width 263 height 173
click at [204, 321] on img at bounding box center [195, 328] width 33 height 51
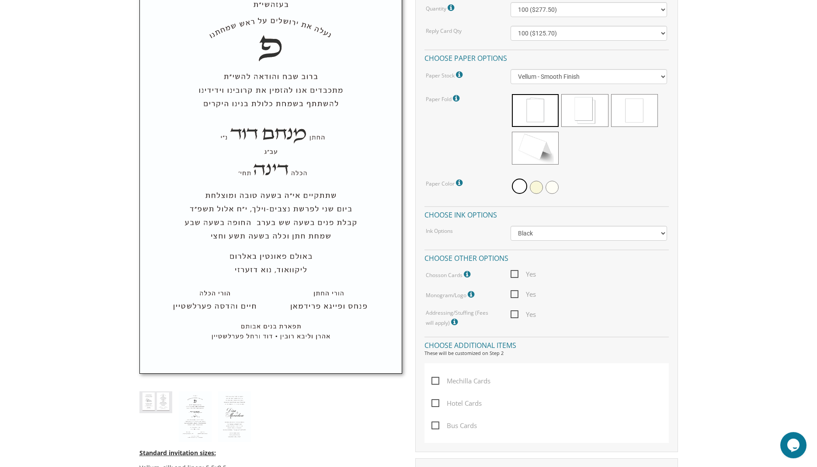
scroll to position [297, 0]
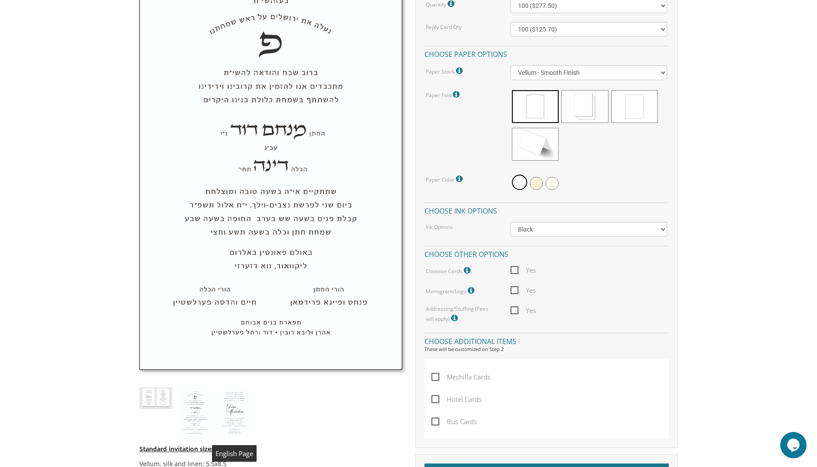
click at [233, 411] on img at bounding box center [234, 412] width 33 height 51
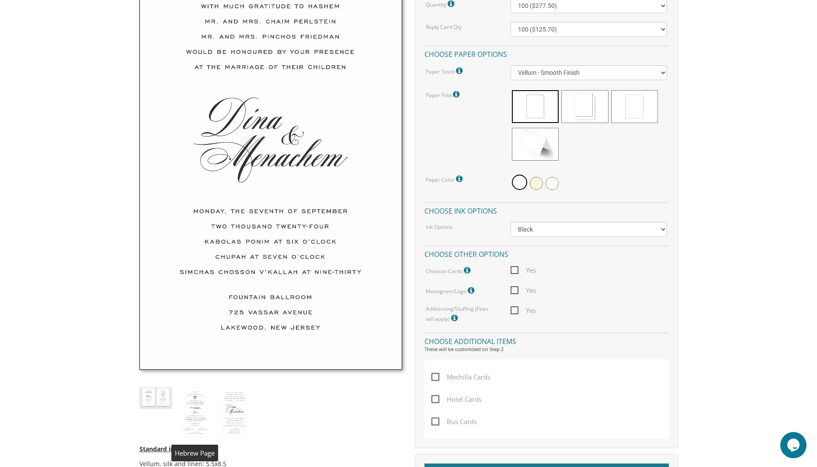
click at [204, 408] on img at bounding box center [195, 412] width 33 height 51
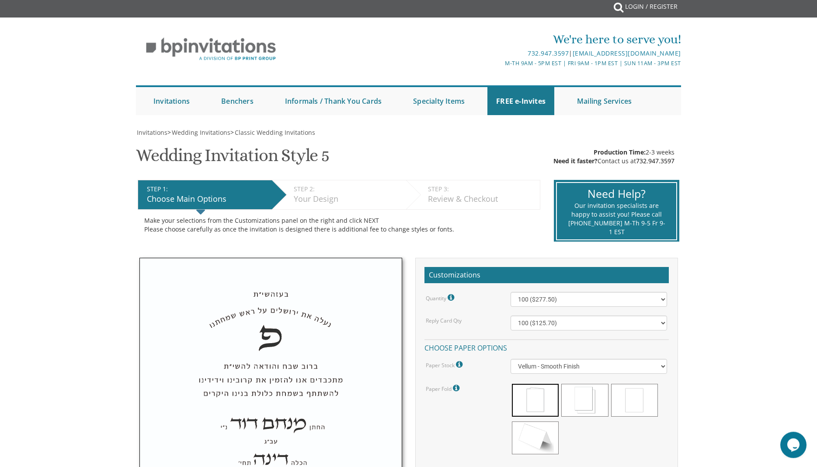
scroll to position [0, 0]
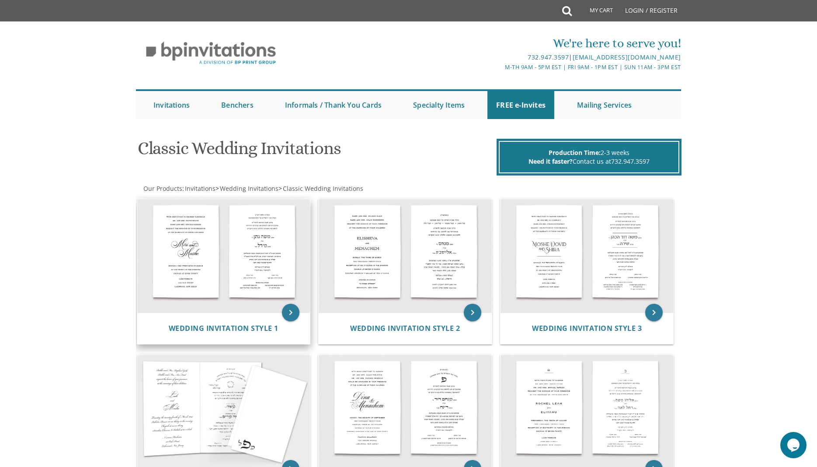
click at [246, 261] on img at bounding box center [223, 256] width 173 height 114
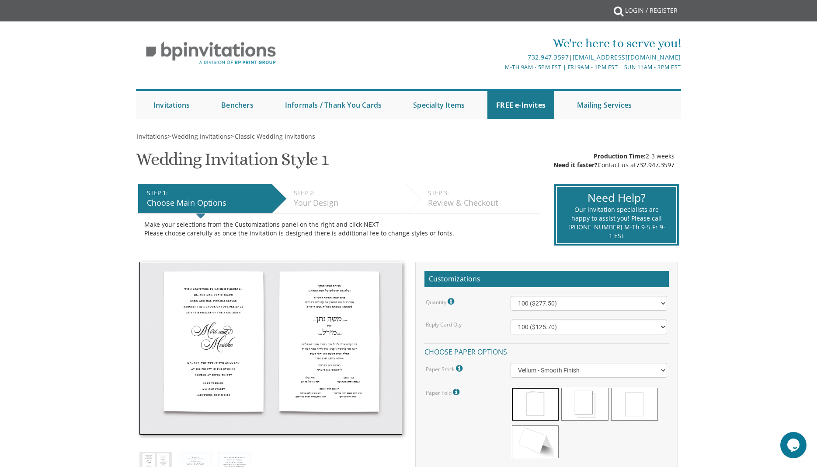
click at [321, 339] on img at bounding box center [270, 347] width 263 height 173
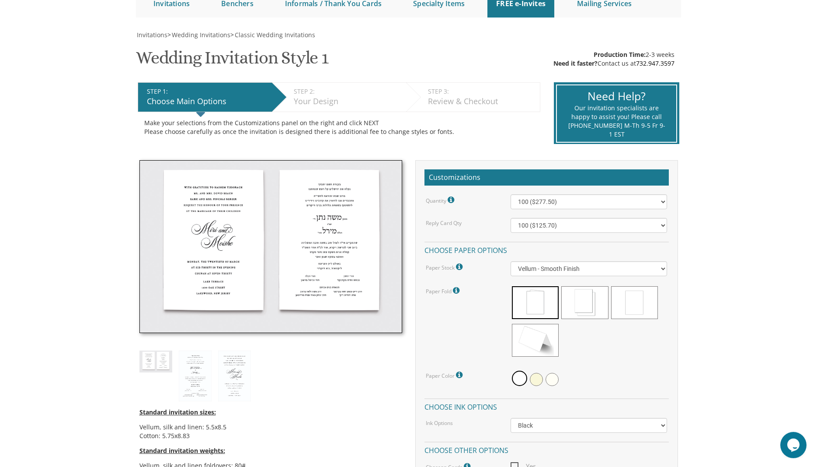
scroll to position [149, 0]
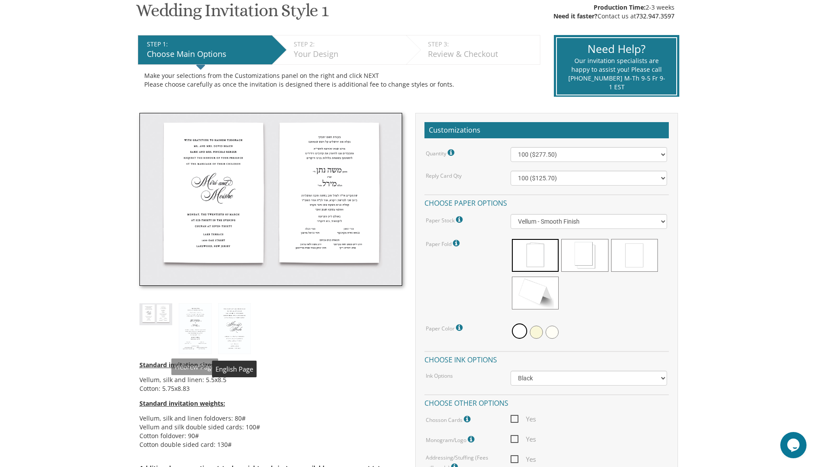
click at [200, 324] on img at bounding box center [195, 328] width 33 height 51
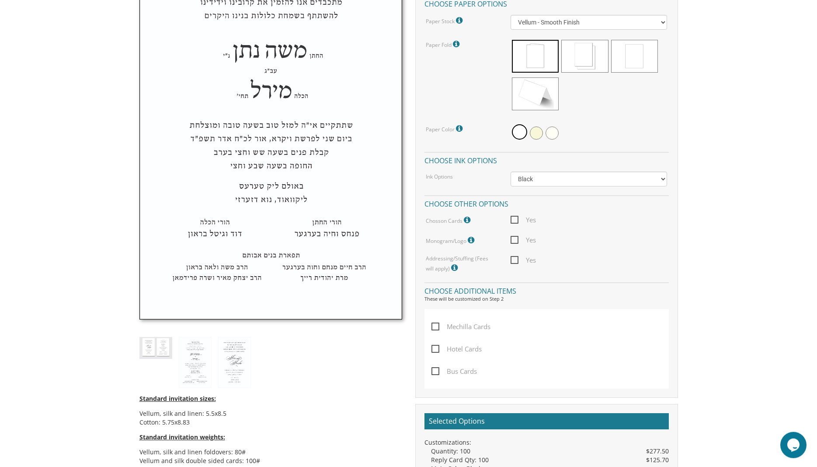
scroll to position [0, 0]
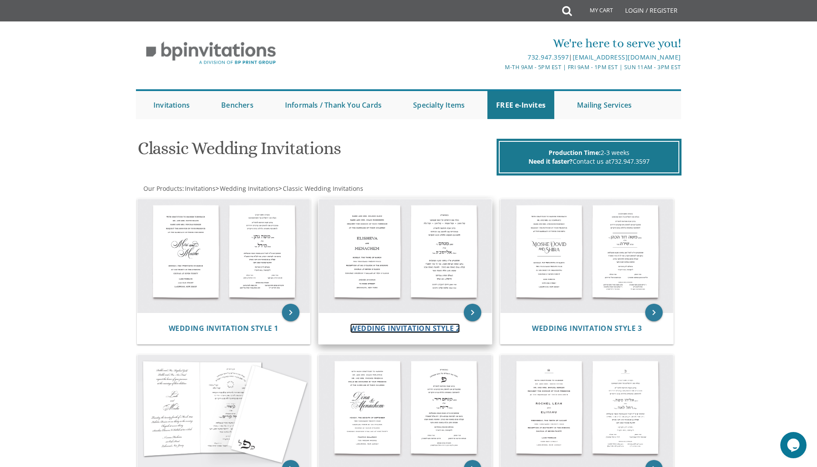
click at [414, 332] on span "Wedding Invitation Style 2" at bounding box center [405, 328] width 110 height 10
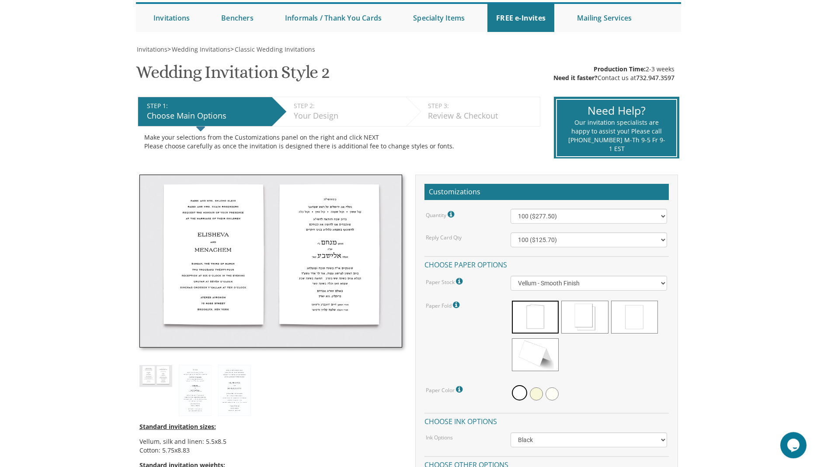
scroll to position [149, 0]
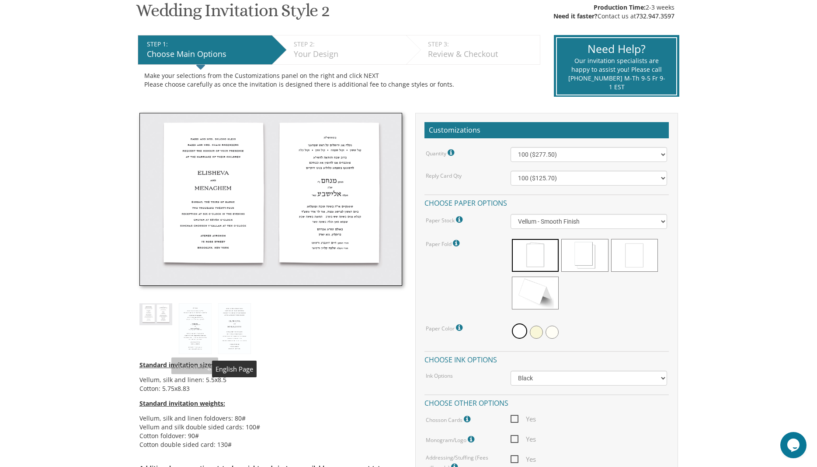
click at [244, 324] on img at bounding box center [234, 328] width 33 height 51
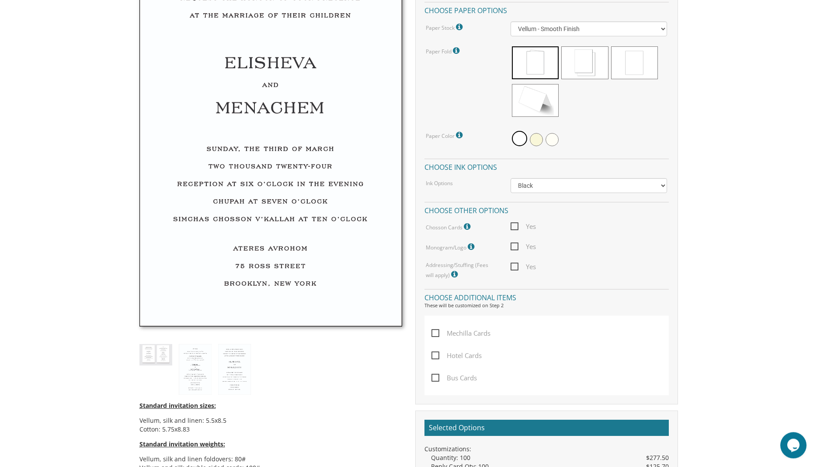
scroll to position [446, 0]
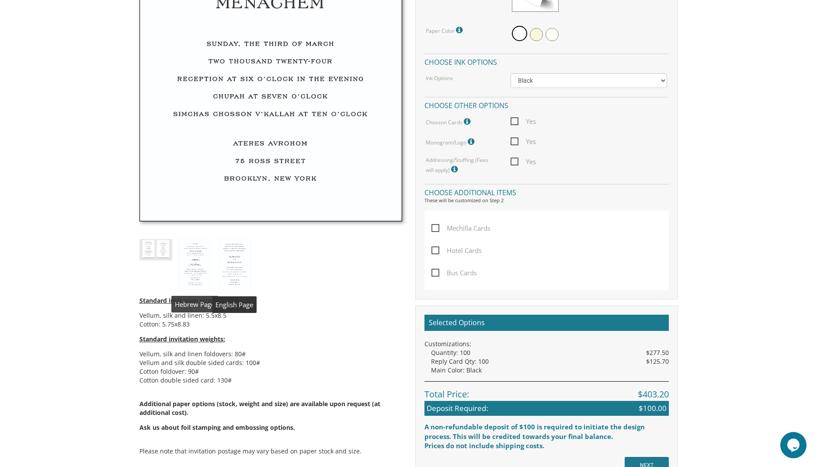
click at [188, 262] on img at bounding box center [195, 264] width 33 height 51
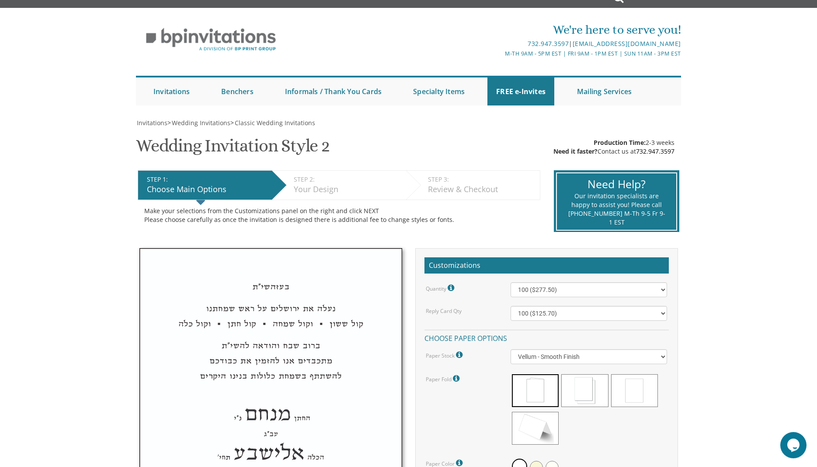
scroll to position [0, 0]
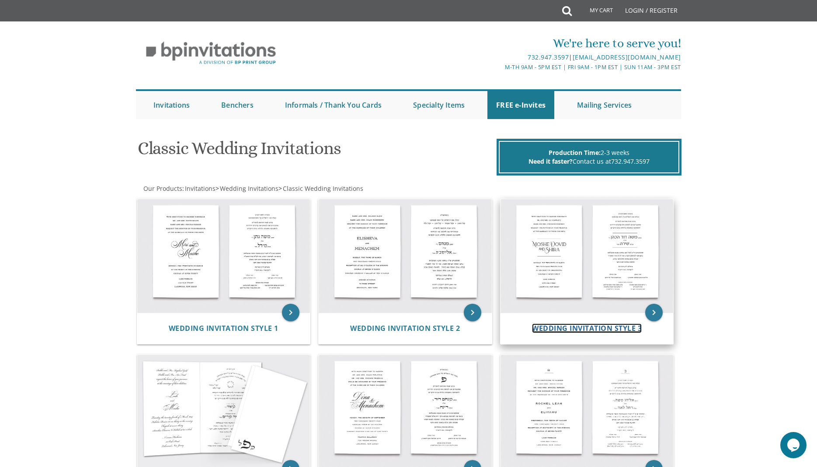
click at [604, 327] on span "Wedding Invitation Style 3" at bounding box center [587, 328] width 110 height 10
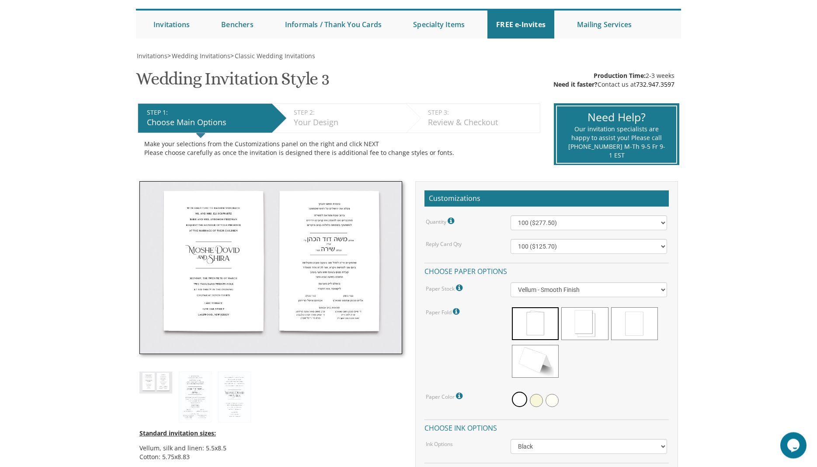
scroll to position [149, 0]
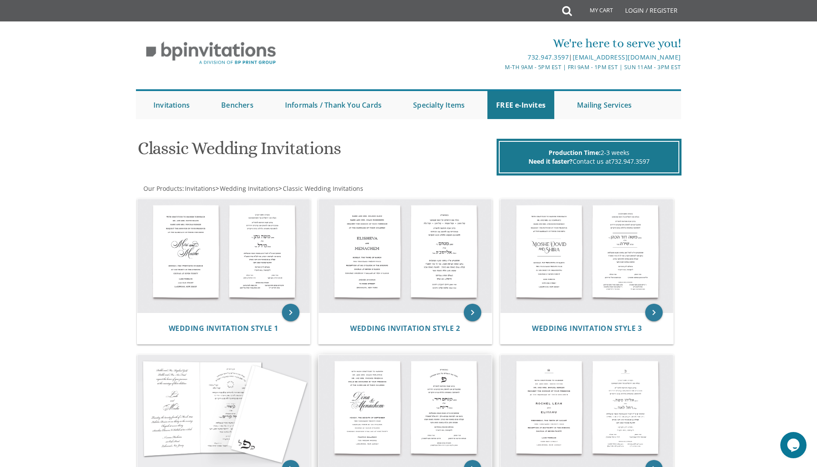
click at [432, 418] on img at bounding box center [405, 412] width 173 height 114
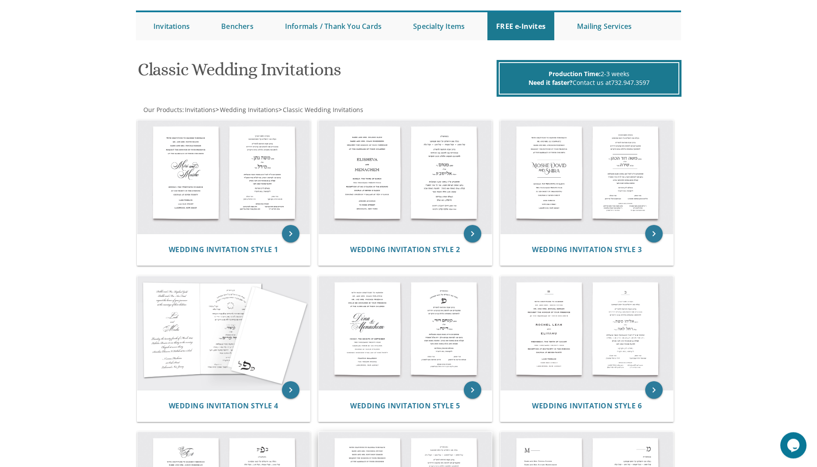
scroll to position [149, 0]
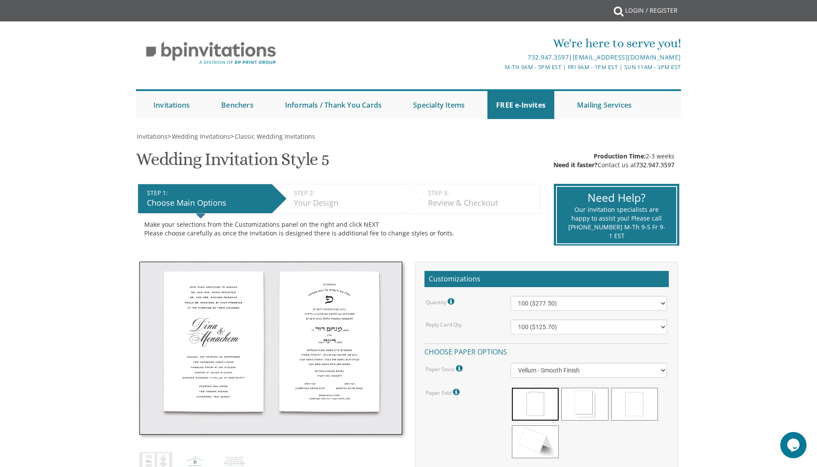
click at [359, 330] on img at bounding box center [270, 347] width 263 height 173
click at [327, 330] on img at bounding box center [270, 347] width 263 height 173
click at [280, 353] on img at bounding box center [270, 347] width 263 height 173
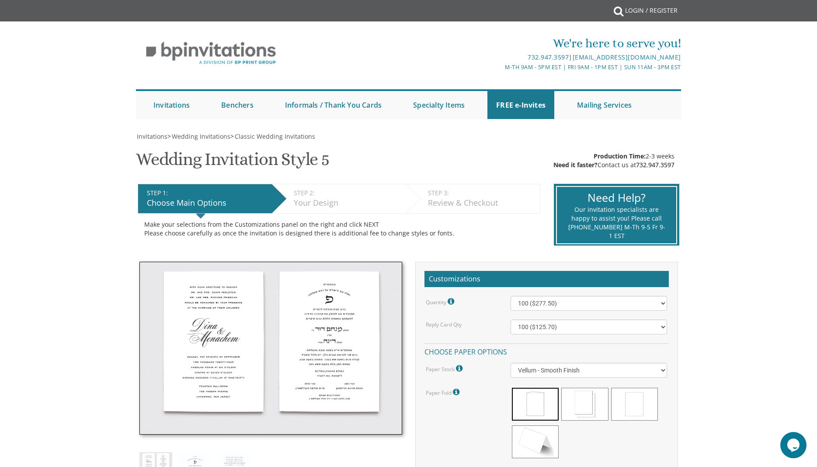
drag, startPoint x: 280, startPoint y: 353, endPoint x: 281, endPoint y: 360, distance: 7.0
click at [280, 354] on img at bounding box center [270, 347] width 263 height 173
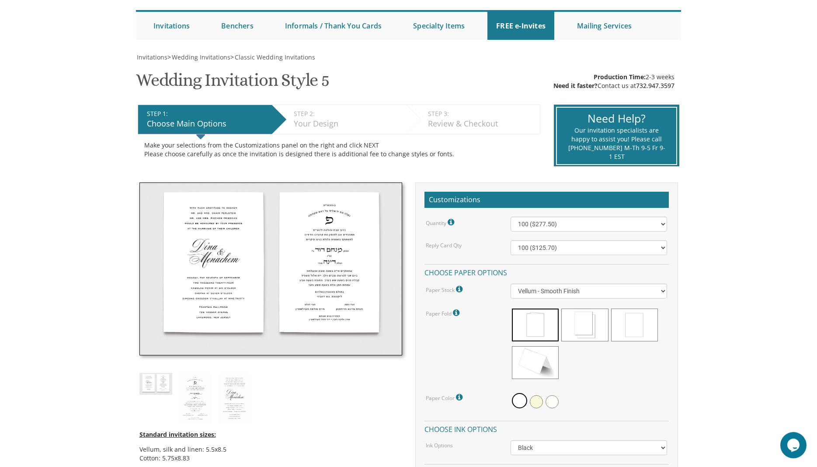
scroll to position [149, 0]
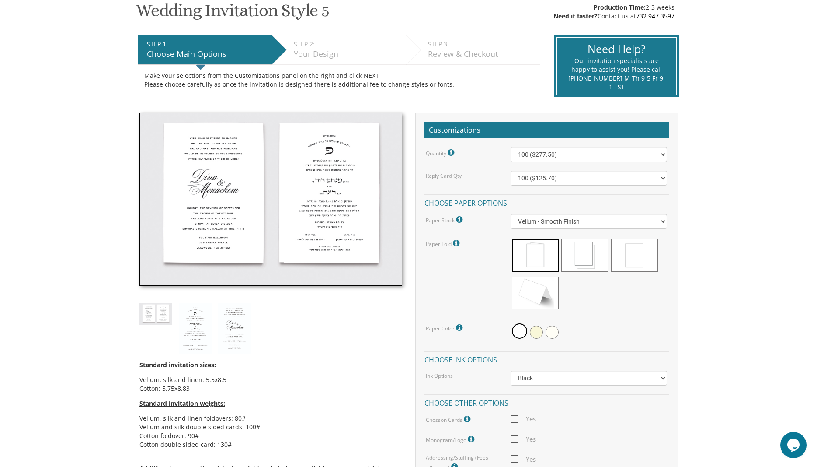
click at [311, 273] on img at bounding box center [270, 199] width 263 height 173
drag, startPoint x: 296, startPoint y: 234, endPoint x: 291, endPoint y: 219, distance: 15.2
click at [295, 230] on img at bounding box center [270, 199] width 263 height 173
click at [291, 219] on img at bounding box center [270, 199] width 263 height 173
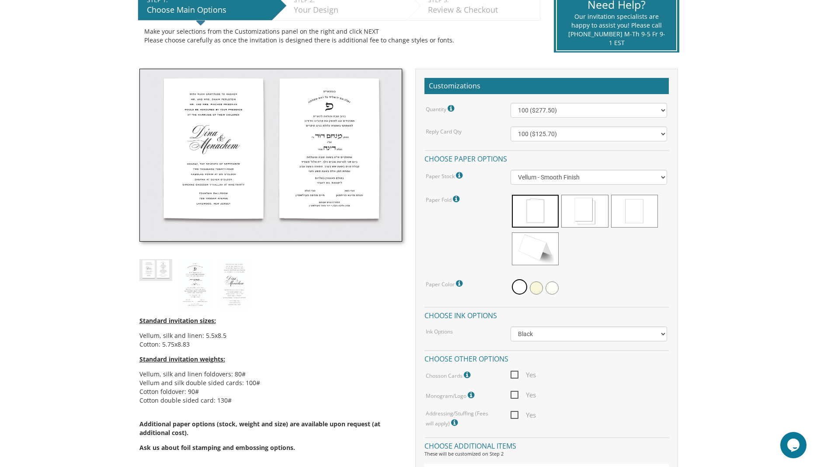
scroll to position [0, 0]
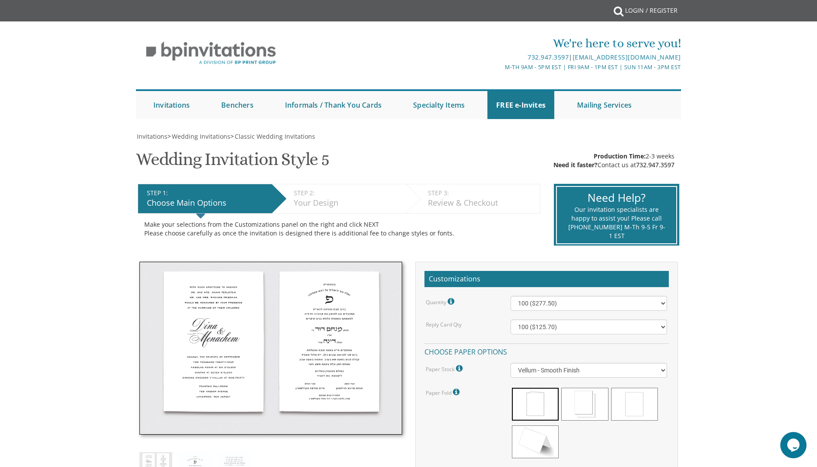
click at [296, 295] on img at bounding box center [270, 347] width 263 height 173
click at [303, 323] on img at bounding box center [270, 347] width 263 height 173
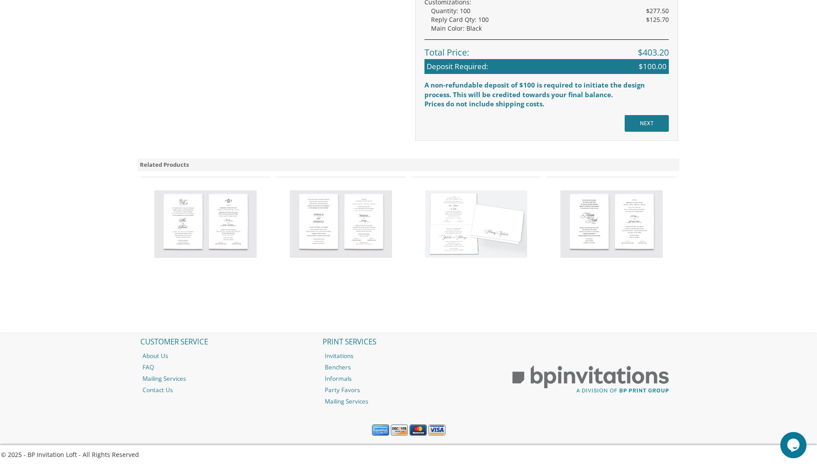
scroll to position [639, 0]
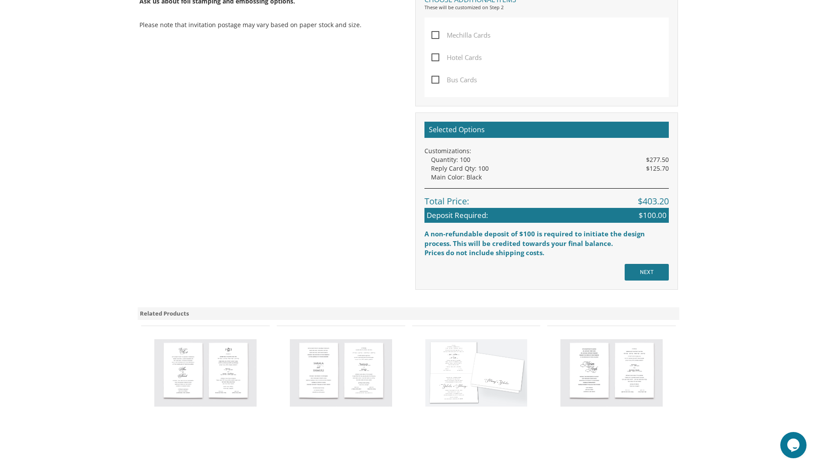
click at [222, 348] on img at bounding box center [205, 372] width 102 height 67
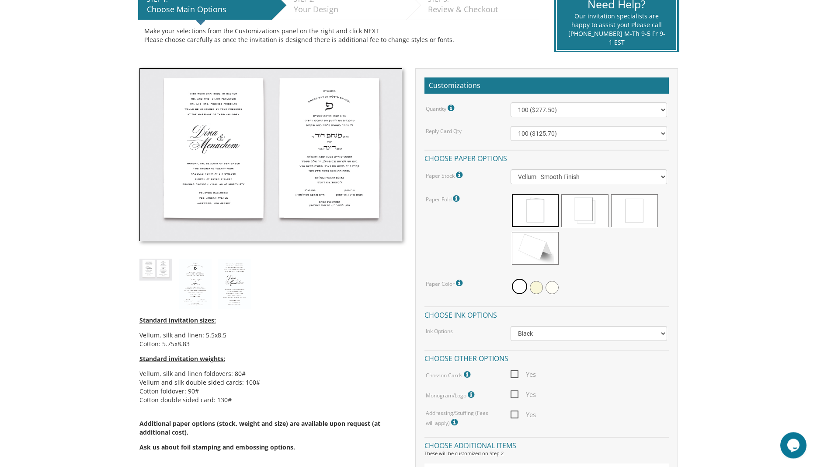
scroll to position [193, 0]
click at [200, 286] on img at bounding box center [195, 284] width 33 height 51
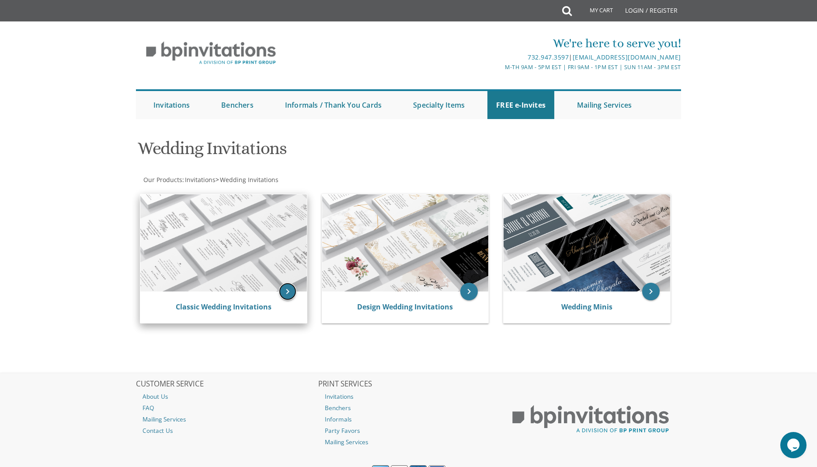
click at [287, 286] on icon "keyboard_arrow_right" at bounding box center [287, 290] width 17 height 17
click at [287, 289] on icon "keyboard_arrow_right" at bounding box center [287, 290] width 17 height 17
click at [288, 289] on icon "keyboard_arrow_right" at bounding box center [287, 290] width 17 height 17
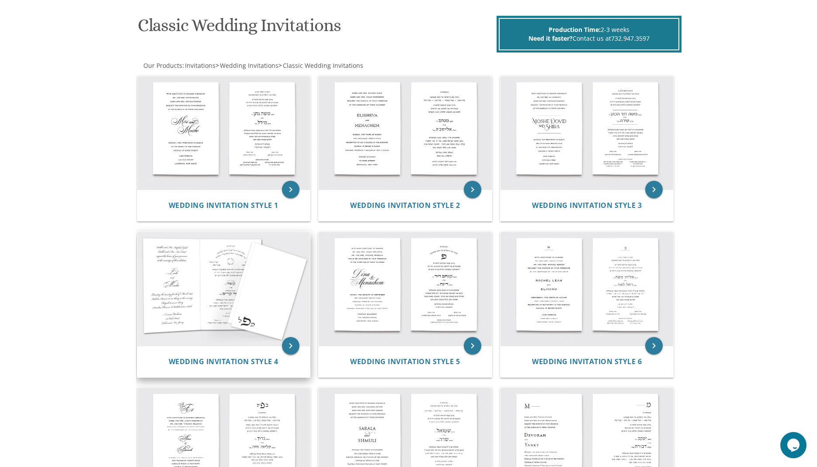
scroll to position [149, 0]
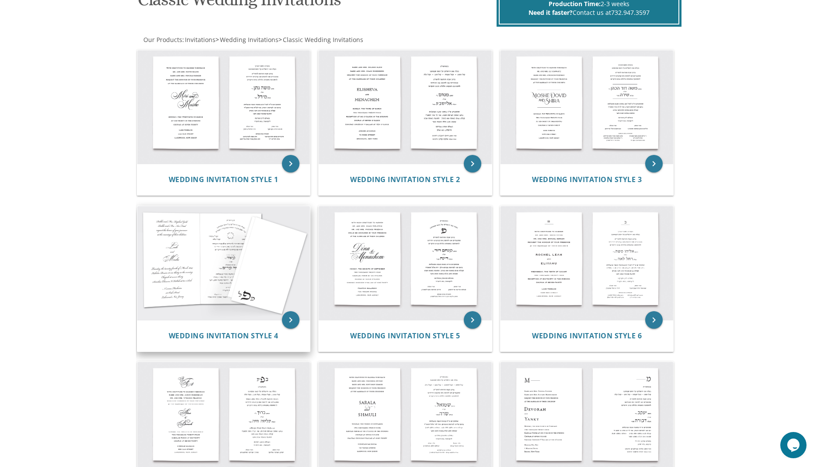
click at [215, 265] on img at bounding box center [223, 263] width 173 height 114
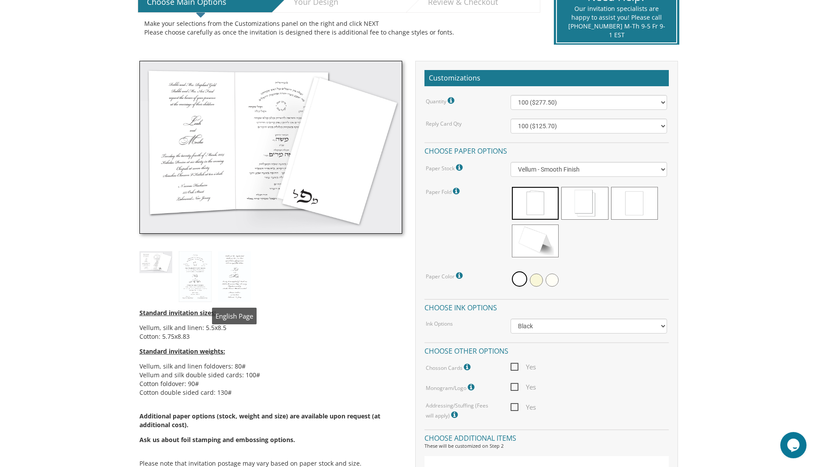
scroll to position [223, 0]
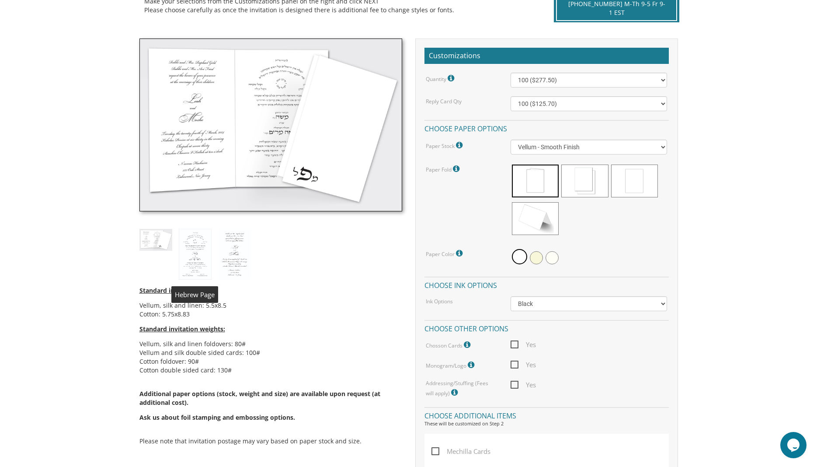
click at [200, 263] on img at bounding box center [195, 254] width 33 height 51
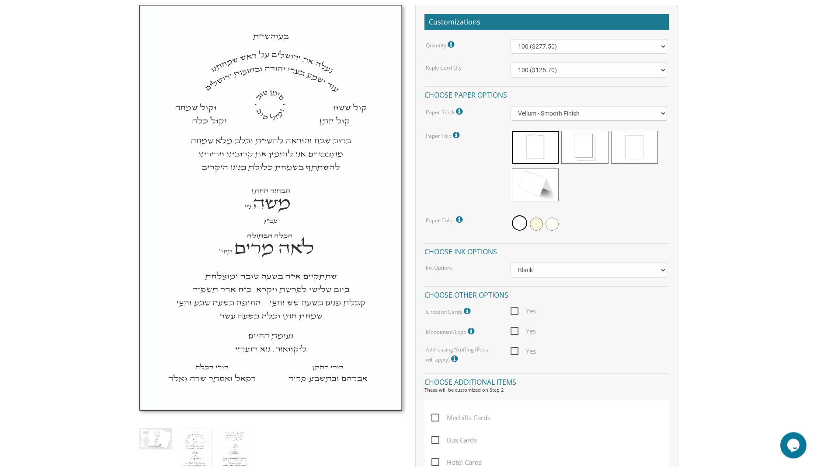
scroll to position [446, 0]
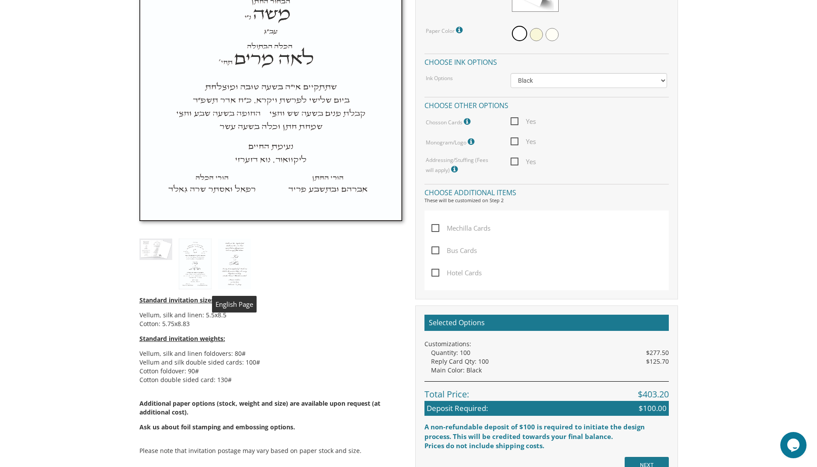
click at [229, 267] on img at bounding box center [234, 263] width 33 height 51
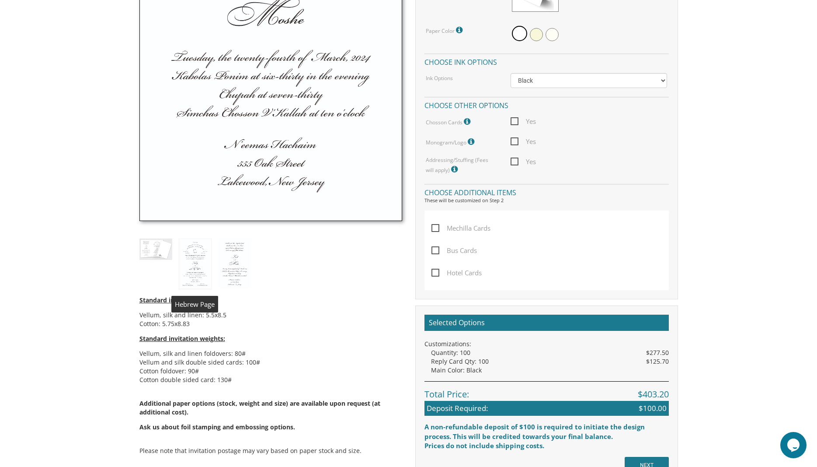
click at [195, 260] on img at bounding box center [195, 263] width 33 height 51
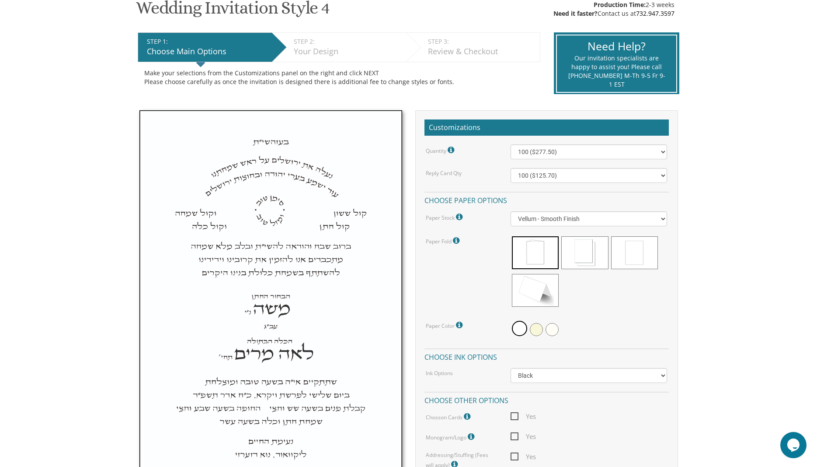
scroll to position [149, 0]
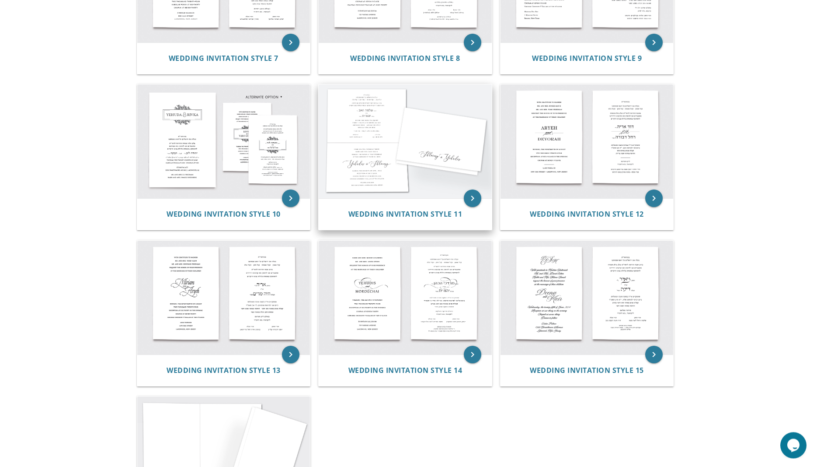
scroll to position [595, 0]
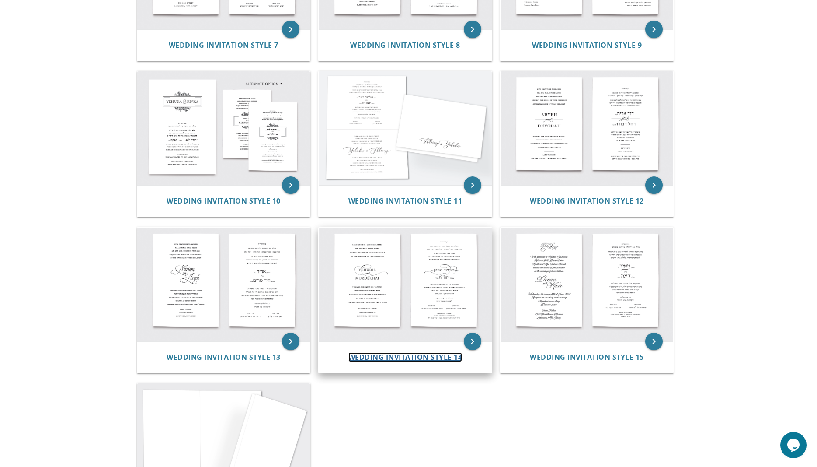
click at [392, 357] on span "Wedding Invitation Style 14" at bounding box center [405, 357] width 114 height 10
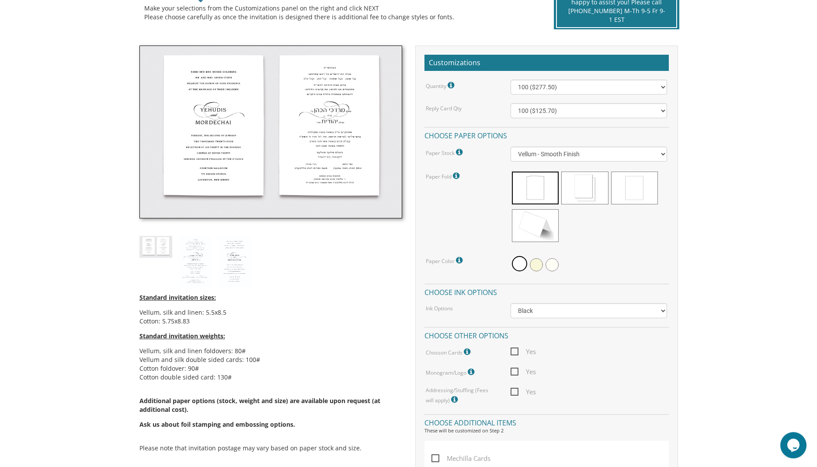
scroll to position [297, 0]
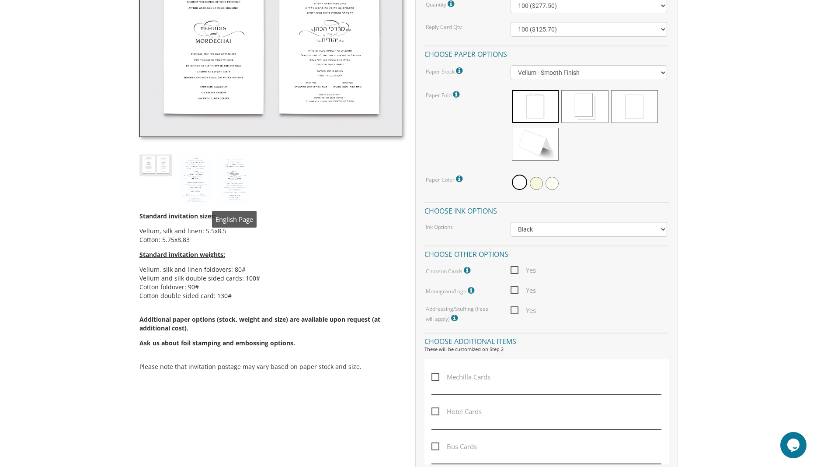
click at [233, 196] on img at bounding box center [234, 179] width 33 height 51
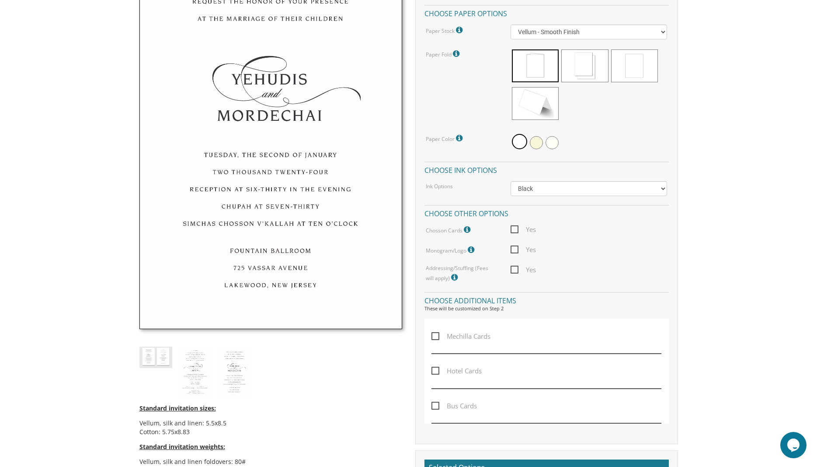
scroll to position [446, 0]
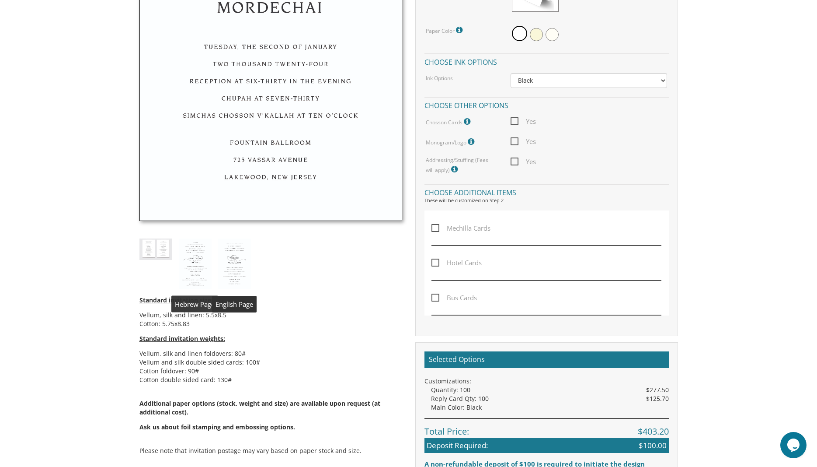
click at [198, 263] on img at bounding box center [195, 263] width 33 height 51
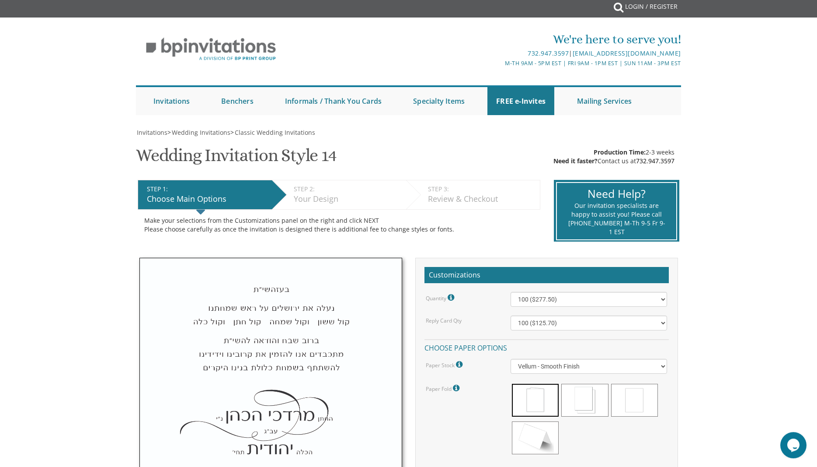
scroll to position [0, 0]
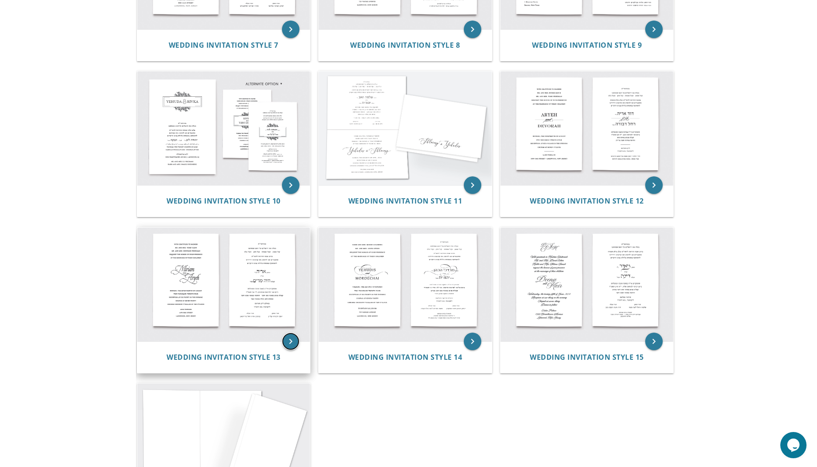
click at [290, 338] on icon "keyboard_arrow_right" at bounding box center [290, 340] width 17 height 17
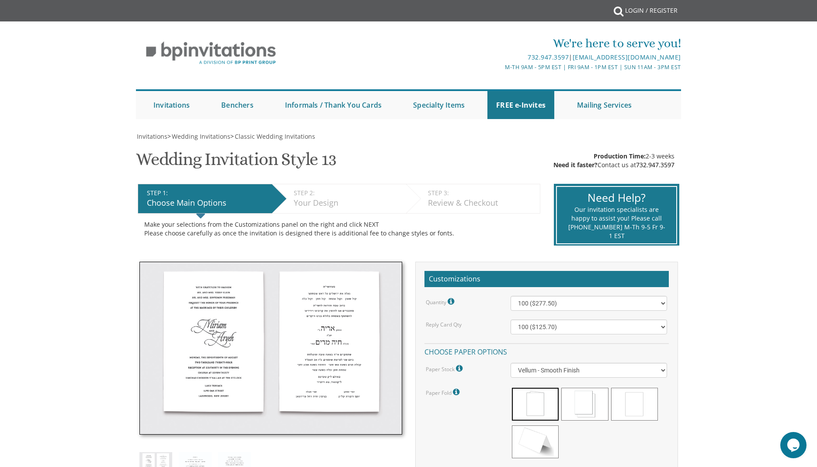
scroll to position [223, 0]
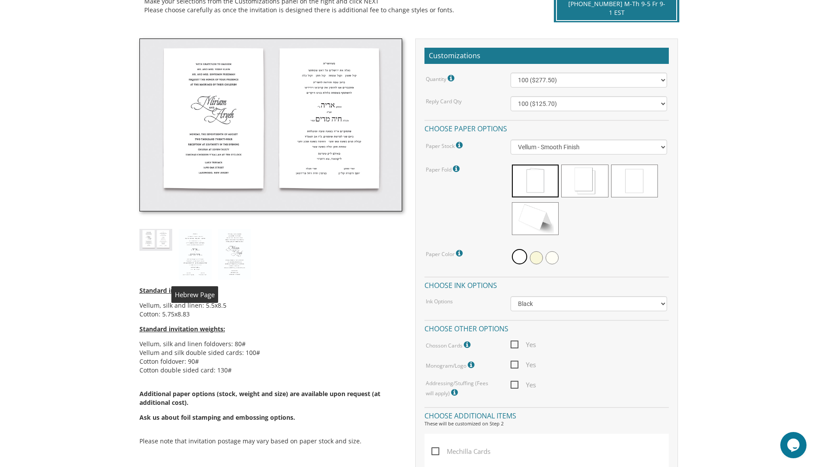
click at [204, 264] on img at bounding box center [195, 254] width 33 height 51
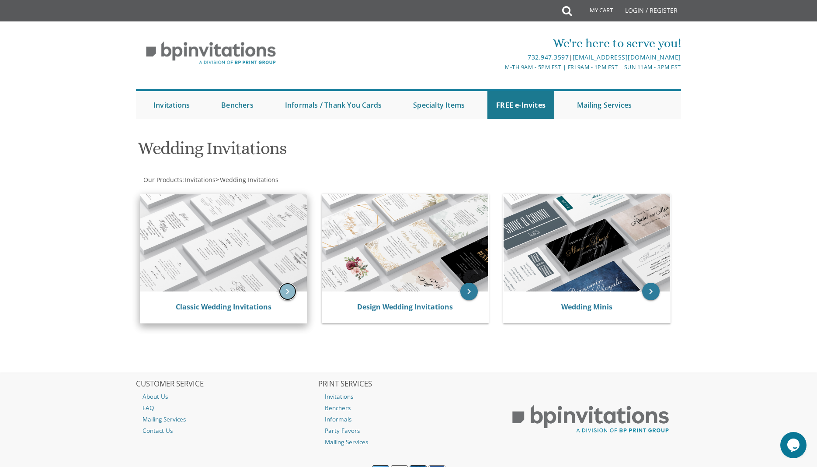
click at [290, 291] on icon "keyboard_arrow_right" at bounding box center [287, 290] width 17 height 17
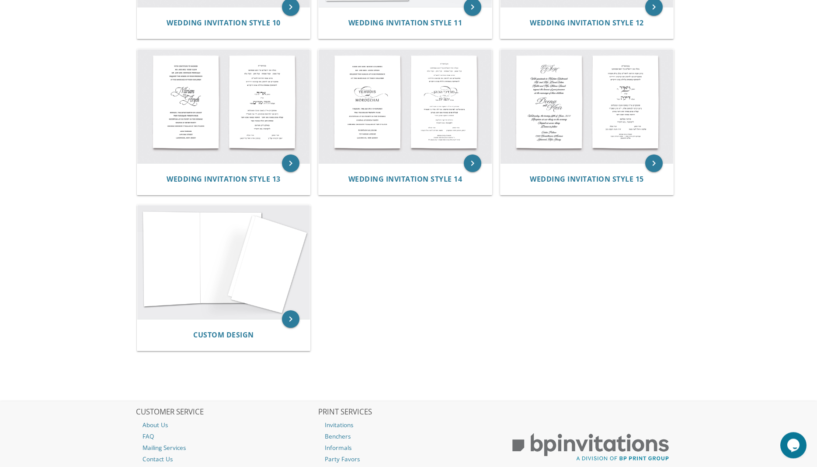
scroll to position [843, 0]
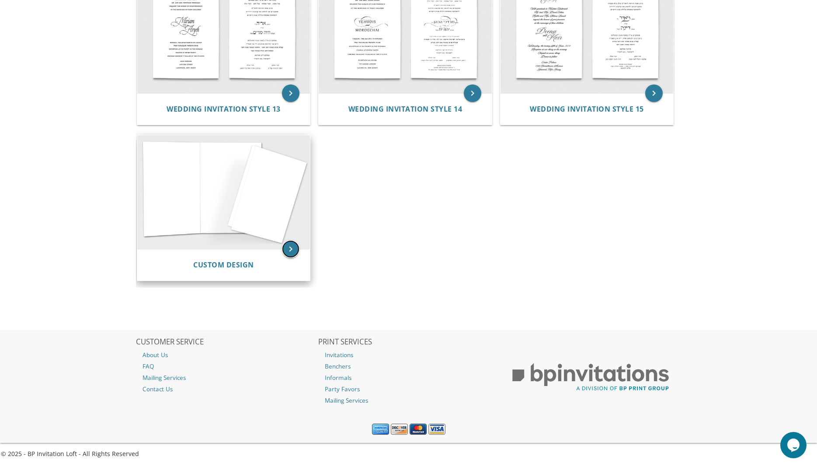
click at [289, 252] on icon "keyboard_arrow_right" at bounding box center [290, 248] width 17 height 17
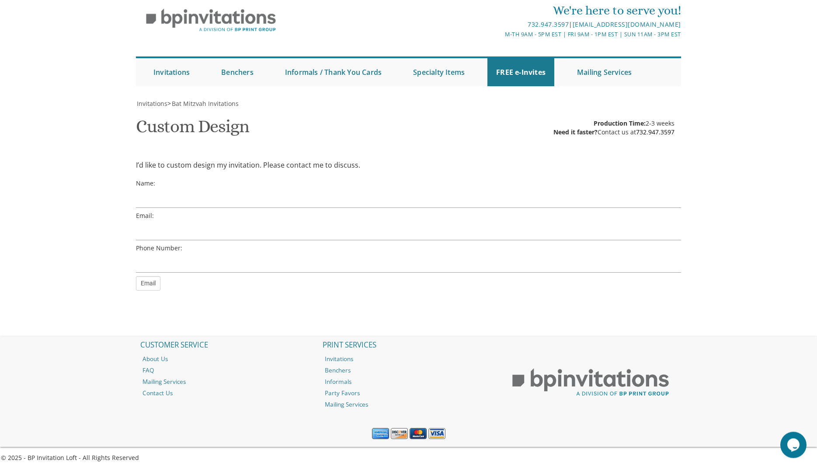
scroll to position [37, 0]
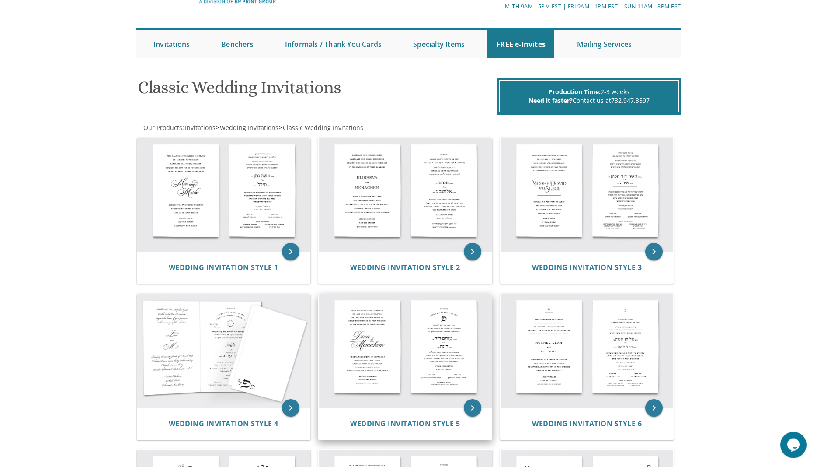
scroll to position [149, 0]
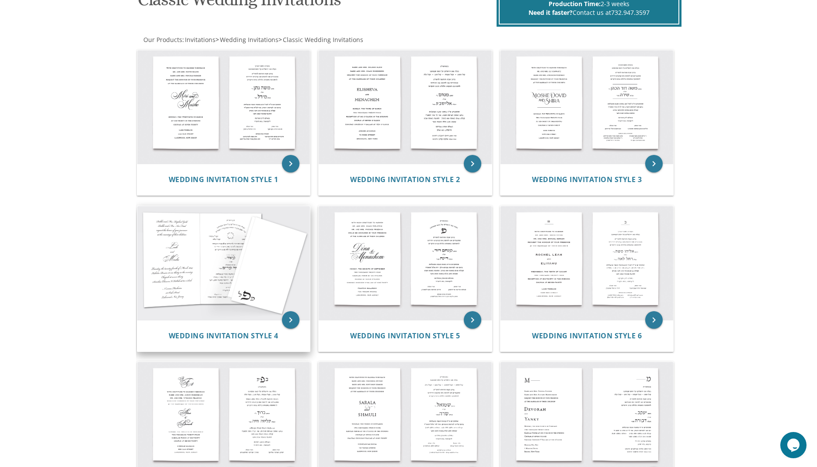
click at [223, 277] on img at bounding box center [223, 263] width 173 height 114
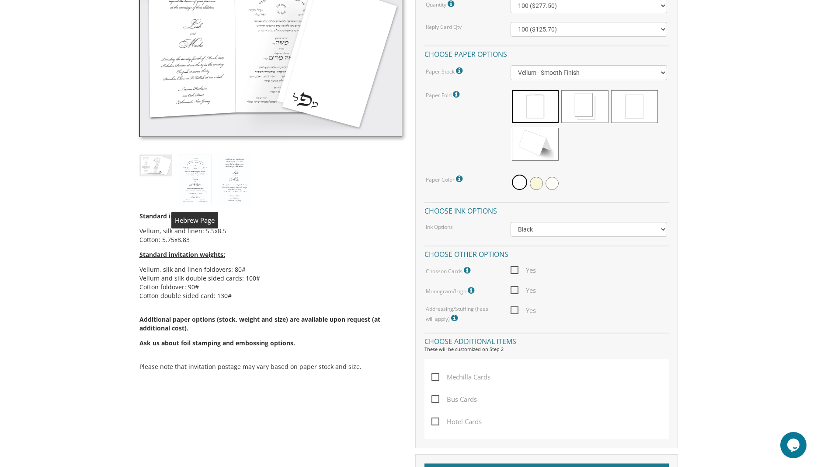
click at [197, 196] on img at bounding box center [195, 179] width 33 height 51
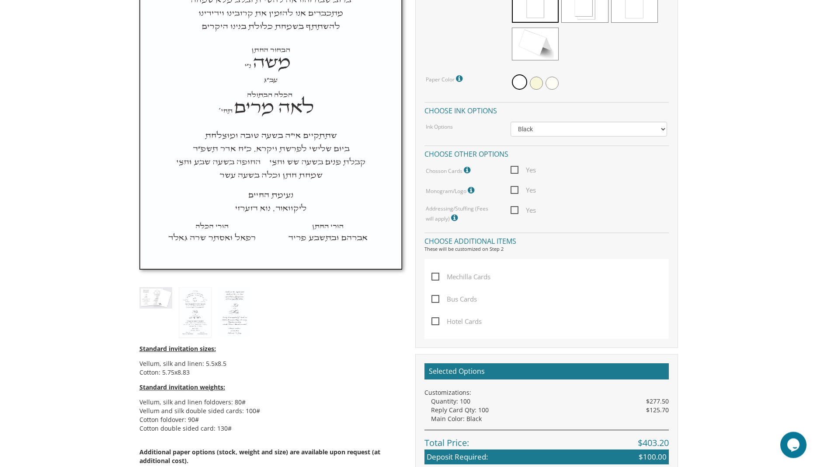
scroll to position [446, 0]
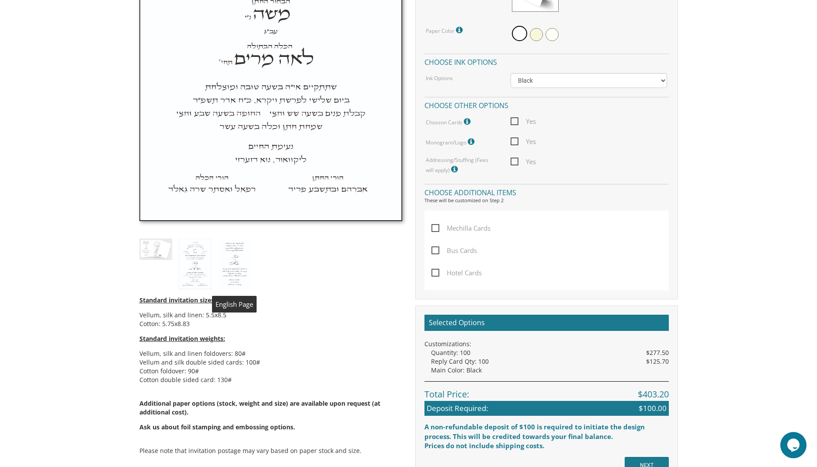
click at [228, 255] on img at bounding box center [234, 263] width 33 height 51
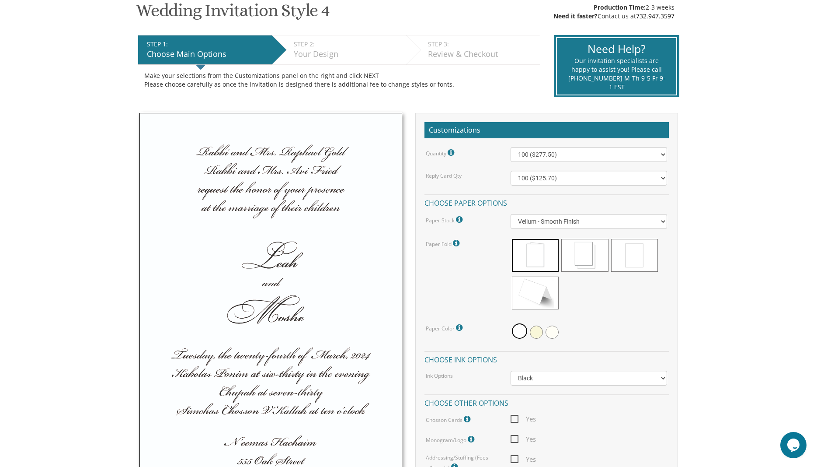
scroll to position [372, 0]
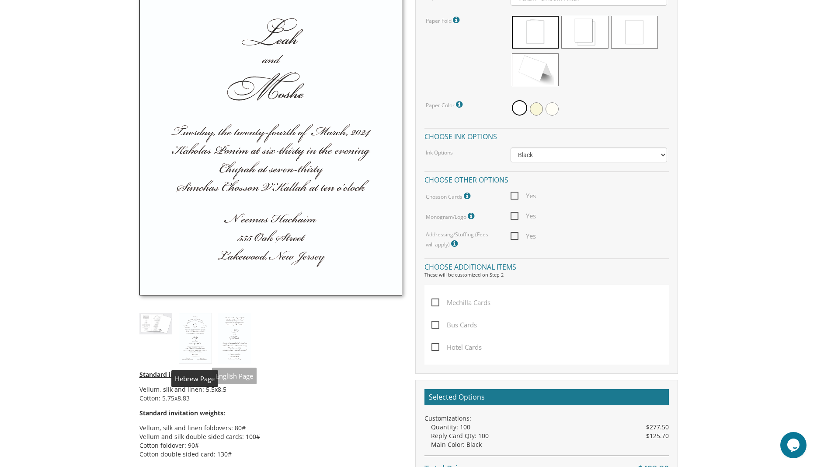
click at [202, 330] on img at bounding box center [195, 338] width 33 height 51
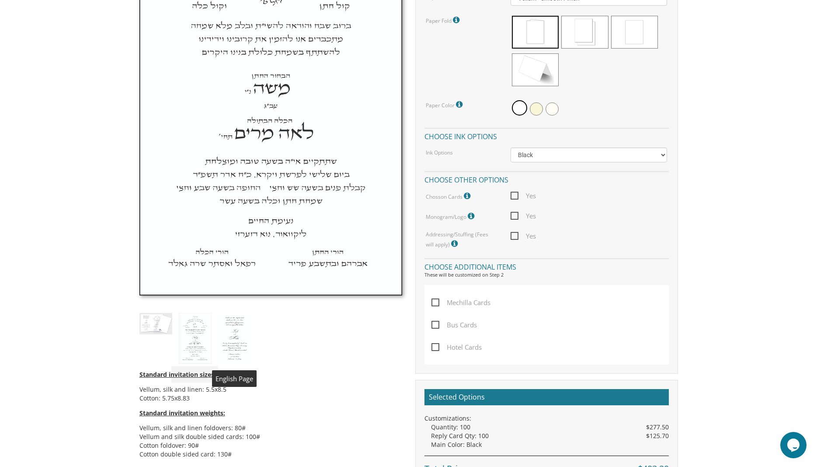
click at [223, 330] on img at bounding box center [234, 338] width 33 height 51
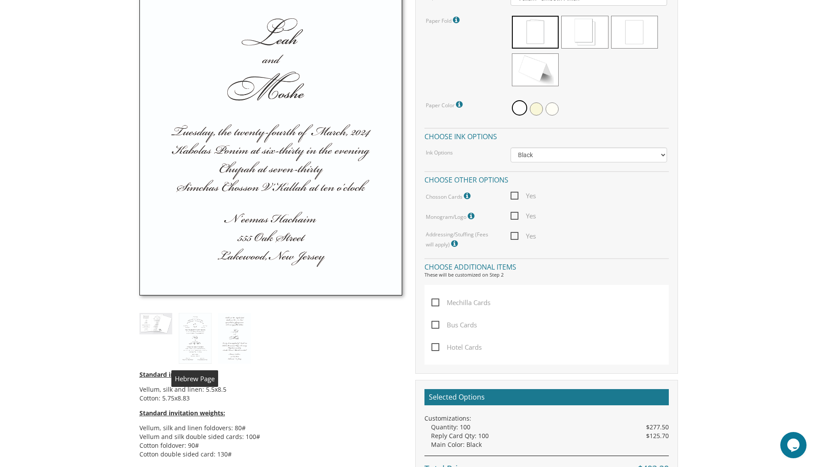
click at [206, 333] on img at bounding box center [195, 338] width 33 height 51
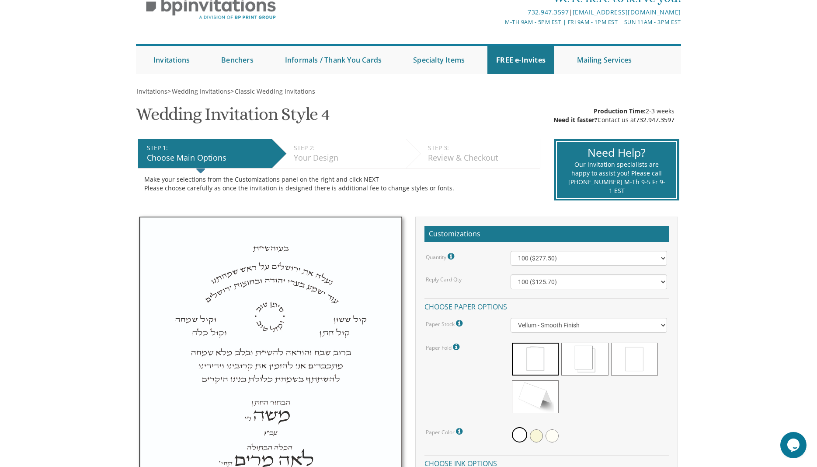
scroll to position [0, 0]
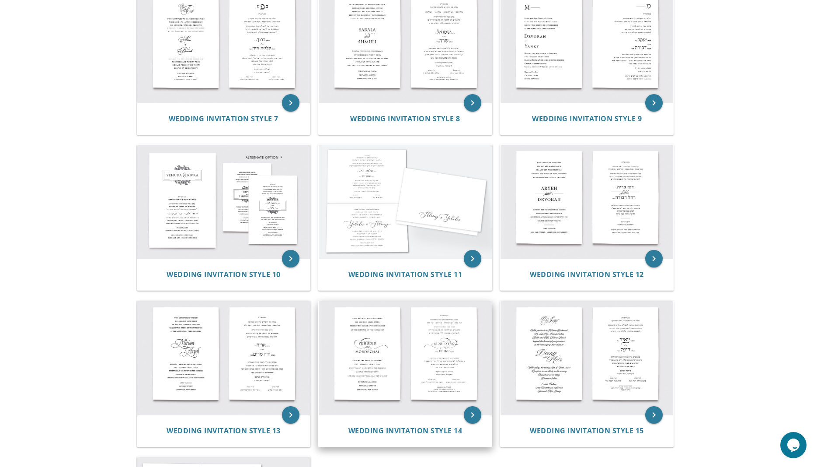
scroll to position [595, 0]
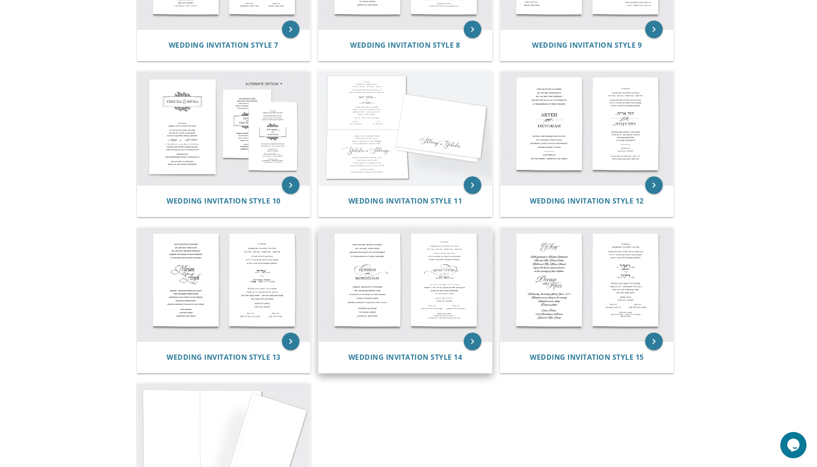
click at [407, 299] on img at bounding box center [405, 284] width 173 height 114
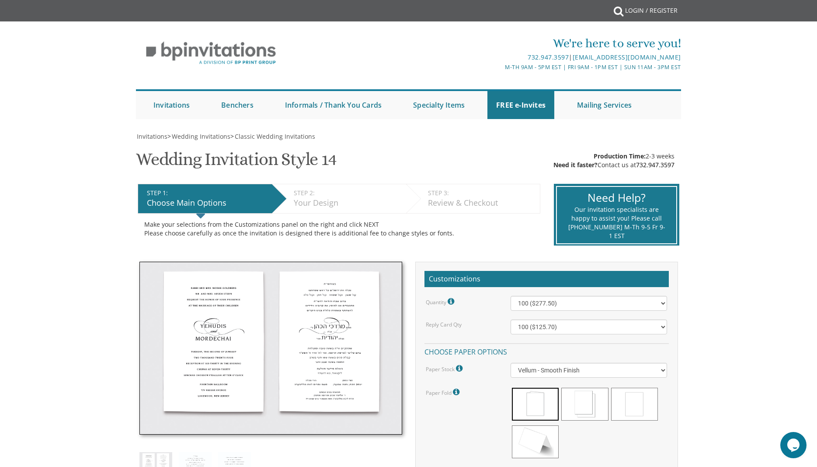
click at [370, 319] on img at bounding box center [270, 347] width 263 height 173
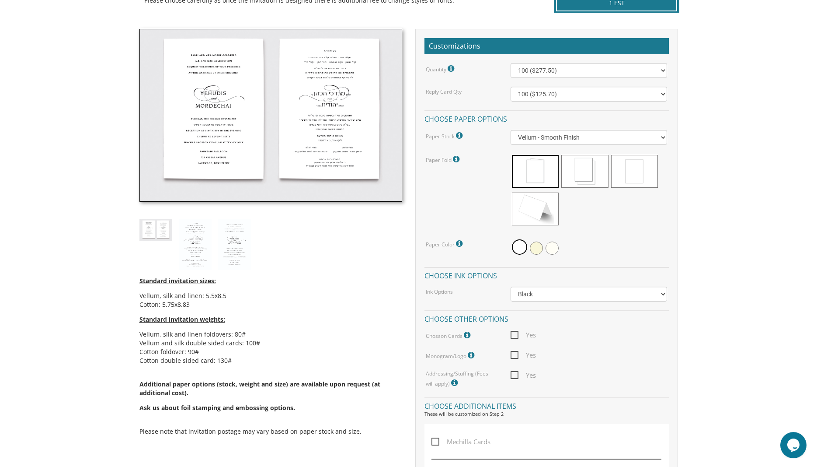
scroll to position [149, 0]
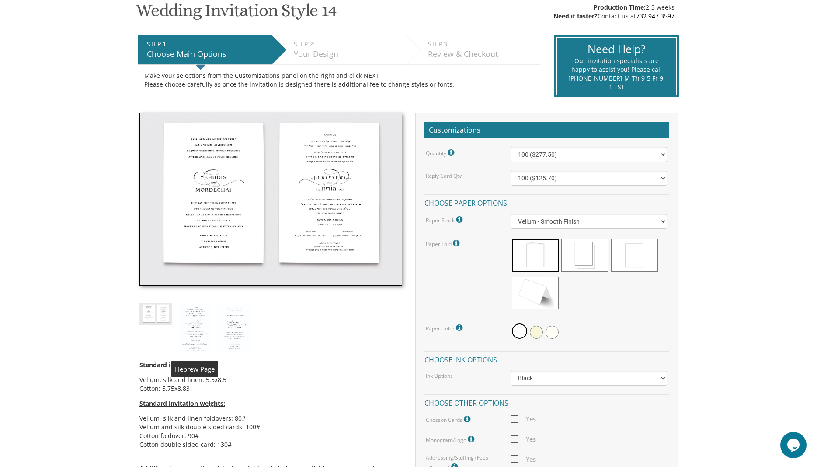
click at [198, 312] on img at bounding box center [195, 328] width 33 height 51
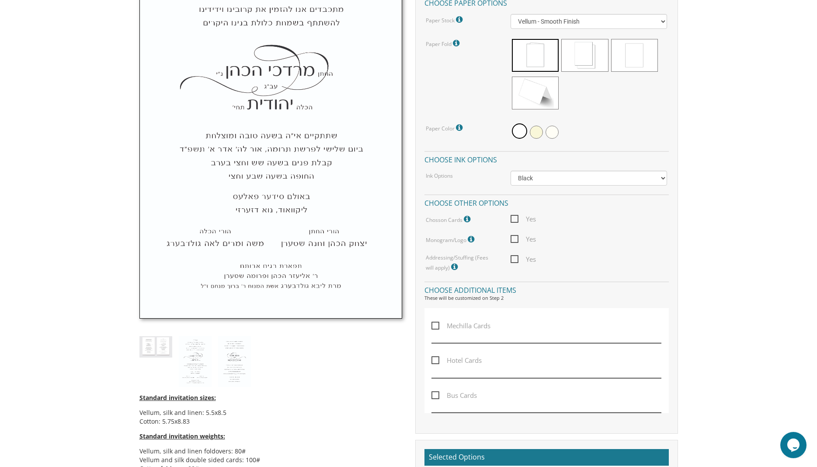
scroll to position [372, 0]
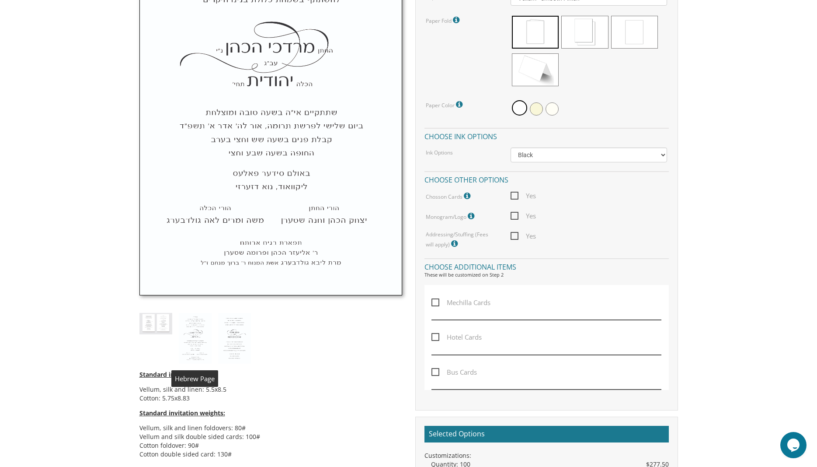
click at [193, 326] on img at bounding box center [195, 338] width 33 height 51
click at [198, 337] on img at bounding box center [195, 338] width 33 height 51
click at [233, 332] on img at bounding box center [234, 338] width 33 height 51
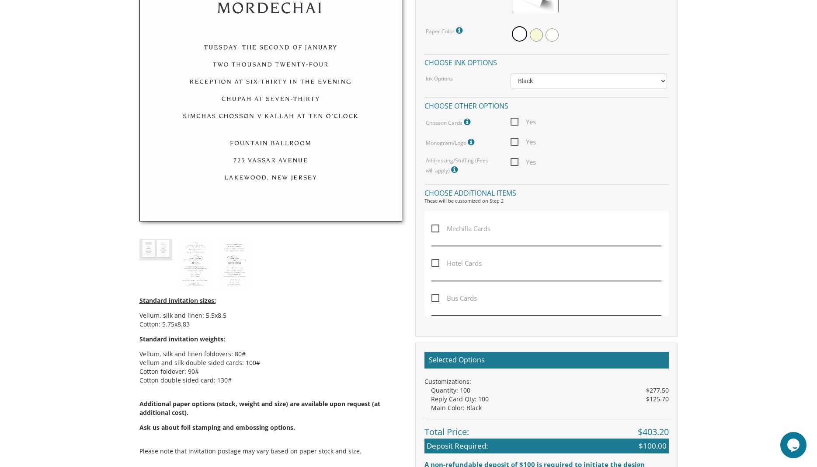
scroll to position [446, 0]
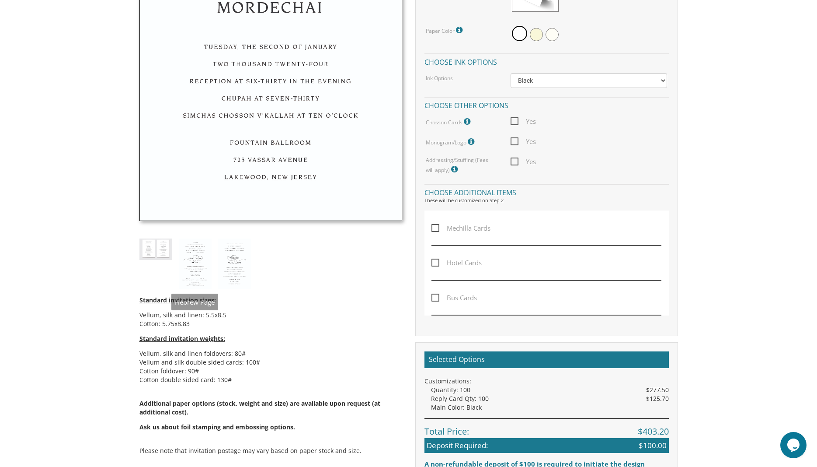
click at [189, 262] on img at bounding box center [195, 263] width 33 height 51
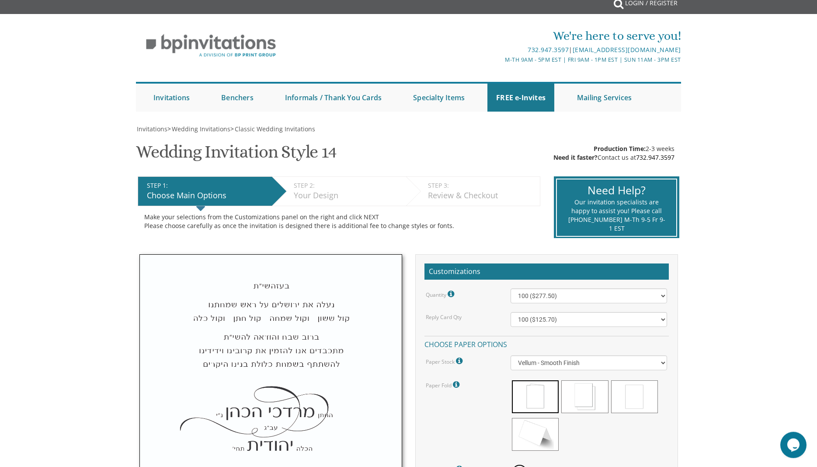
scroll to position [0, 0]
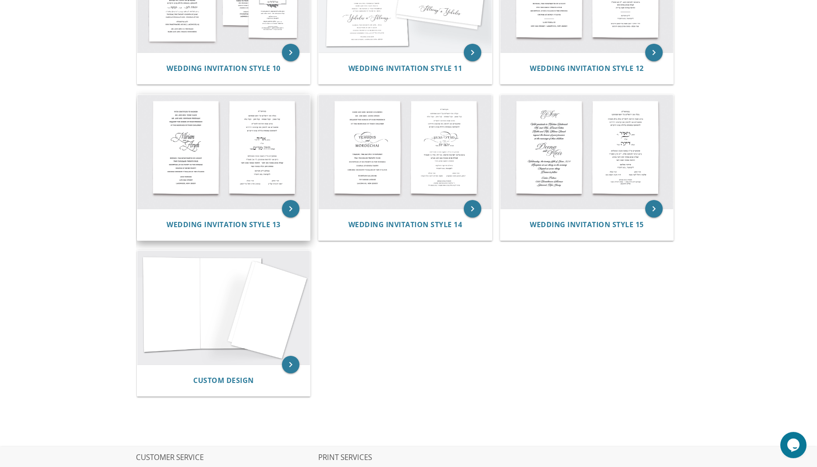
scroll to position [743, 0]
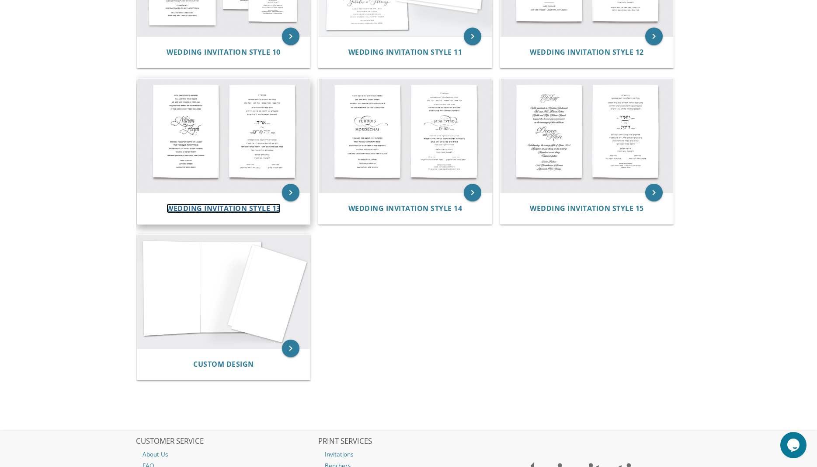
click at [235, 208] on span "Wedding Invitation Style 13" at bounding box center [224, 208] width 114 height 10
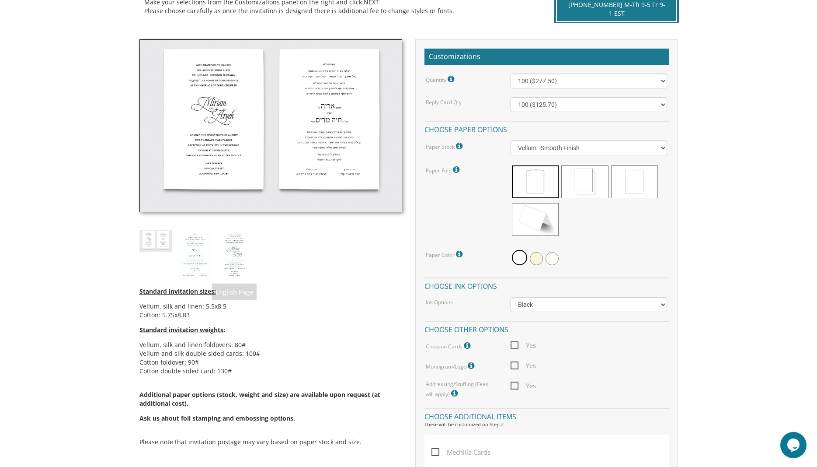
scroll to position [223, 0]
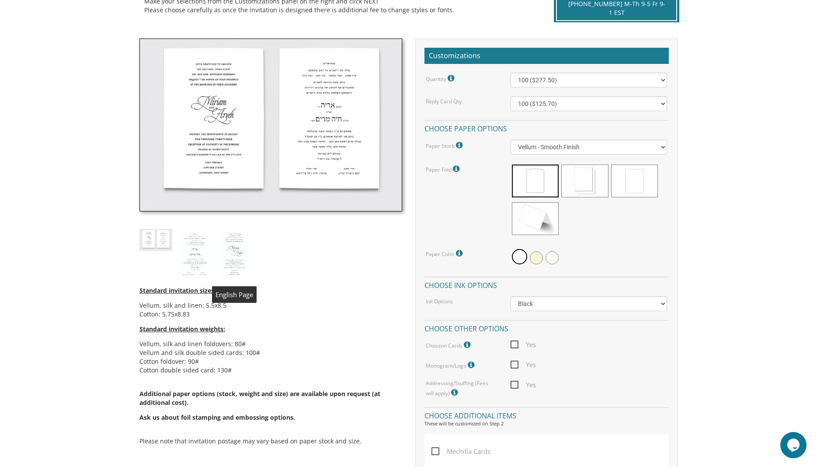
click at [231, 258] on img at bounding box center [234, 254] width 33 height 51
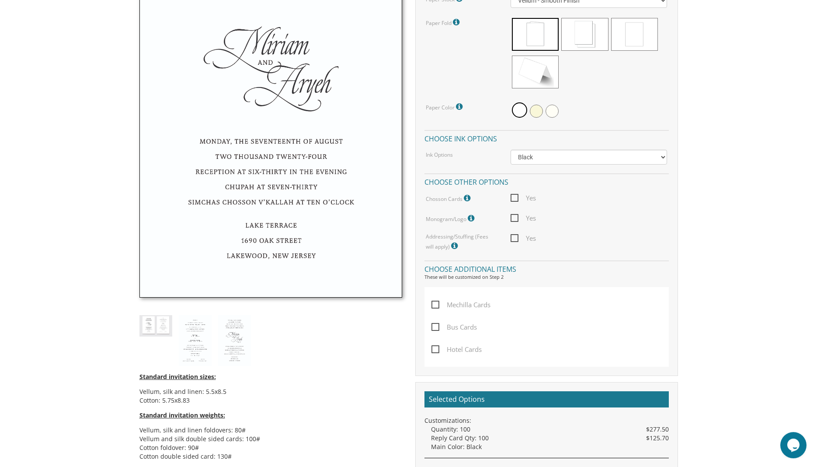
scroll to position [372, 0]
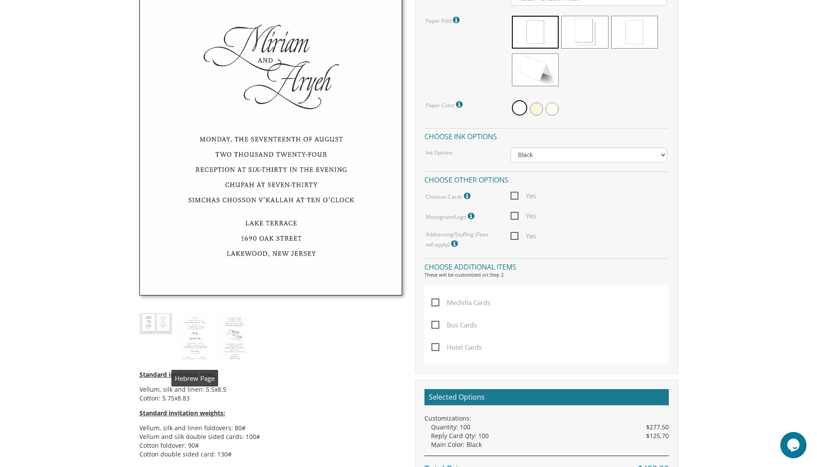
click at [193, 327] on img at bounding box center [195, 338] width 33 height 51
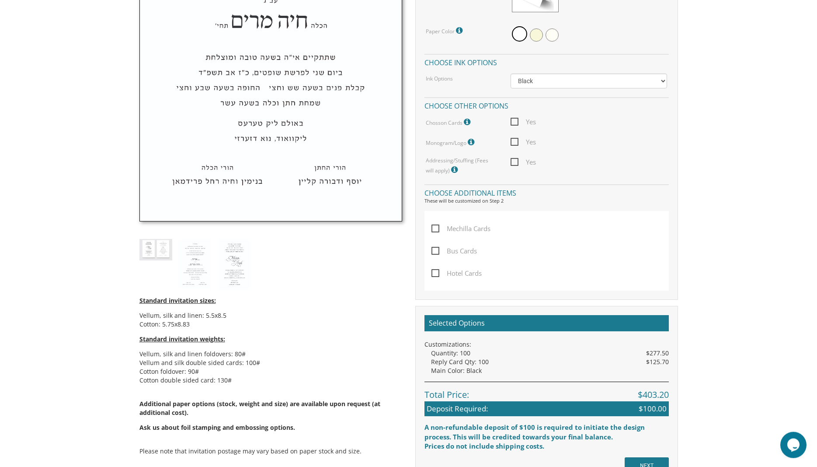
scroll to position [446, 0]
click at [231, 263] on img at bounding box center [234, 263] width 33 height 51
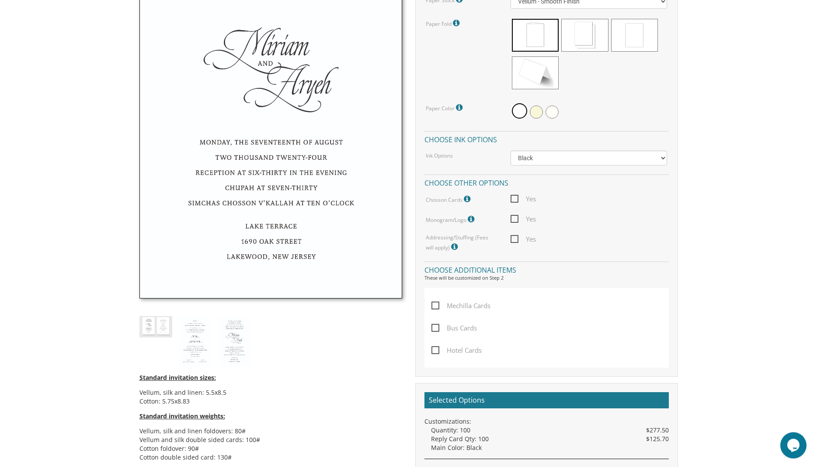
scroll to position [372, 0]
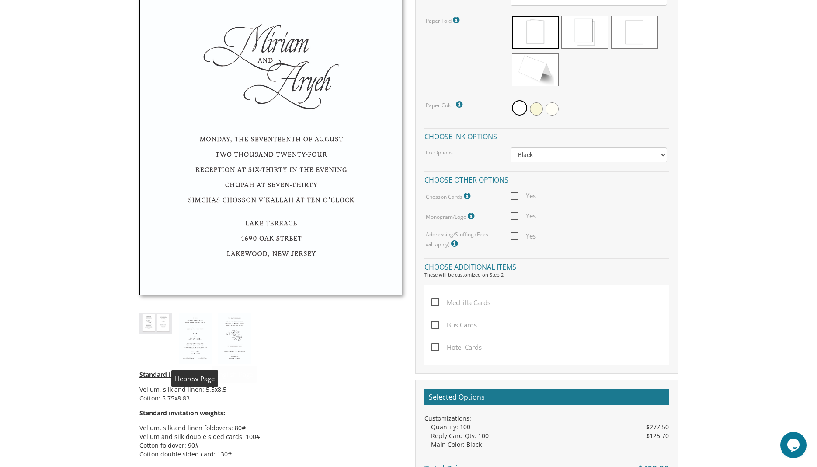
click at [200, 344] on img at bounding box center [195, 338] width 33 height 51
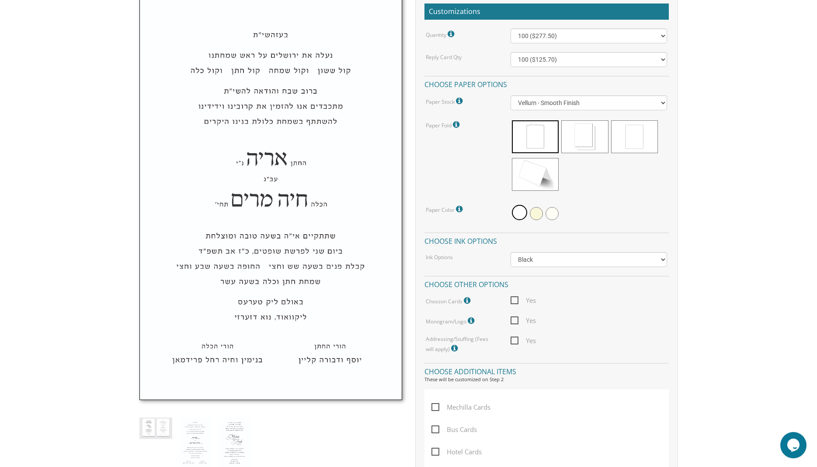
scroll to position [0, 0]
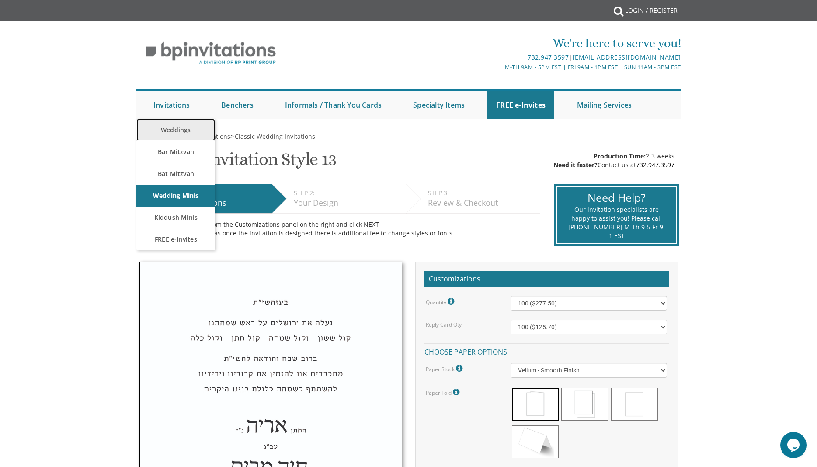
click at [177, 133] on link "Weddings" at bounding box center [175, 130] width 79 height 22
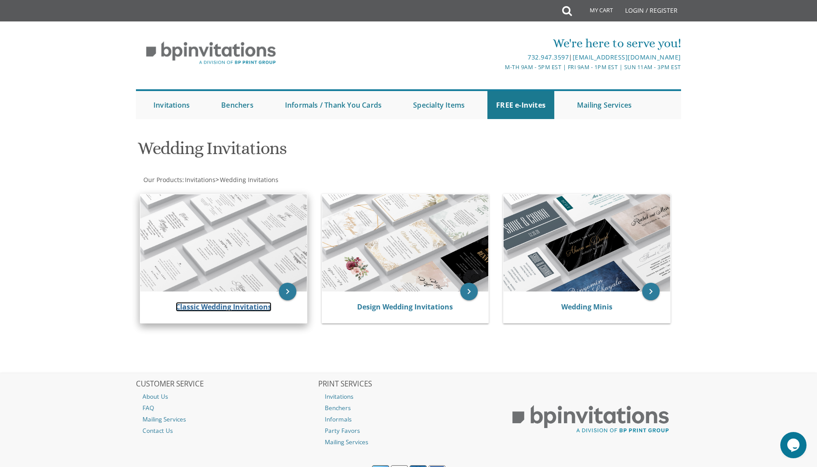
click at [209, 305] on link "Classic Wedding Invitations" at bounding box center [224, 307] width 96 height 10
